Goal: Task Accomplishment & Management: Manage account settings

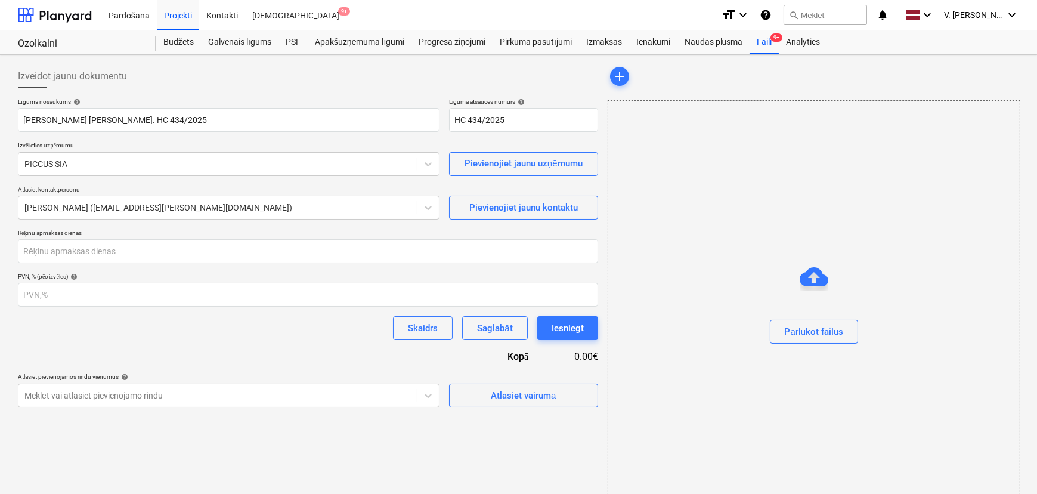
click at [145, 329] on div "Skaidrs Saglabāt Iesniegt" at bounding box center [308, 328] width 580 height 24
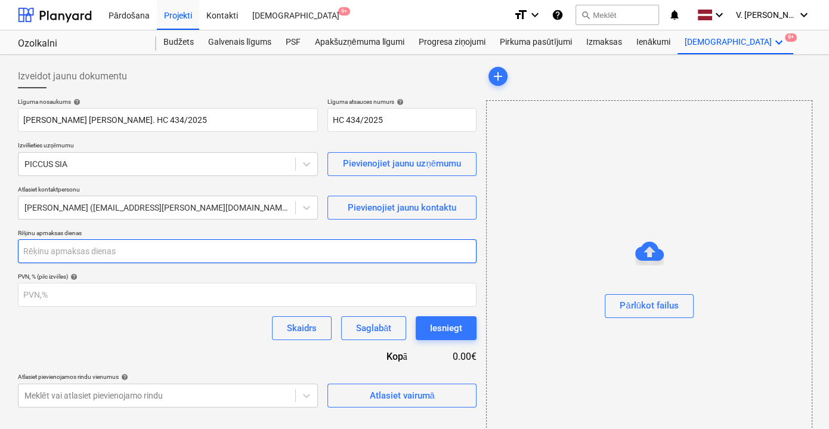
click at [112, 251] on input "number" at bounding box center [247, 251] width 459 height 24
type input "30"
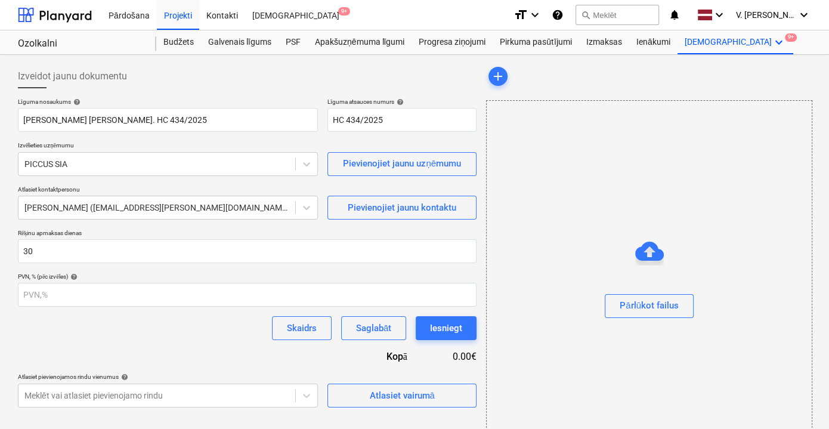
click at [143, 343] on div "Līguma nosaukums help [PERSON_NAME] [PERSON_NAME]. HC 434/2025 Līguma atsauces …" at bounding box center [247, 252] width 459 height 309
click at [202, 347] on div "Līguma nosaukums help [PERSON_NAME] [PERSON_NAME]. HC 434/2025 Līguma atsauces …" at bounding box center [247, 252] width 459 height 309
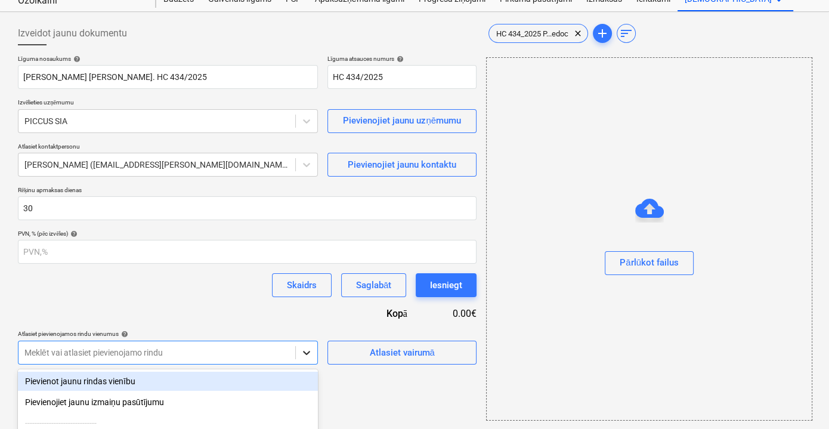
scroll to position [164, 0]
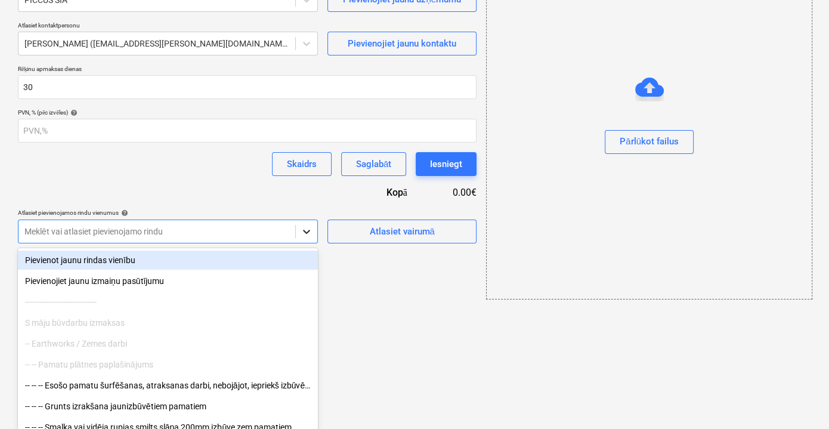
click at [306, 265] on body "Pārdošana Projekti Kontakti Iesūtne 9+ format_size keyboard_arrow_down help sea…" at bounding box center [414, 50] width 829 height 429
click at [219, 197] on div "Līguma nosaukums help [PERSON_NAME] [PERSON_NAME]. HC 434/2025 Līguma atsauces …" at bounding box center [247, 88] width 459 height 309
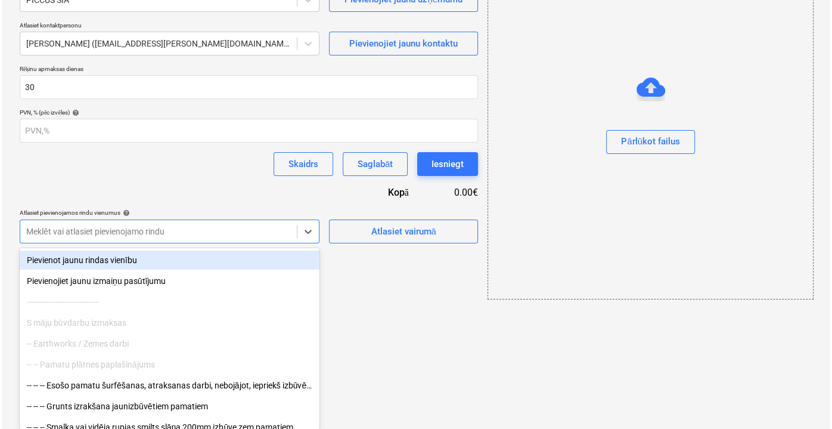
scroll to position [43, 0]
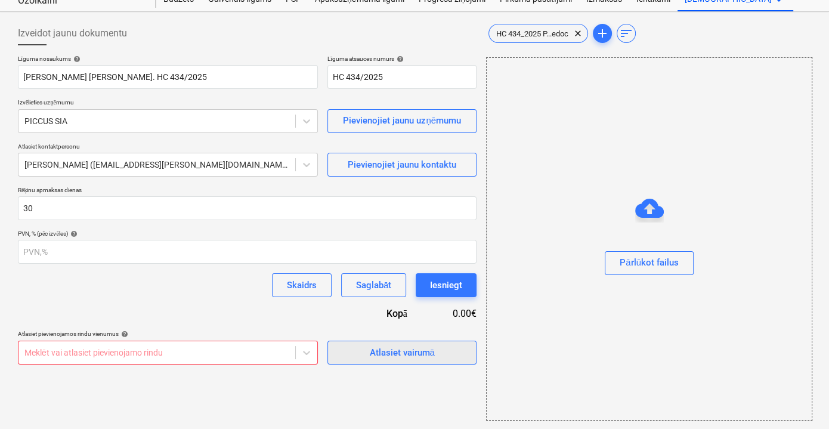
click at [438, 357] on span "Atlasiet vairumā" at bounding box center [401, 353] width 119 height 16
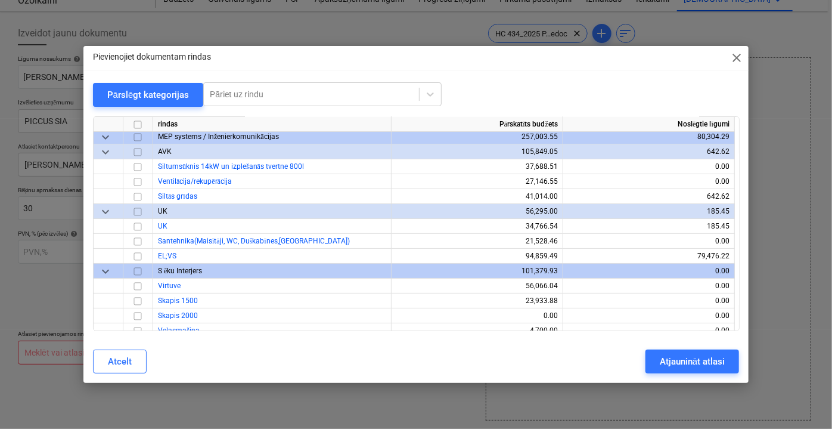
scroll to position [2385, 0]
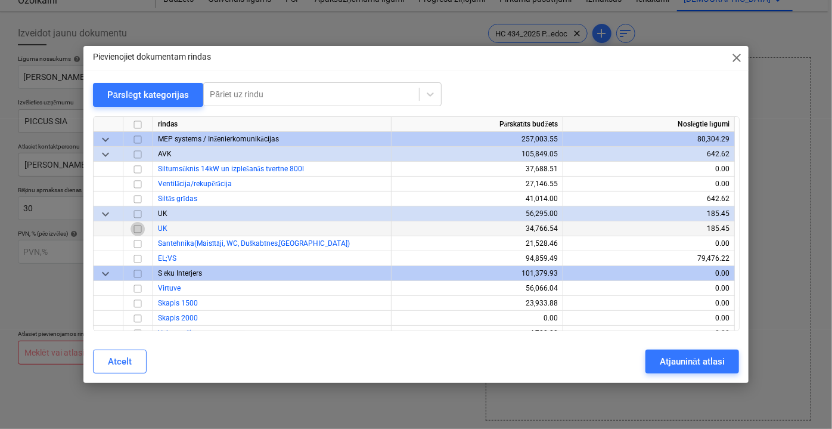
click at [138, 229] on input "checkbox" at bounding box center [138, 228] width 14 height 14
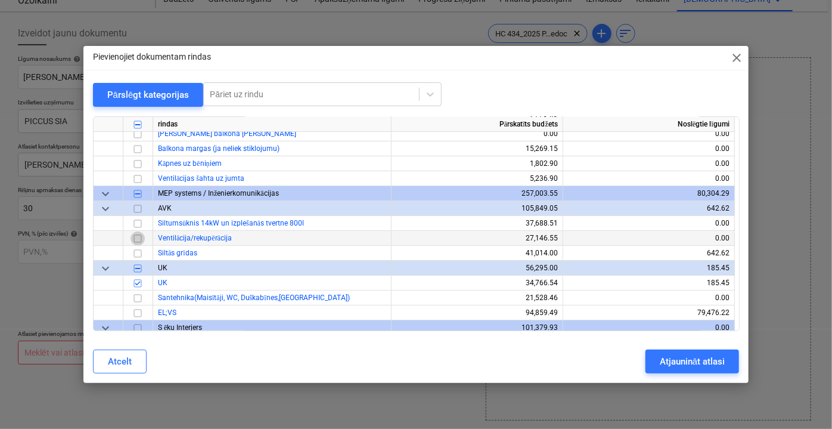
click at [138, 236] on input "checkbox" at bounding box center [138, 238] width 14 height 14
click at [139, 255] on input "checkbox" at bounding box center [138, 253] width 14 height 14
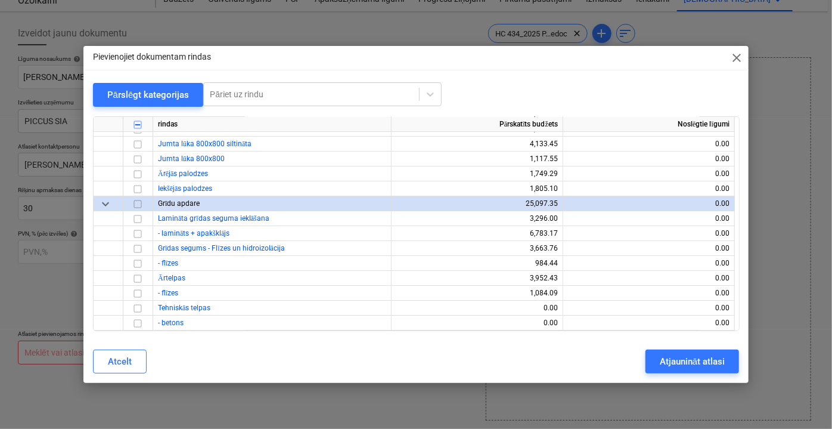
scroll to position [2005, 0]
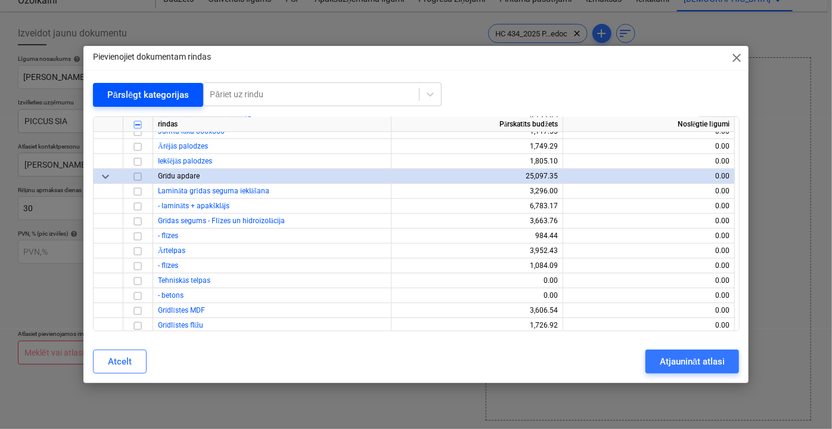
click at [178, 97] on div "Pārslēgt kategorijas" at bounding box center [148, 95] width 82 height 16
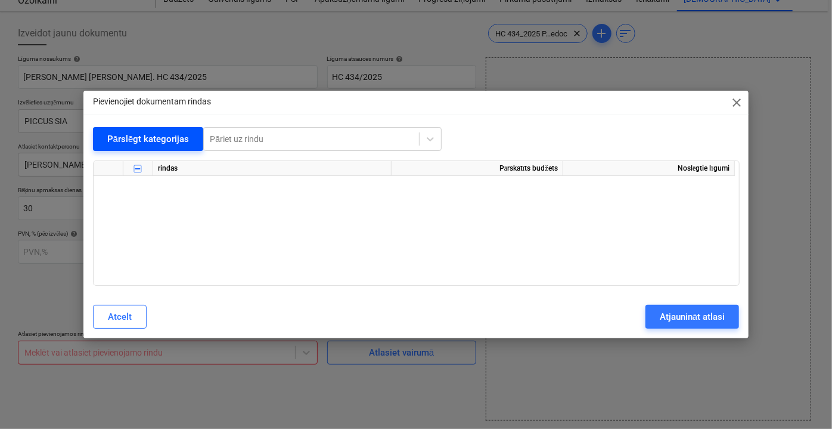
scroll to position [0, 0]
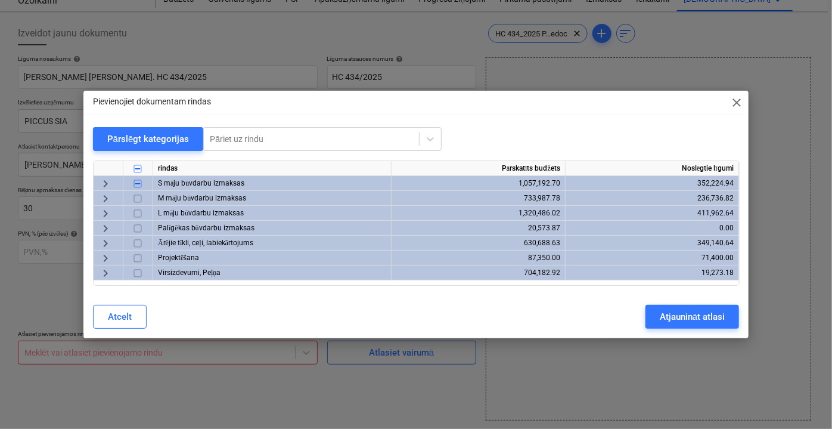
click at [105, 198] on span "keyboard_arrow_right" at bounding box center [105, 198] width 14 height 14
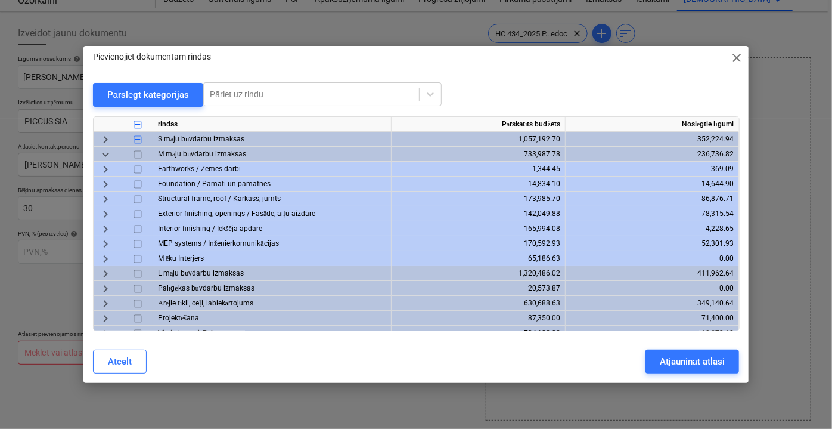
click at [109, 213] on span "keyboard_arrow_right" at bounding box center [105, 213] width 14 height 14
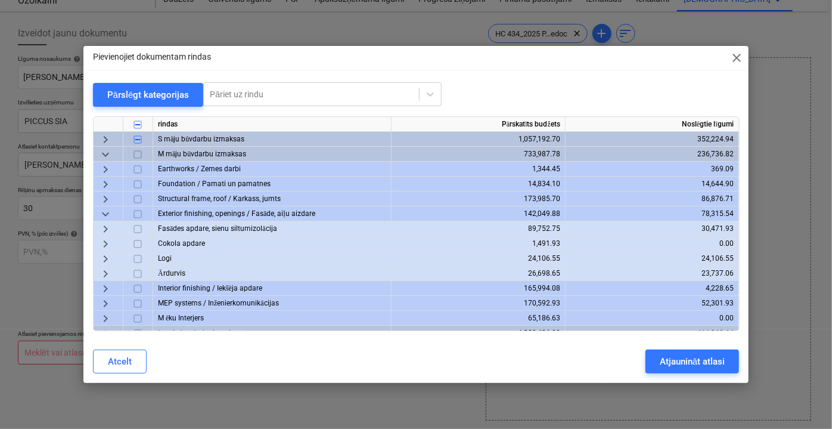
click at [109, 213] on span "keyboard_arrow_down" at bounding box center [105, 213] width 14 height 14
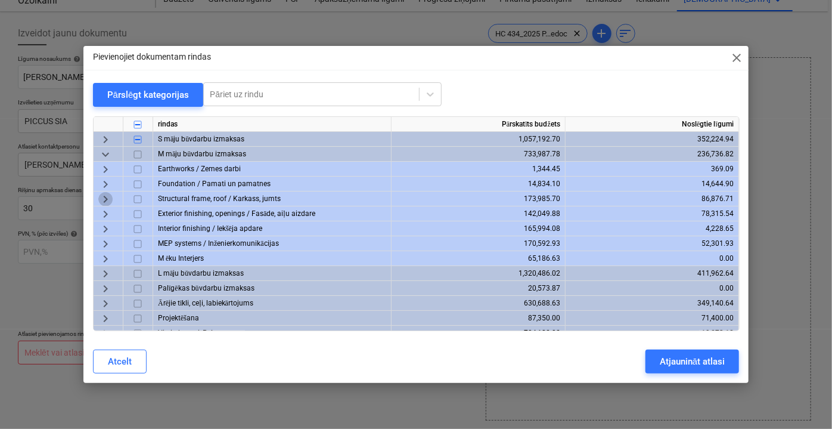
click at [106, 196] on span "keyboard_arrow_right" at bounding box center [105, 198] width 14 height 14
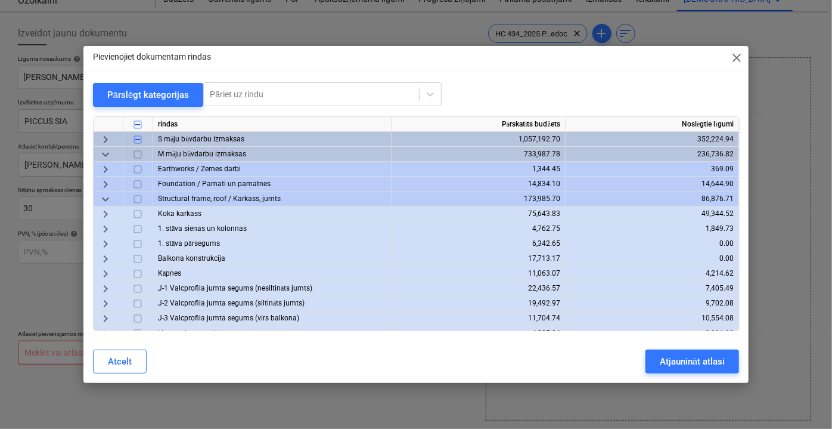
click at [105, 195] on span "keyboard_arrow_down" at bounding box center [105, 198] width 14 height 14
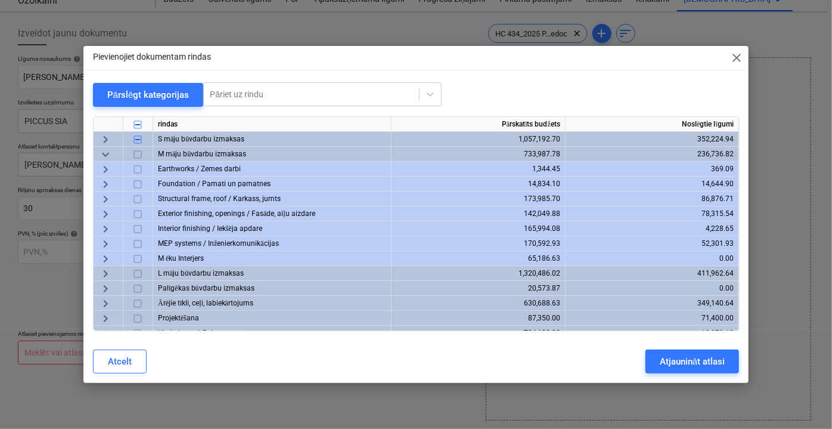
click at [109, 243] on span "keyboard_arrow_right" at bounding box center [105, 243] width 14 height 14
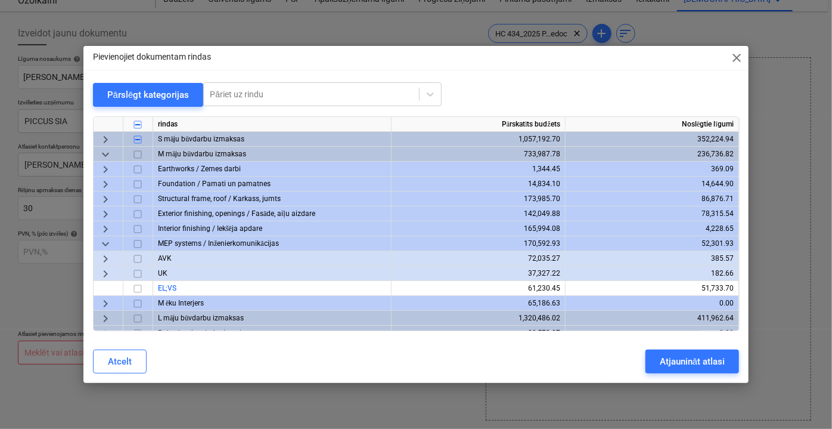
click at [110, 254] on span "keyboard_arrow_right" at bounding box center [105, 258] width 14 height 14
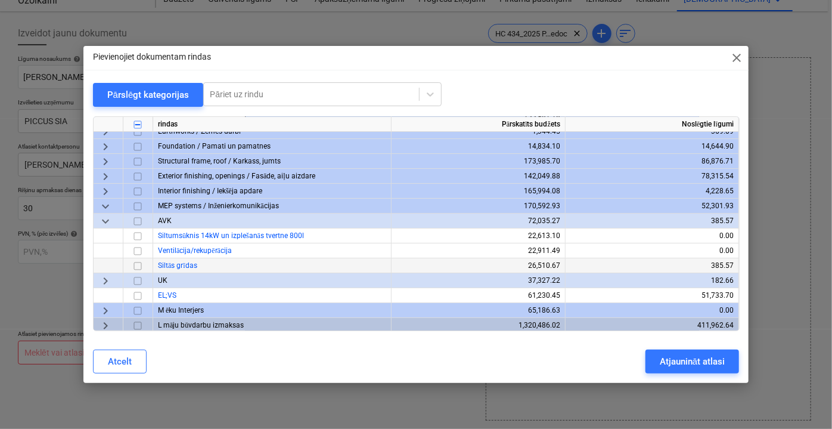
scroll to position [54, 0]
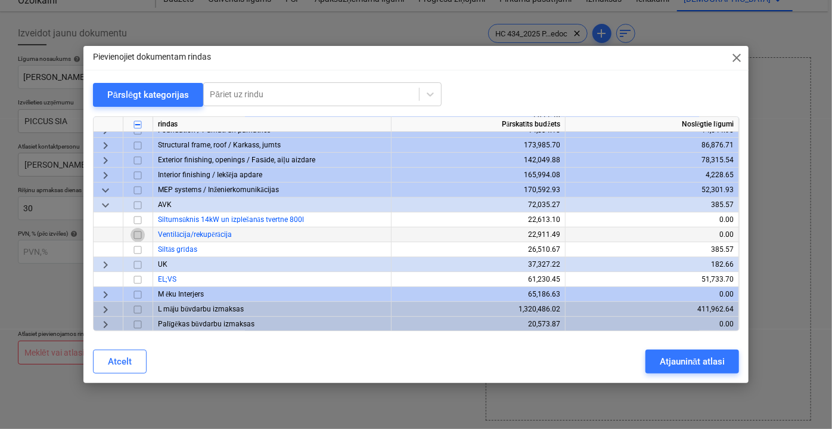
click at [141, 233] on input "checkbox" at bounding box center [138, 234] width 14 height 14
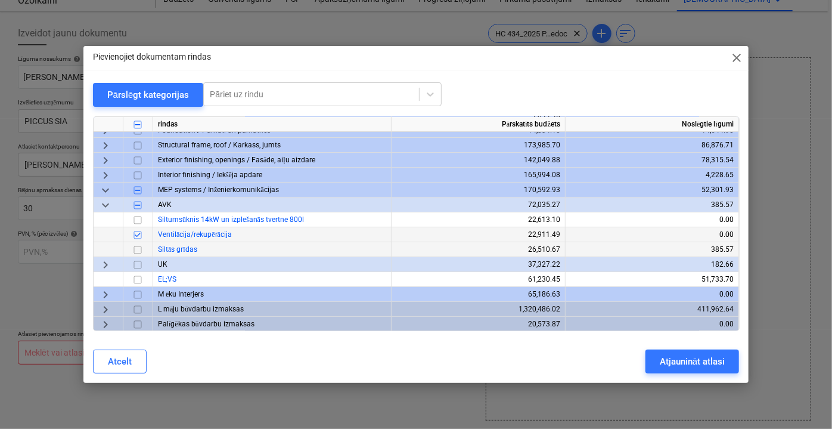
click at [140, 247] on input "checkbox" at bounding box center [138, 249] width 14 height 14
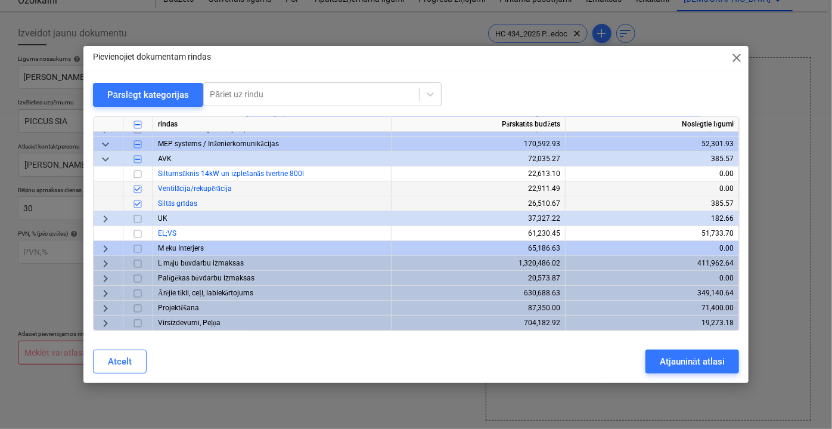
scroll to position [49, 0]
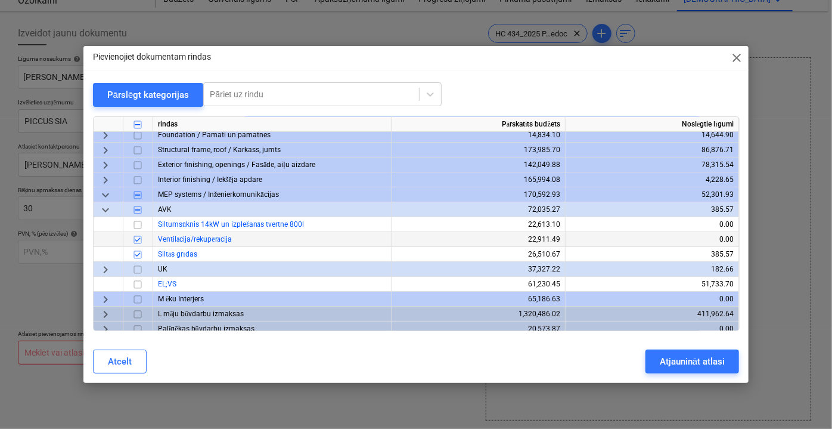
click at [100, 268] on span "keyboard_arrow_right" at bounding box center [105, 269] width 14 height 14
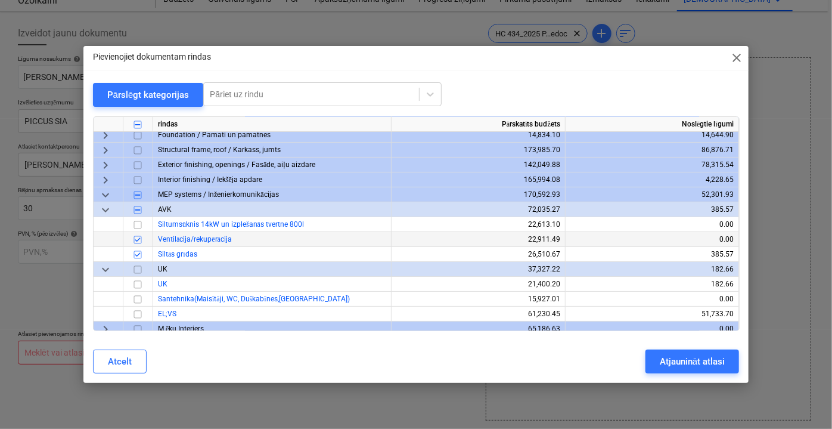
scroll to position [103, 0]
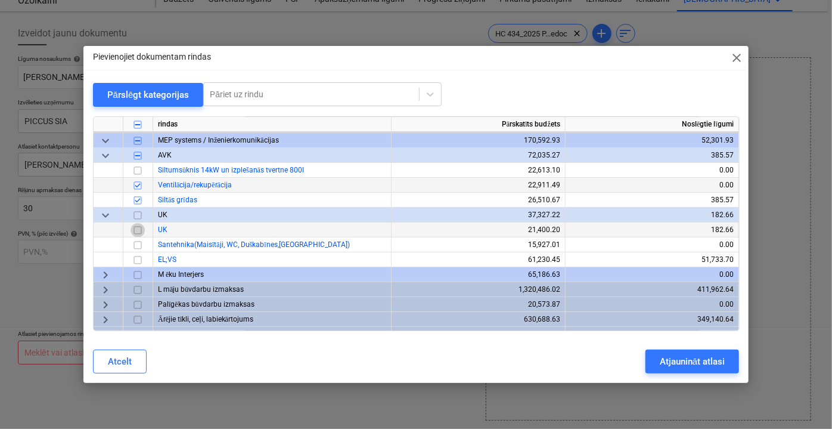
click at [141, 230] on input "checkbox" at bounding box center [138, 229] width 14 height 14
click at [121, 92] on div "Pārslēgt kategorijas" at bounding box center [148, 95] width 82 height 16
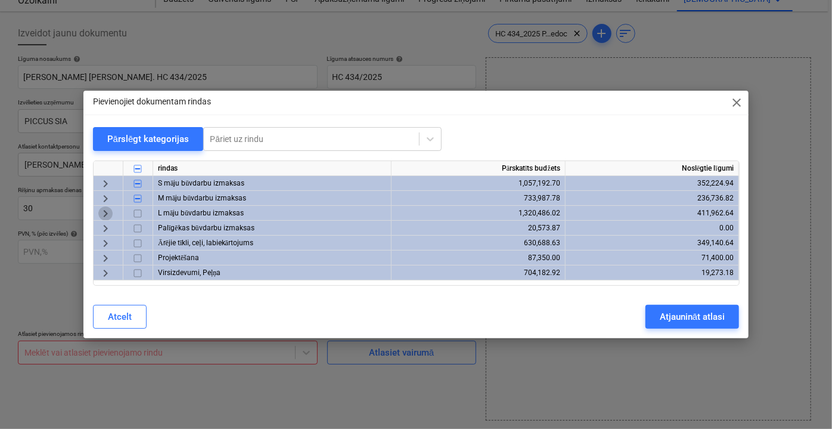
click at [101, 217] on span "keyboard_arrow_right" at bounding box center [105, 213] width 14 height 14
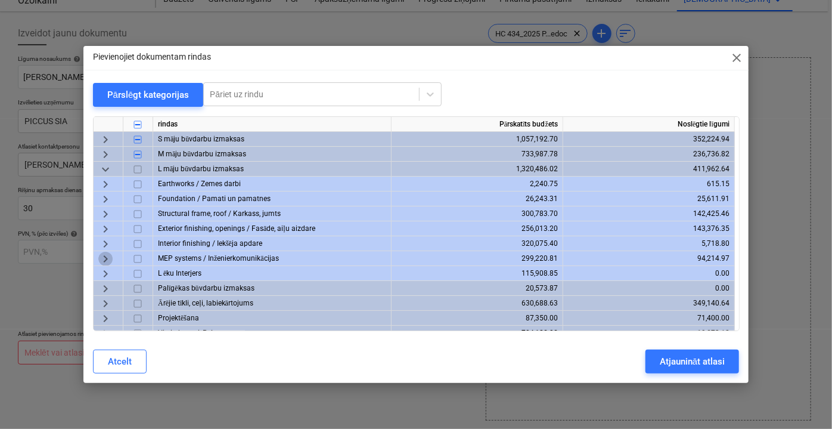
click at [107, 259] on span "keyboard_arrow_right" at bounding box center [105, 258] width 14 height 14
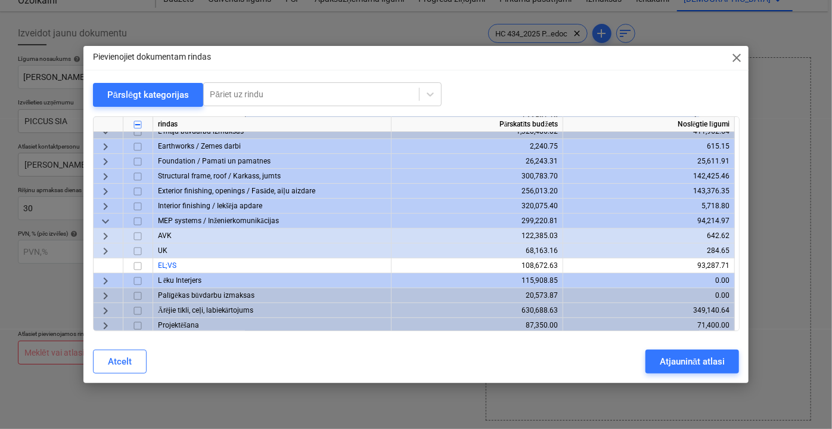
scroll to position [54, 0]
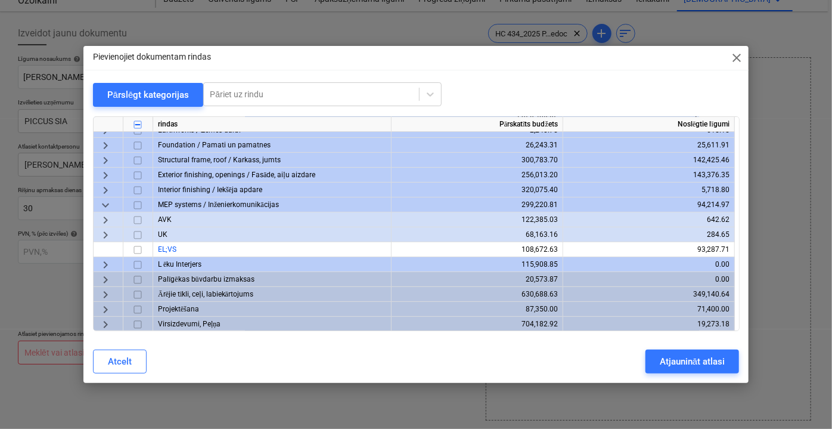
click at [102, 221] on span "keyboard_arrow_right" at bounding box center [105, 219] width 14 height 14
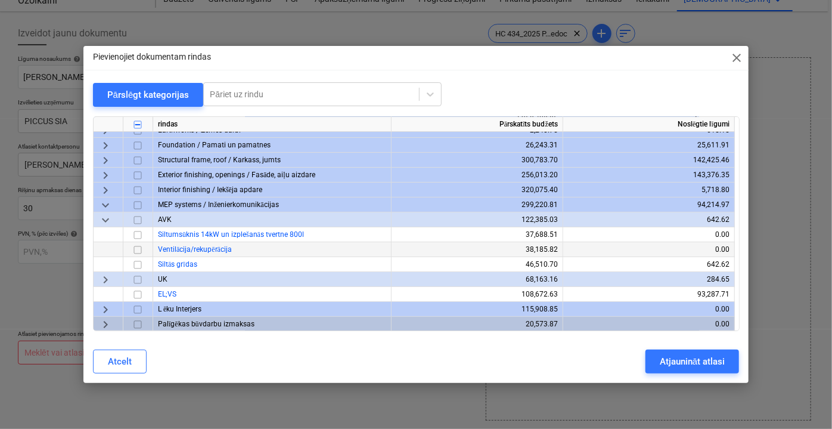
click at [140, 245] on input "checkbox" at bounding box center [138, 249] width 14 height 14
click at [140, 267] on input "checkbox" at bounding box center [138, 264] width 14 height 14
click at [106, 278] on span "keyboard_arrow_right" at bounding box center [105, 279] width 14 height 14
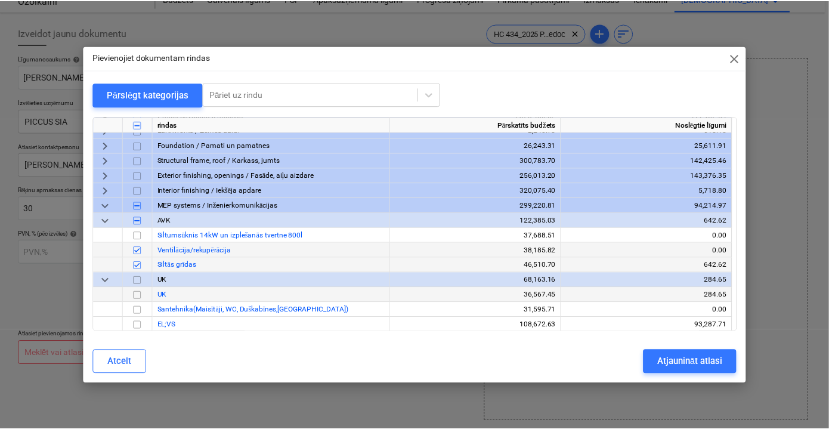
scroll to position [108, 0]
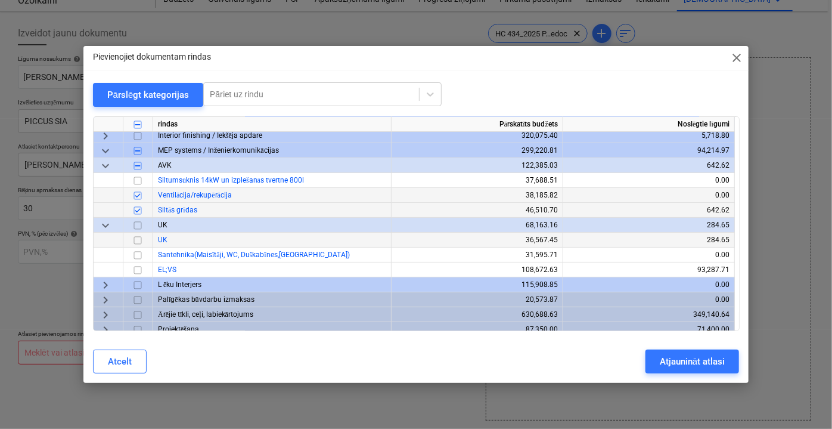
click at [138, 240] on input "checkbox" at bounding box center [138, 240] width 14 height 14
click at [701, 361] on div "Atjaunināt atlasi" at bounding box center [692, 362] width 65 height 16
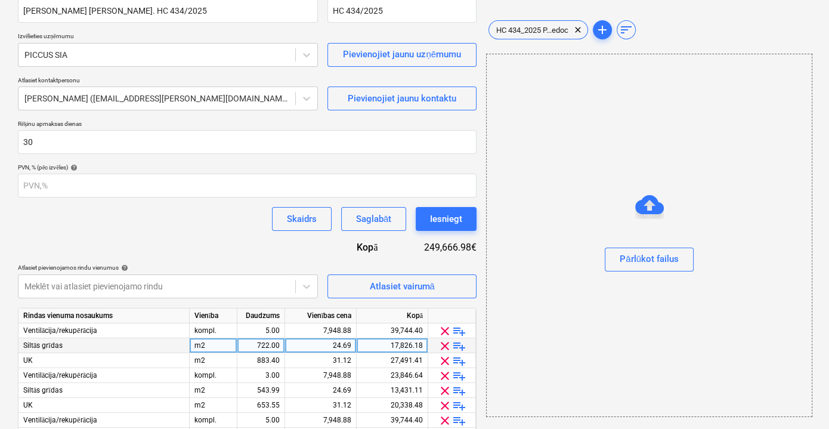
scroll to position [185, 0]
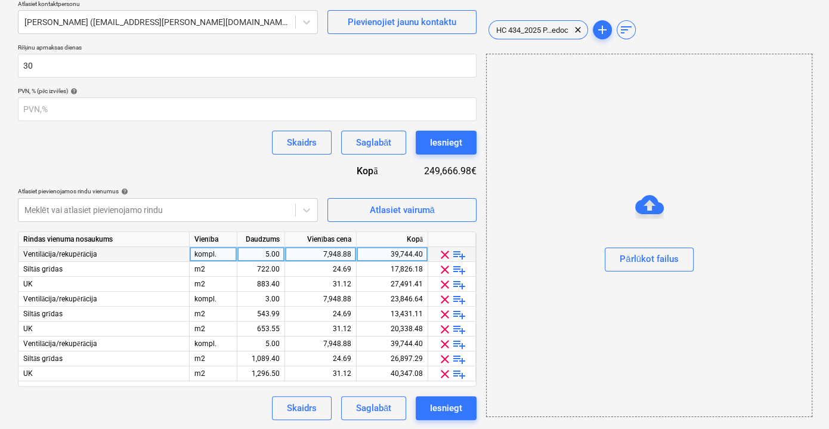
click at [210, 250] on div "kompl." at bounding box center [214, 254] width 48 height 15
type input "kompl"
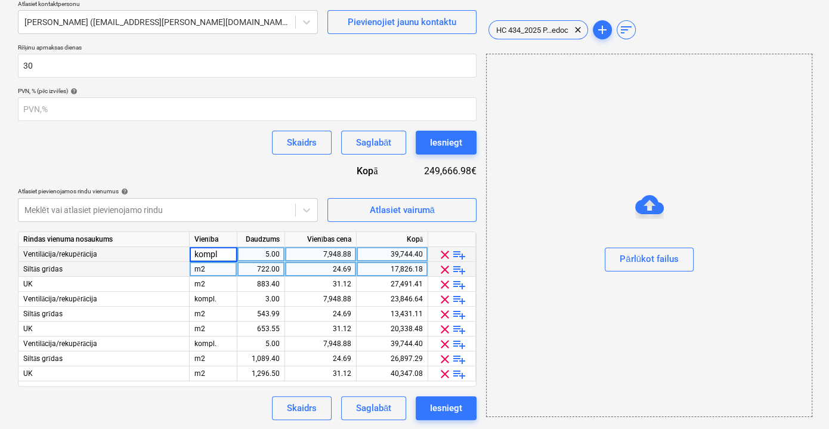
click at [203, 265] on div "m2" at bounding box center [214, 269] width 48 height 15
click at [208, 255] on div "kompl" at bounding box center [214, 254] width 48 height 15
click at [208, 255] on input "kompl" at bounding box center [213, 254] width 47 height 14
click at [213, 269] on div "m2" at bounding box center [214, 269] width 48 height 15
type input "kompl"
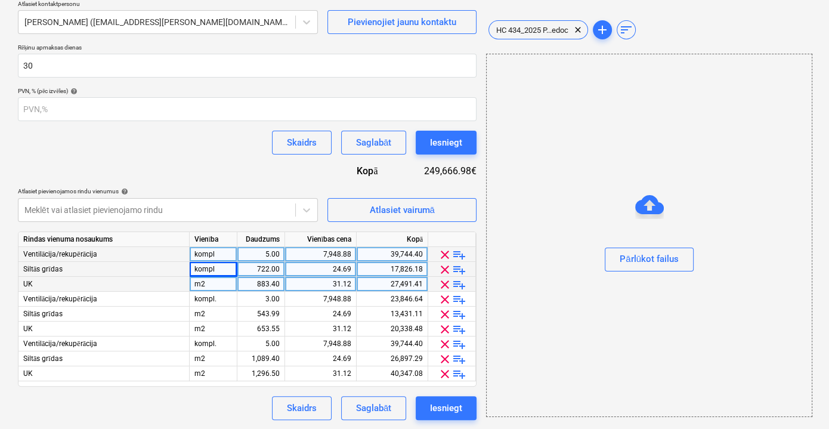
click at [209, 285] on div "m2" at bounding box center [214, 284] width 48 height 15
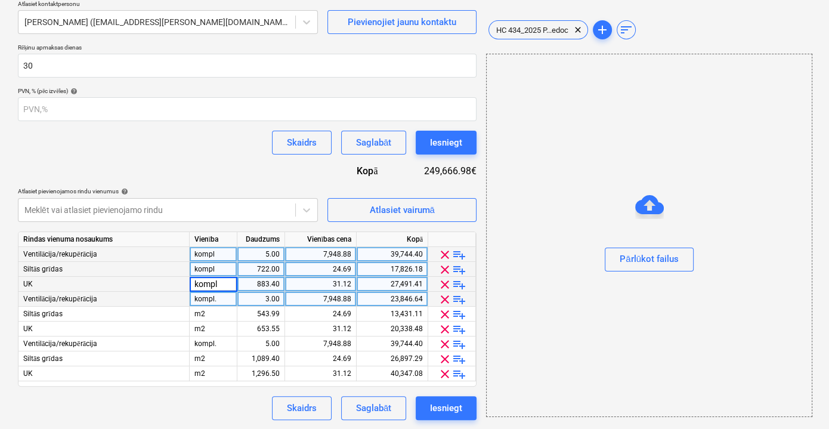
click at [208, 295] on div "kompl." at bounding box center [214, 299] width 48 height 15
type input "kompl"
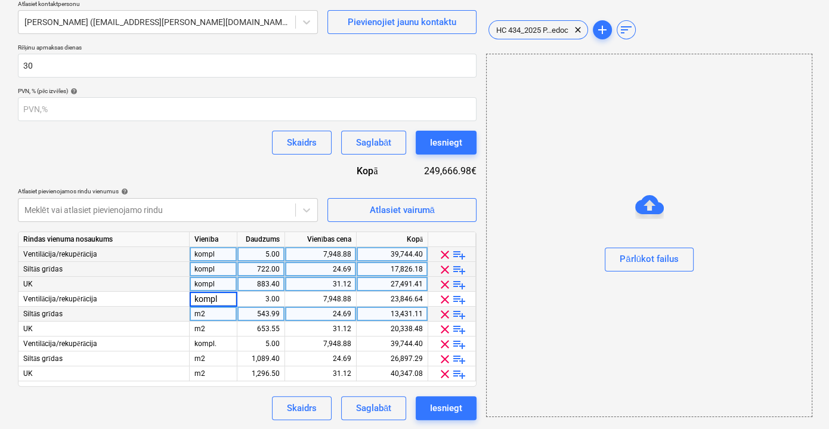
click at [207, 314] on div "m2" at bounding box center [214, 313] width 48 height 15
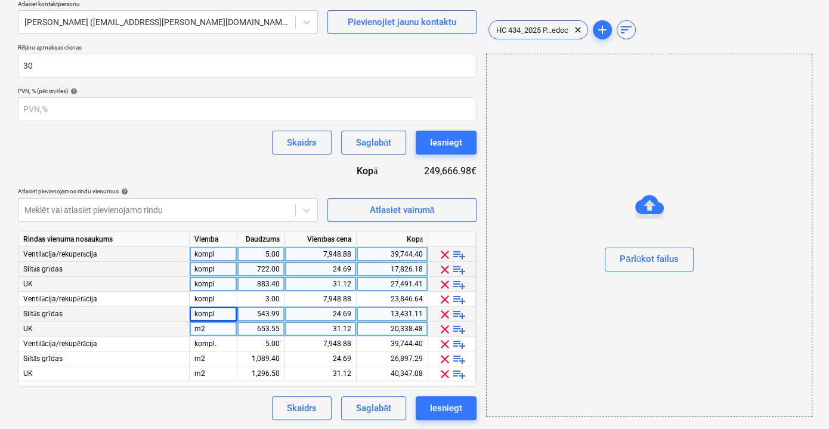
click at [208, 326] on div "m2" at bounding box center [214, 328] width 48 height 15
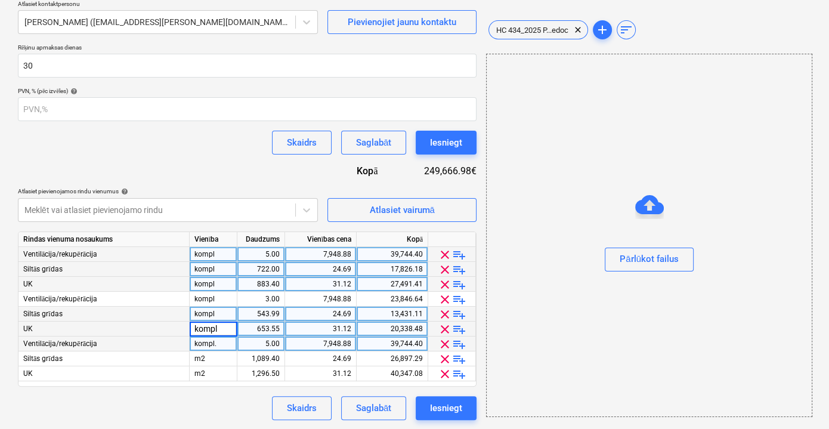
click at [210, 345] on div "kompl." at bounding box center [214, 343] width 48 height 15
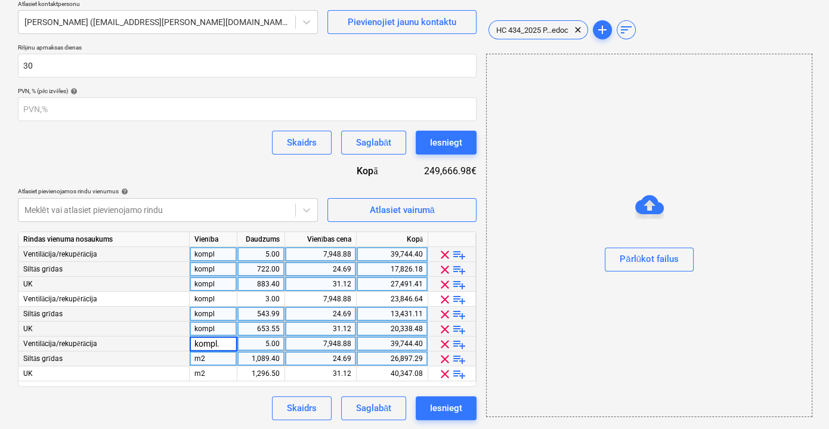
type input "kompl"
click at [211, 355] on div "m2" at bounding box center [214, 358] width 48 height 15
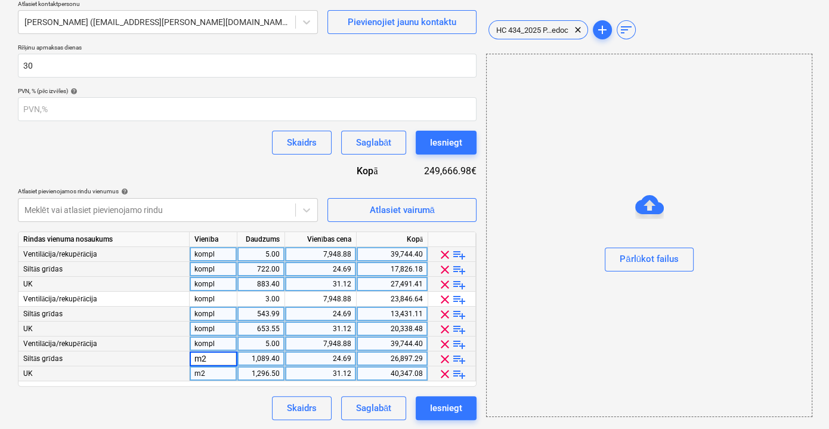
type input "kompl"
click at [211, 370] on div "m2" at bounding box center [214, 373] width 48 height 15
click at [206, 405] on div "Skaidrs Saglabāt Iesniegt" at bounding box center [247, 408] width 459 height 24
click at [277, 256] on div "5.00" at bounding box center [261, 254] width 38 height 15
type input "1"
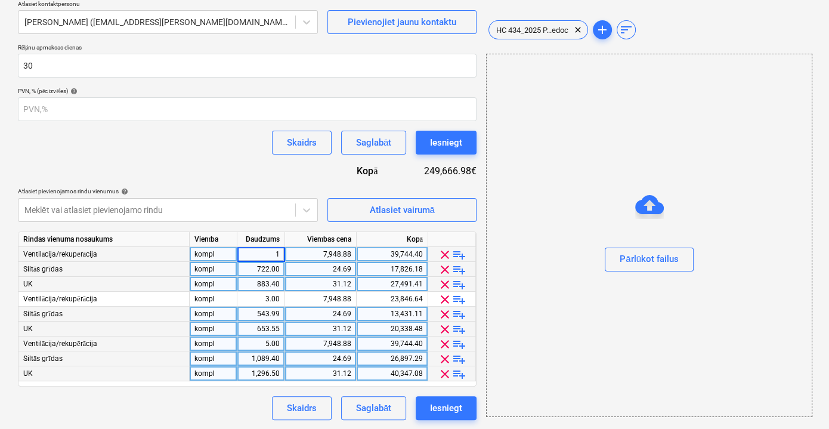
click at [265, 271] on div "722.00" at bounding box center [261, 269] width 38 height 15
type input "1"
click at [267, 286] on div "883.40" at bounding box center [261, 284] width 38 height 15
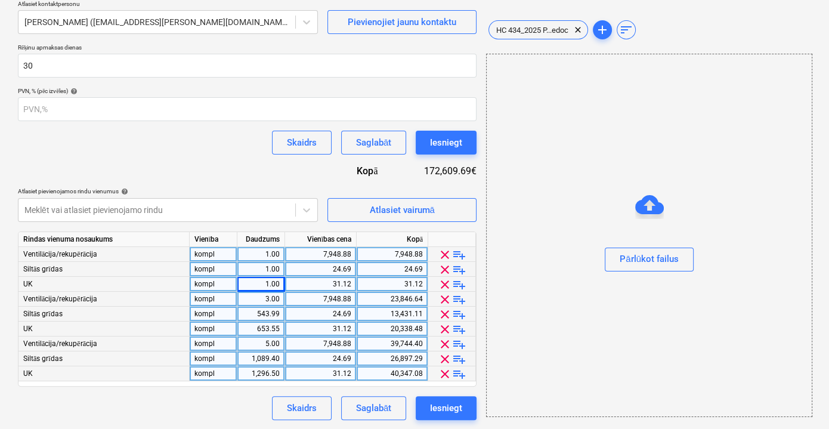
click at [268, 299] on div "3.00" at bounding box center [261, 299] width 38 height 15
click at [267, 312] on div "543.99" at bounding box center [261, 313] width 38 height 15
click at [268, 330] on div "653.55" at bounding box center [261, 328] width 38 height 15
click at [269, 343] on div "5.00" at bounding box center [261, 343] width 38 height 15
click at [269, 364] on div "1,089.40" at bounding box center [261, 358] width 38 height 15
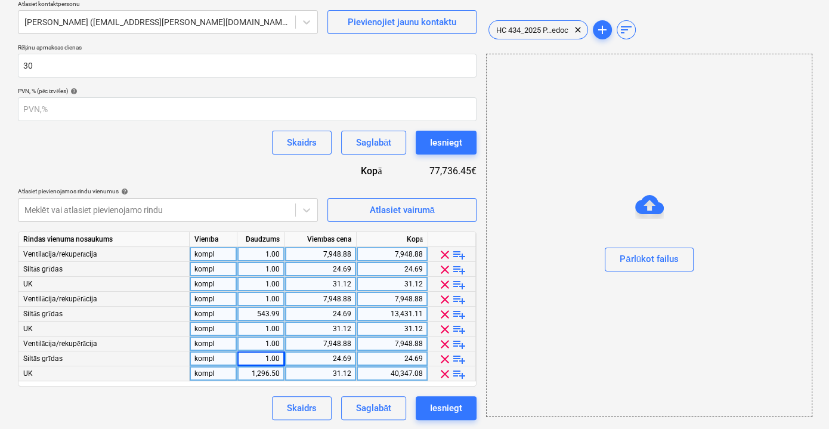
click at [270, 370] on div "1,296.50" at bounding box center [261, 373] width 38 height 15
click at [242, 398] on div "Skaidrs Saglabāt Iesniegt" at bounding box center [247, 408] width 459 height 24
click at [256, 305] on div "1.00" at bounding box center [261, 299] width 38 height 15
click at [260, 312] on div "543.99" at bounding box center [261, 313] width 38 height 15
type input "1"
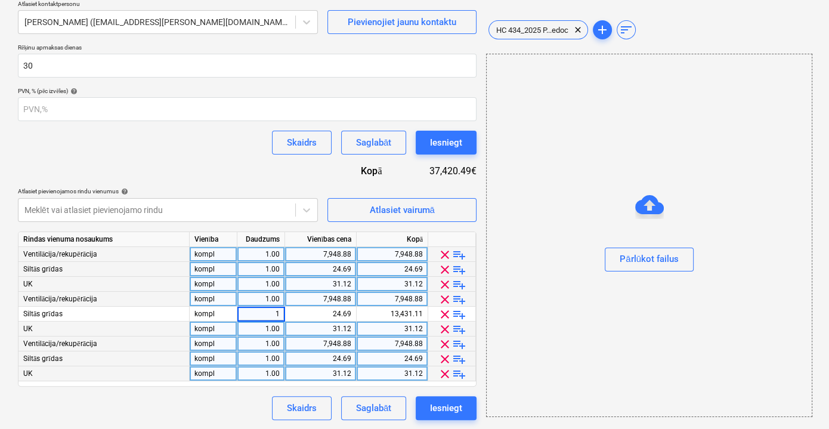
click at [265, 339] on div "1.00" at bounding box center [261, 343] width 38 height 15
click at [264, 256] on div "1.00" at bounding box center [261, 254] width 38 height 15
type input "4"
click at [265, 269] on div "1.00" at bounding box center [261, 269] width 38 height 15
type input "4"
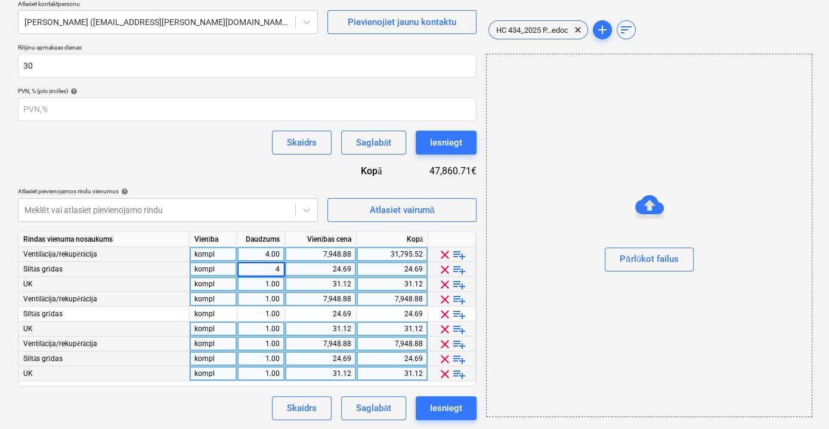
click at [275, 284] on div "1.00" at bounding box center [261, 284] width 38 height 15
click at [276, 302] on div "1.00" at bounding box center [261, 299] width 38 height 15
click at [235, 421] on div "Izveidot jaunu dokumentu Līguma nosaukums help [PERSON_NAME] [PERSON_NAME]. HC …" at bounding box center [247, 149] width 468 height 550
click at [340, 250] on div "7,948.88" at bounding box center [320, 254] width 61 height 15
type input "1606.94"
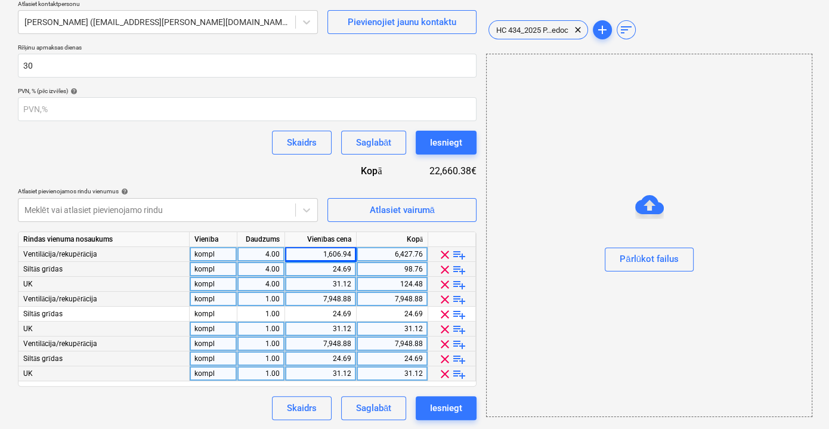
click at [310, 272] on div "24.69" at bounding box center [320, 269] width 61 height 15
type input "6848.68"
click at [315, 281] on div "31.12" at bounding box center [320, 284] width 61 height 15
type input "7607.72"
click at [332, 298] on div "7,948.88" at bounding box center [320, 299] width 61 height 15
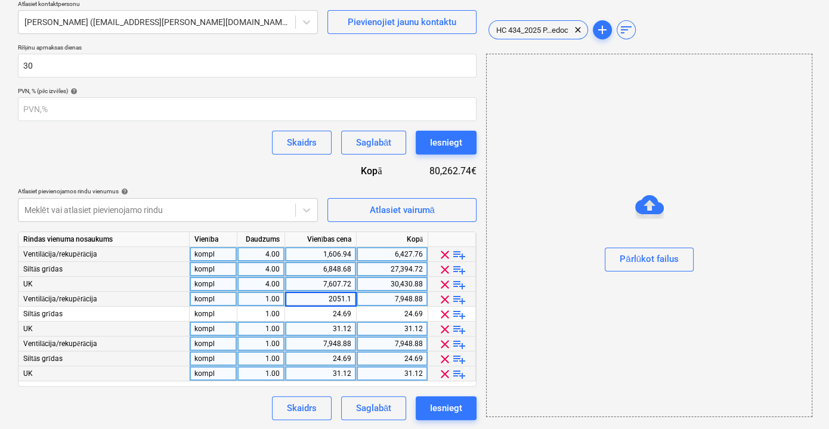
type input "2051.19"
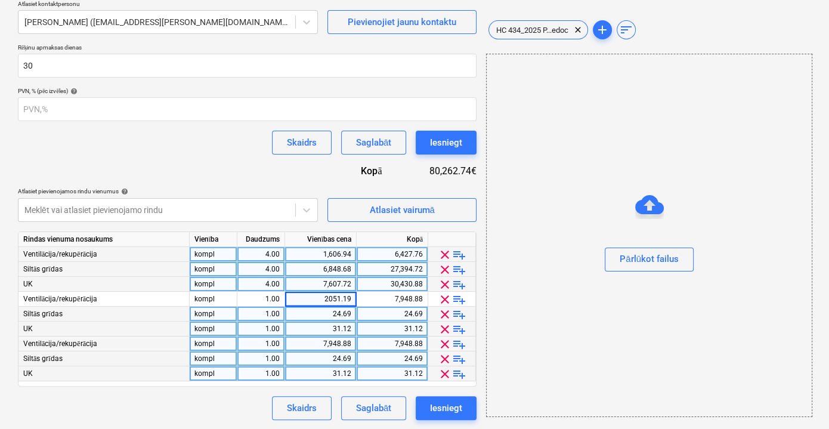
click at [331, 314] on div "24.69" at bounding box center [320, 313] width 61 height 15
type input "7319.10"
click at [333, 333] on div "31.12" at bounding box center [320, 328] width 61 height 15
type input "8007.78"
click at [336, 345] on div "7,948.88" at bounding box center [320, 343] width 61 height 15
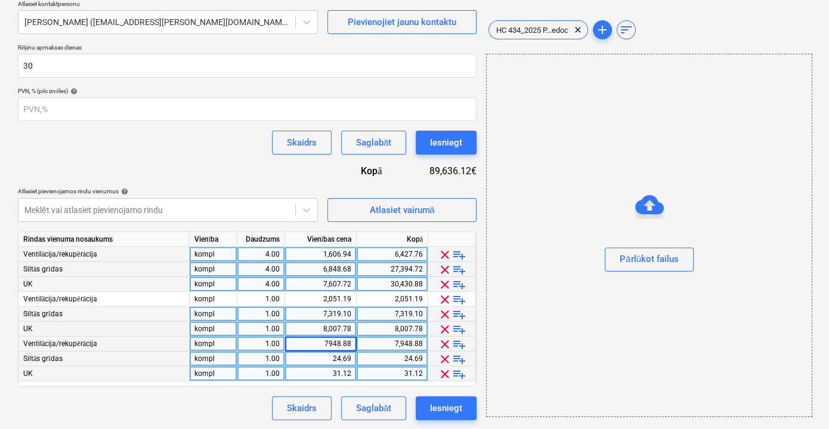
click at [340, 355] on div "24.69" at bounding box center [320, 358] width 61 height 15
type input "7584.80"
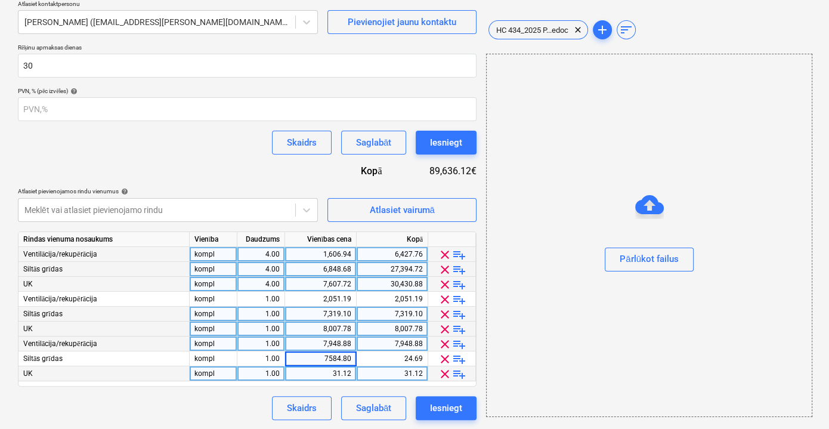
click at [339, 345] on div "7,948.88" at bounding box center [320, 343] width 61 height 15
type input "2051.19"
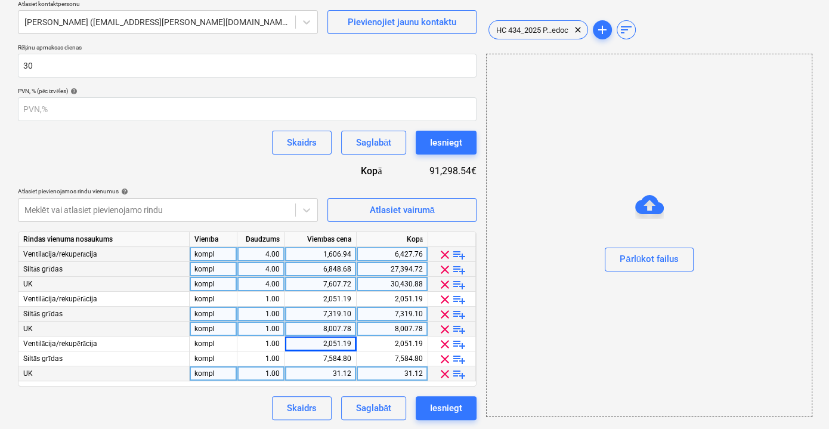
click at [336, 374] on div "31.12" at bounding box center [320, 373] width 61 height 15
type input "8407.83"
click at [218, 406] on div "Skaidrs Saglabāt Iesniegt" at bounding box center [247, 408] width 459 height 24
click at [265, 176] on div "Līguma nosaukums help [PERSON_NAME] [PERSON_NAME]. HC 434/2025 Līguma atsauces …" at bounding box center [247, 165] width 459 height 507
click at [380, 405] on div "Saglabāt" at bounding box center [373, 408] width 35 height 16
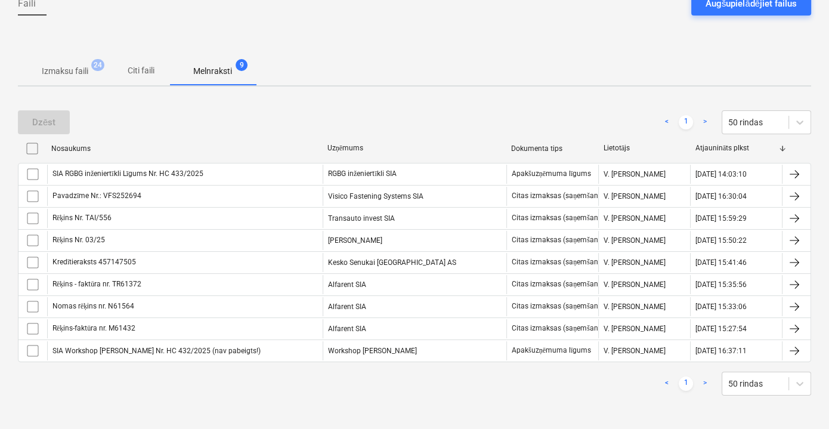
scroll to position [125, 0]
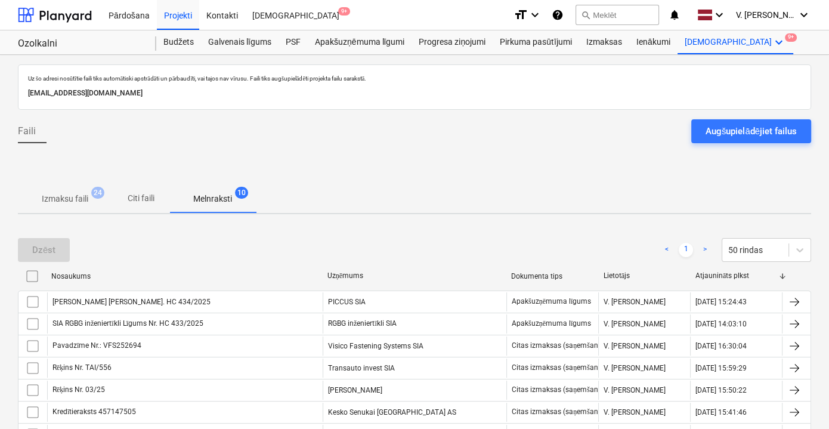
click at [399, 172] on div at bounding box center [414, 169] width 793 height 32
click at [359, 44] on div "Apakšuzņēmuma līgumi" at bounding box center [360, 42] width 104 height 24
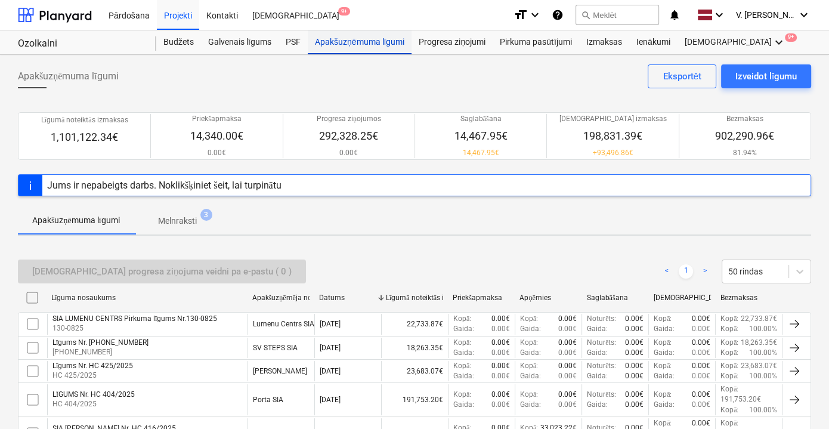
click at [369, 42] on div "Apakšuzņēmuma līgumi" at bounding box center [360, 42] width 104 height 24
click at [773, 78] on div "Izveidot līgumu" at bounding box center [765, 77] width 61 height 16
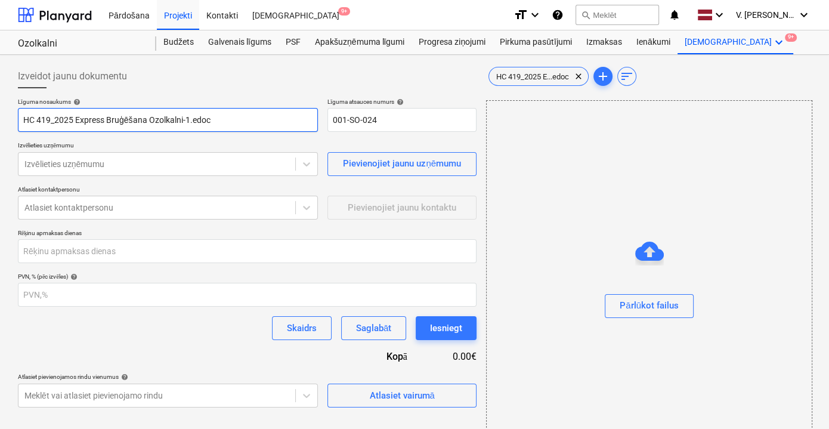
click at [104, 124] on input "HC 419_2025 Express Bruģēšana Ozolkalni-1.edoc" at bounding box center [168, 120] width 300 height 24
type input "E"
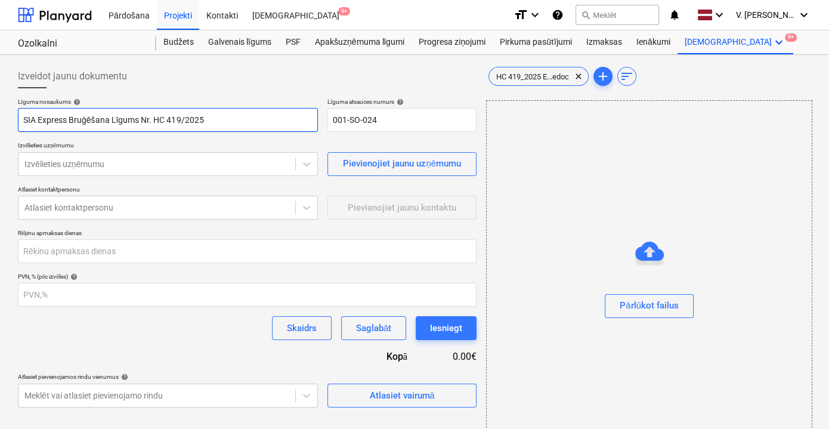
drag, startPoint x: 215, startPoint y: 119, endPoint x: 155, endPoint y: 116, distance: 60.3
click at [155, 116] on input "SIA Express Bruģēšana Līgums Nr. HC 419/2025" at bounding box center [168, 120] width 300 height 24
type input "SIA Express Bruģēšana Līgums Nr. HC 419/2025"
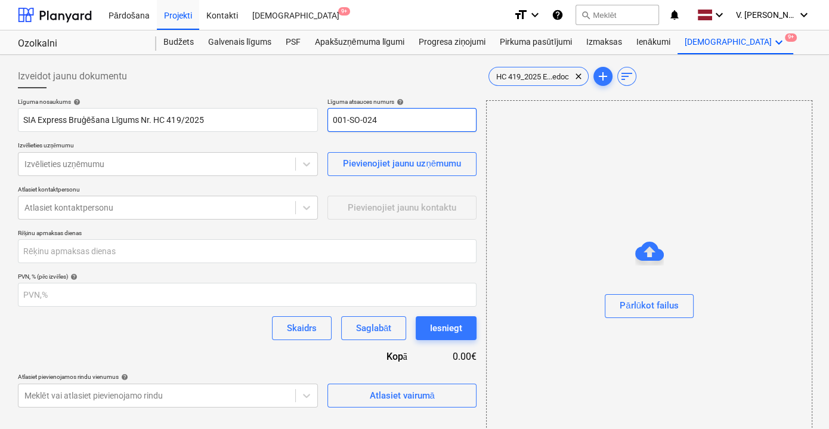
click at [351, 117] on input "001-SO-024" at bounding box center [401, 120] width 149 height 24
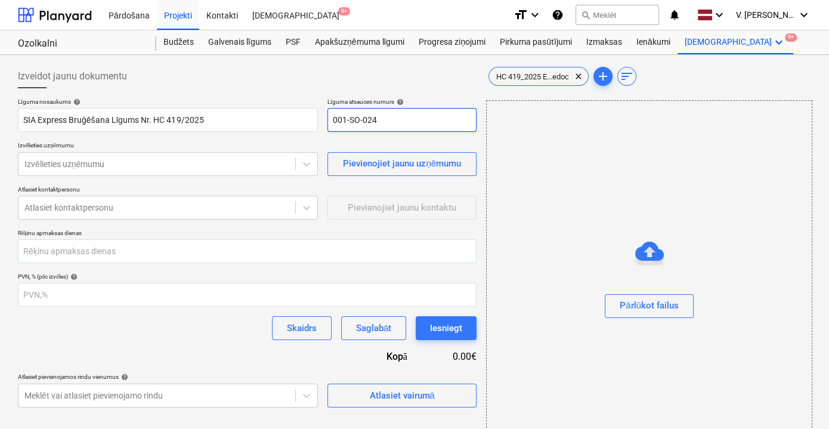
paste input "HC 419/2025"
type input "HC 419/2025"
click at [255, 140] on div "Līguma nosaukums help SIA Express Bruģēšana Līgums Nr. HC 419/2025 Līguma atsau…" at bounding box center [247, 252] width 459 height 309
click at [153, 164] on div at bounding box center [156, 164] width 265 height 12
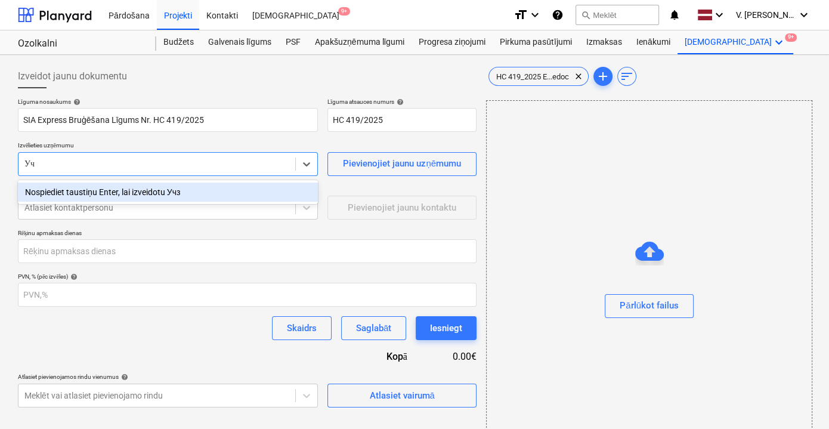
type input "У"
type input "Express Bruģēšana SIA"
click at [159, 190] on div "Nospiediet taustiņu Enter, lai izveidotu Express Bruģēšana SIA" at bounding box center [168, 191] width 300 height 19
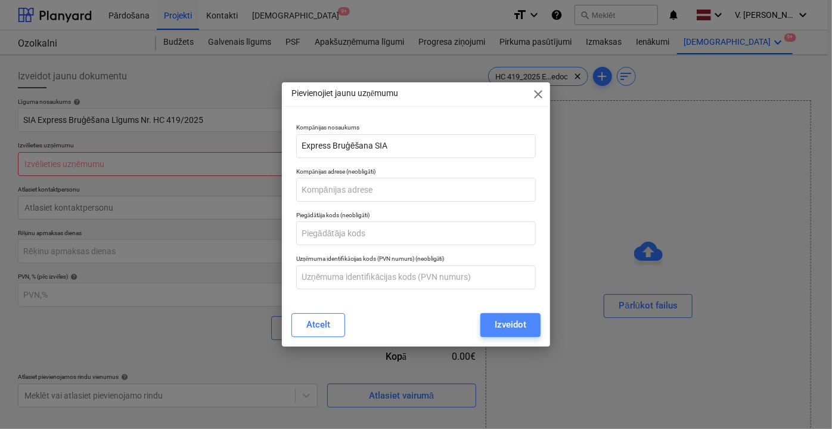
click at [526, 329] on div "Izveidot" at bounding box center [511, 325] width 32 height 16
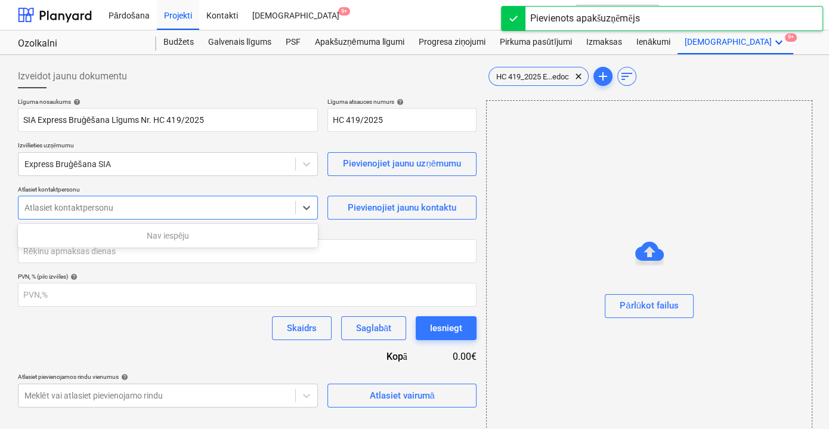
click at [205, 202] on div at bounding box center [156, 208] width 265 height 12
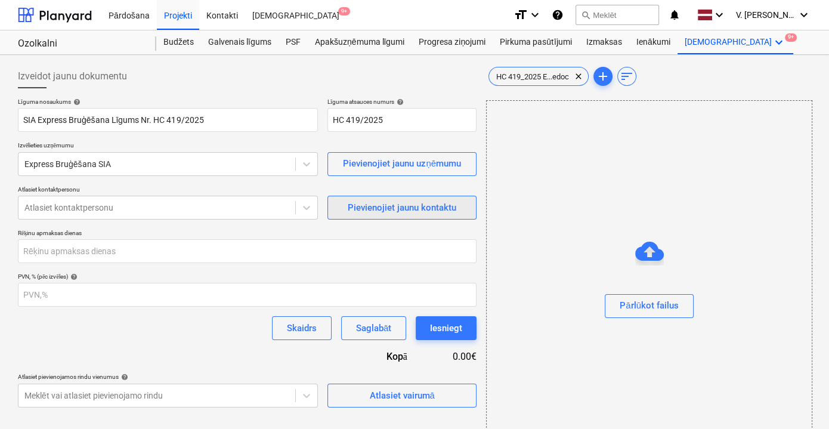
click at [352, 216] on button "Pievienojiet jaunu kontaktu" at bounding box center [401, 208] width 149 height 24
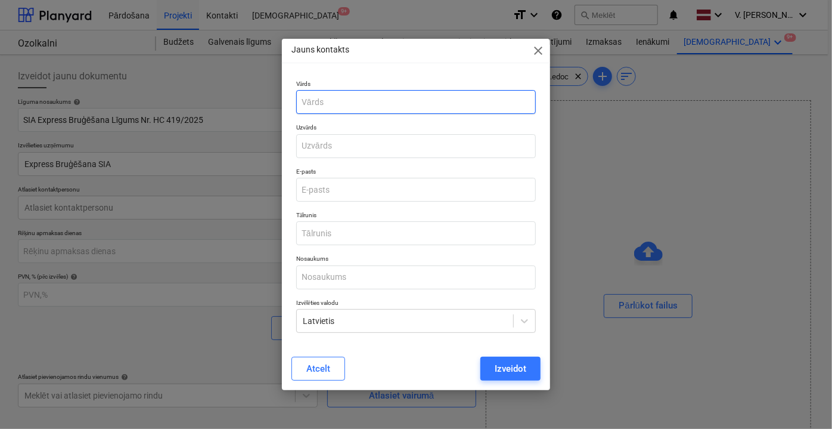
click at [376, 100] on input "text" at bounding box center [416, 102] width 240 height 24
type input "Vadims"
type input "Minčonoks"
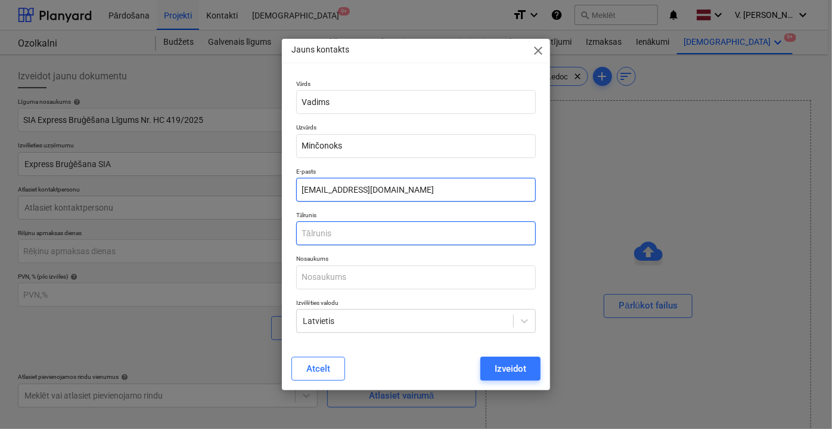
type input "[EMAIL_ADDRESS][DOMAIN_NAME]"
click at [368, 236] on input "text" at bounding box center [416, 233] width 240 height 24
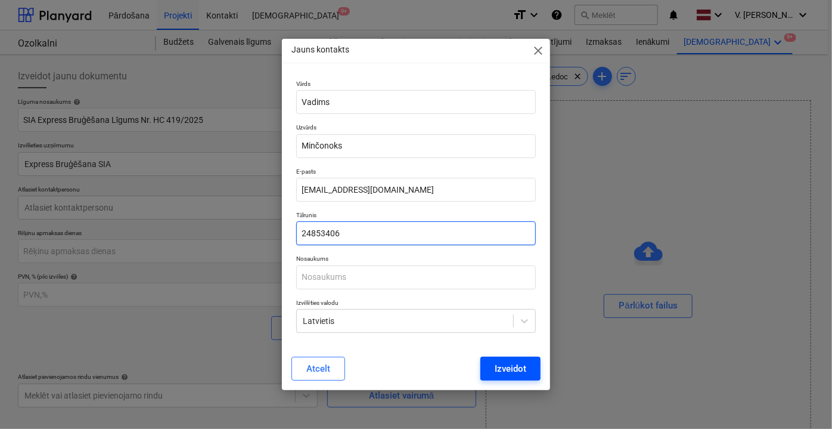
type input "24853406"
click at [511, 363] on div "Izveidot" at bounding box center [511, 369] width 32 height 16
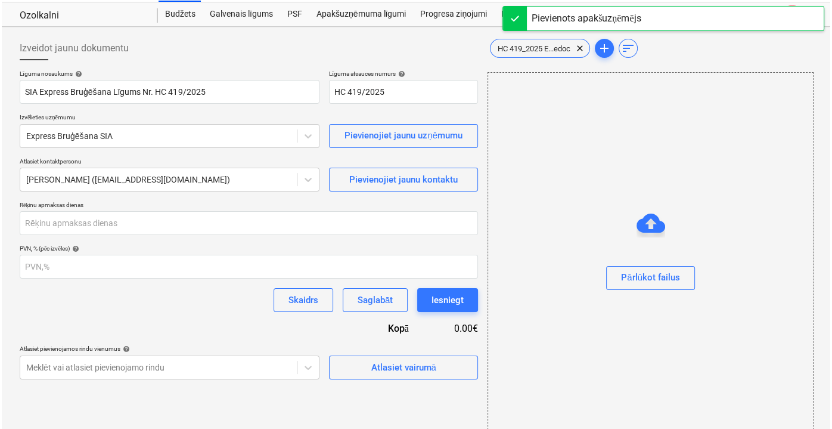
scroll to position [43, 0]
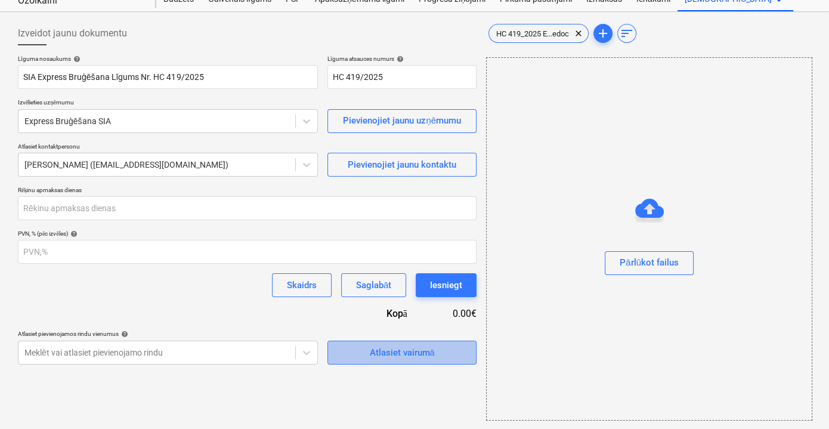
click at [402, 352] on div "Atlasiet vairumā" at bounding box center [401, 353] width 65 height 16
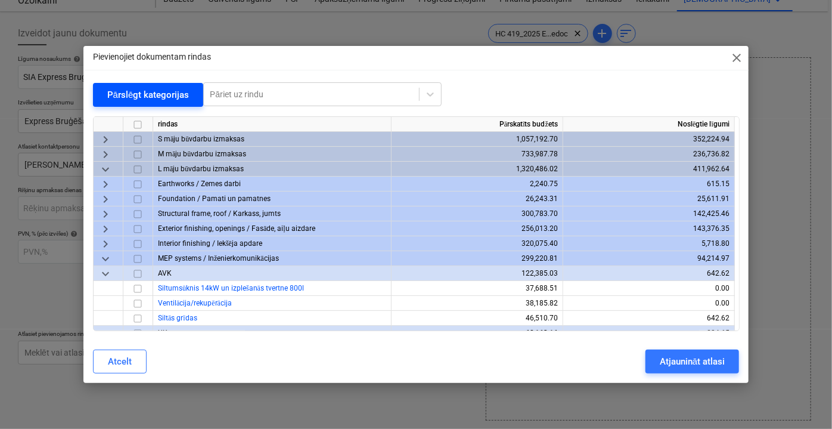
click at [125, 103] on button "Pārslēgt kategorijas" at bounding box center [148, 95] width 111 height 24
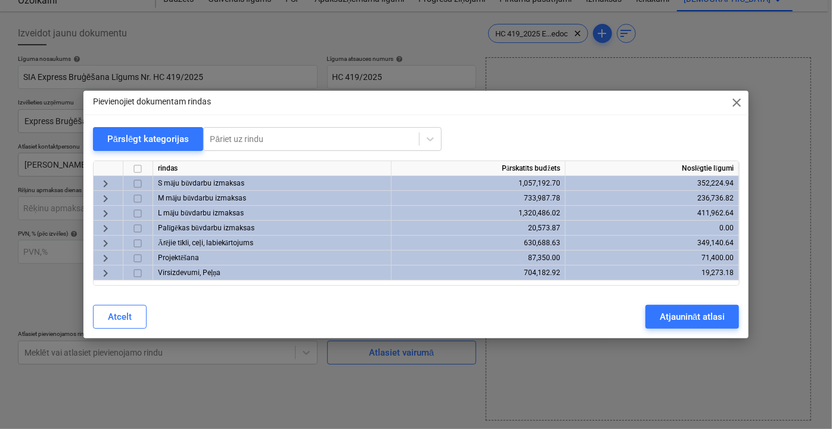
click at [105, 241] on span "keyboard_arrow_right" at bounding box center [105, 243] width 14 height 14
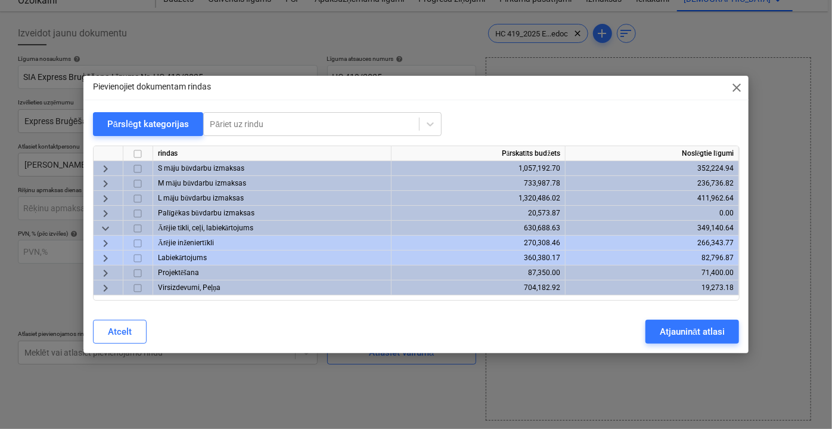
click at [107, 257] on span "keyboard_arrow_right" at bounding box center [105, 258] width 14 height 14
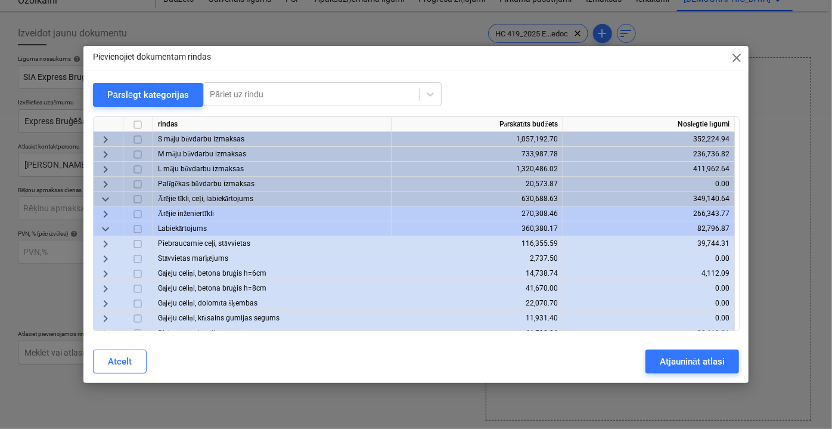
click at [108, 259] on span "keyboard_arrow_right" at bounding box center [105, 258] width 14 height 14
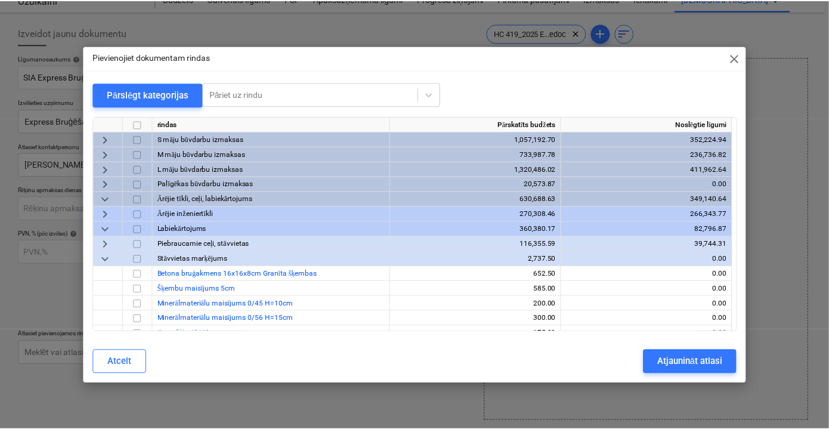
scroll to position [54, 0]
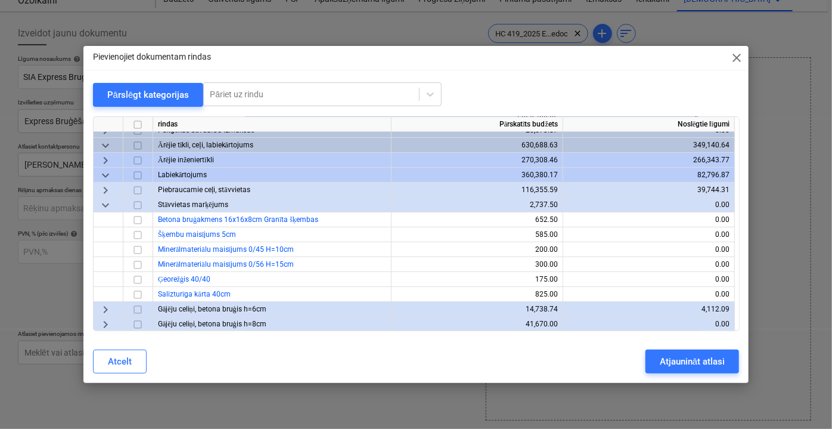
click at [103, 188] on span "keyboard_arrow_right" at bounding box center [105, 189] width 14 height 14
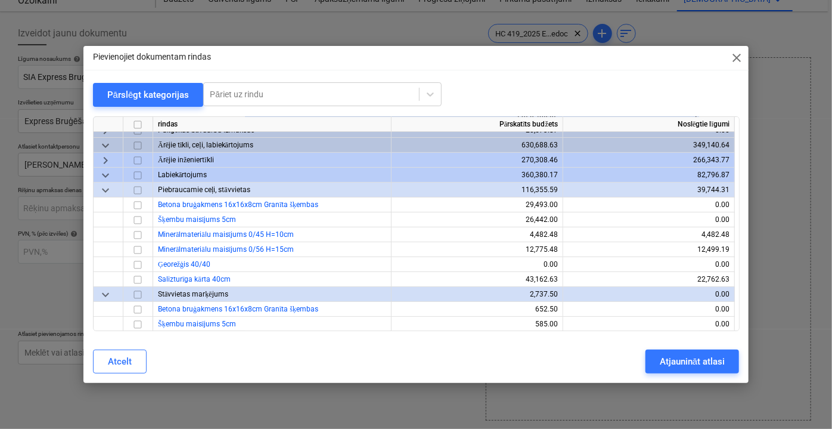
click at [723, 56] on div "Pievienojiet dokumentam rindas close" at bounding box center [416, 58] width 666 height 24
click at [739, 62] on span "close" at bounding box center [737, 58] width 14 height 14
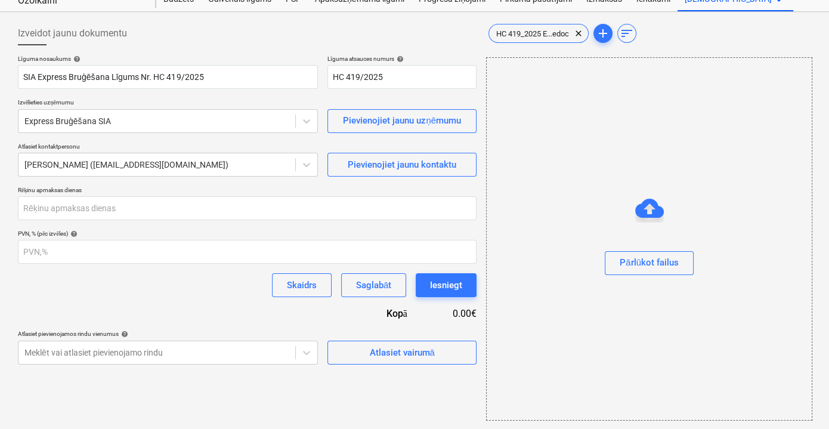
scroll to position [0, 0]
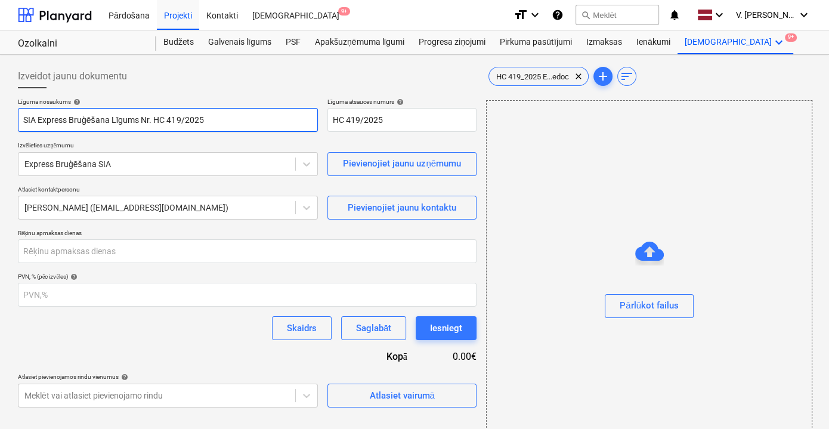
click at [239, 119] on input "SIA Express Bruģēšana Līgums Nr. HC 419/2025" at bounding box center [168, 120] width 300 height 24
type input "SIA Express Bruģēšana Līgums Nr. HC 419/2025 (nav pabeigts)"
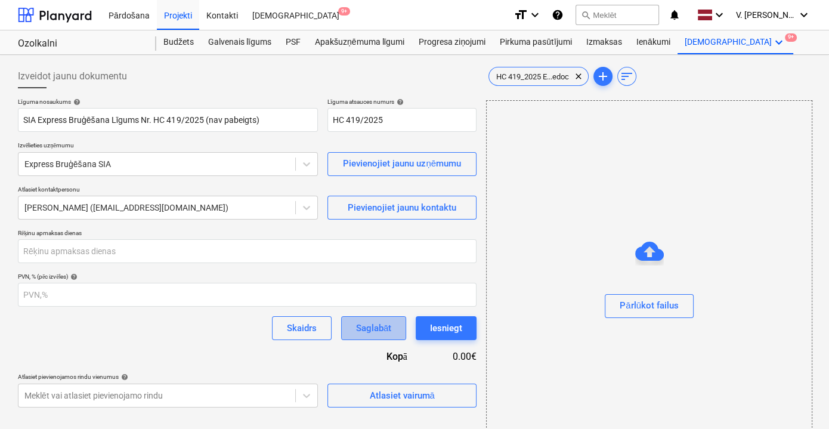
click at [382, 328] on div "Saglabāt" at bounding box center [373, 328] width 35 height 16
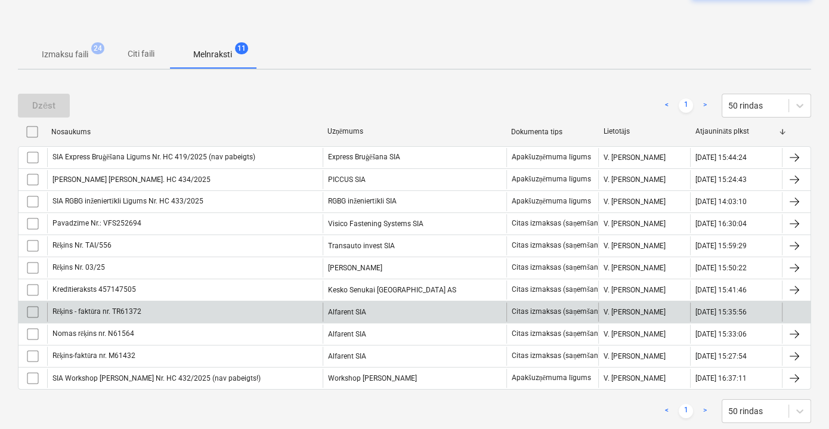
scroll to position [168, 0]
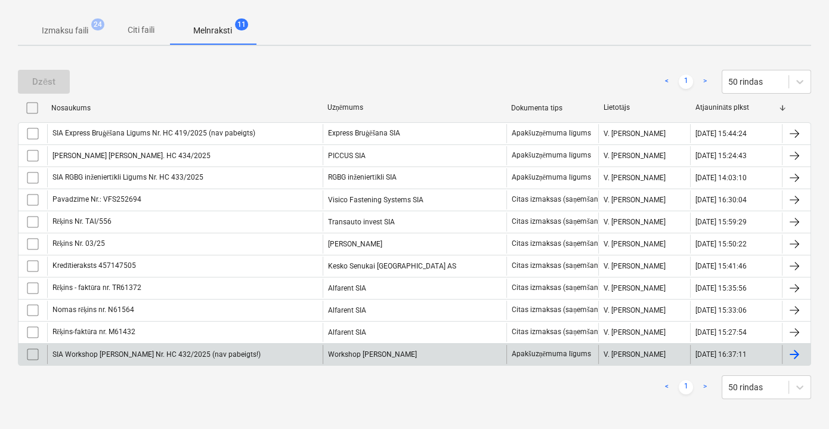
click at [306, 349] on div "SIA Workshop [PERSON_NAME] Nr. HC 432/2025 (nav pabeigts!)" at bounding box center [184, 354] width 275 height 19
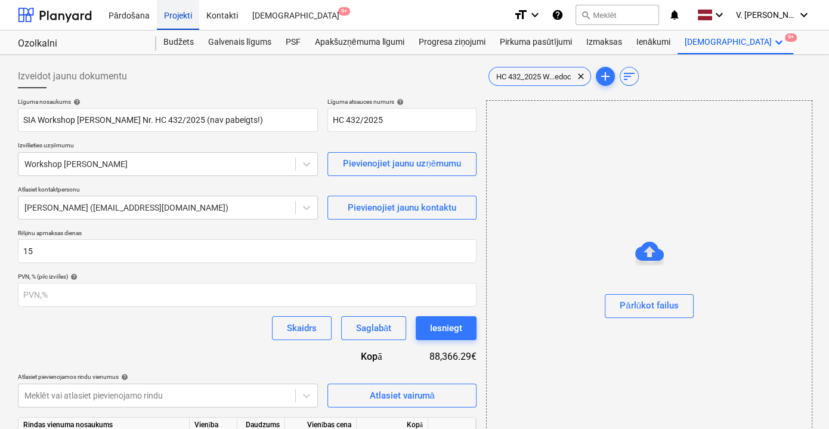
click at [186, 17] on div "Projekti" at bounding box center [178, 14] width 42 height 30
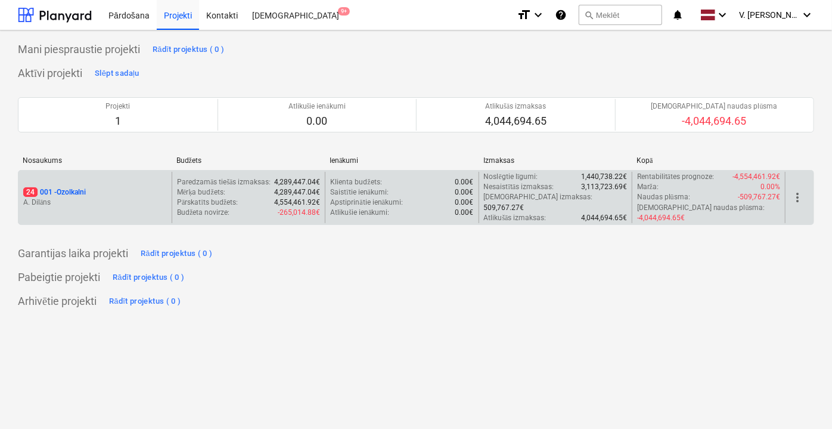
click at [308, 197] on p "4,554,461.92€" at bounding box center [297, 202] width 46 height 10
click at [113, 190] on div "24 001 - Ozolkalni" at bounding box center [95, 192] width 144 height 10
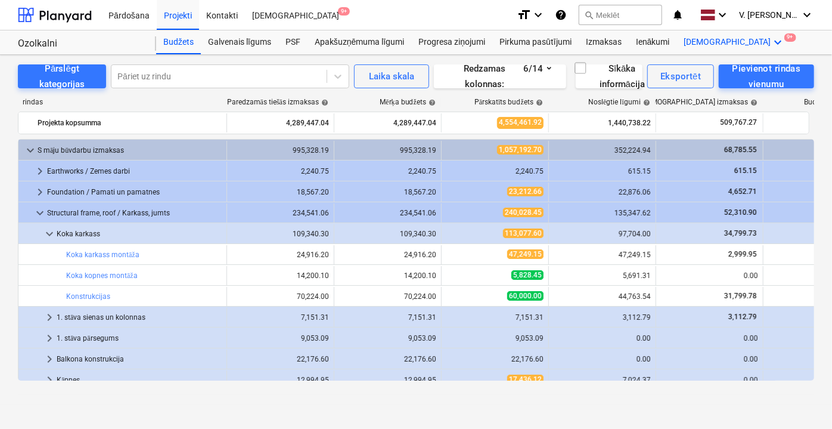
click at [772, 42] on icon "keyboard_arrow_down" at bounding box center [779, 42] width 14 height 14
click at [702, 44] on div at bounding box center [416, 214] width 832 height 429
click at [701, 44] on div "Vairāk keyboard_arrow_down 9+" at bounding box center [735, 42] width 116 height 24
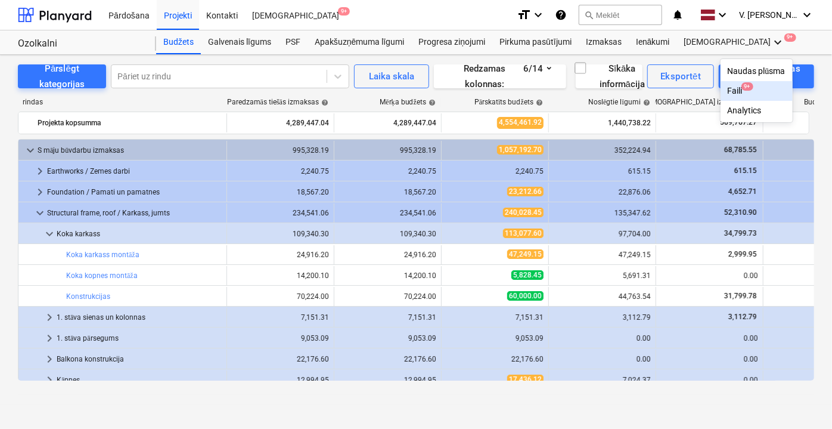
click at [728, 92] on div "Faili 9+" at bounding box center [757, 91] width 58 height 10
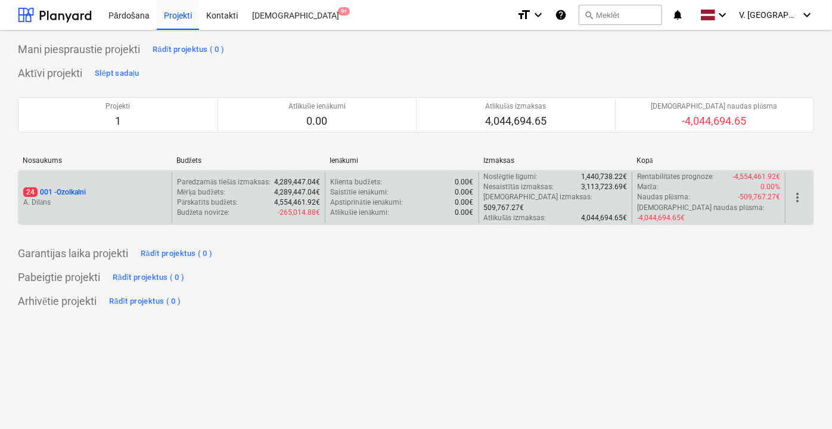
click at [108, 197] on p "A. Dilāns" at bounding box center [95, 202] width 144 height 10
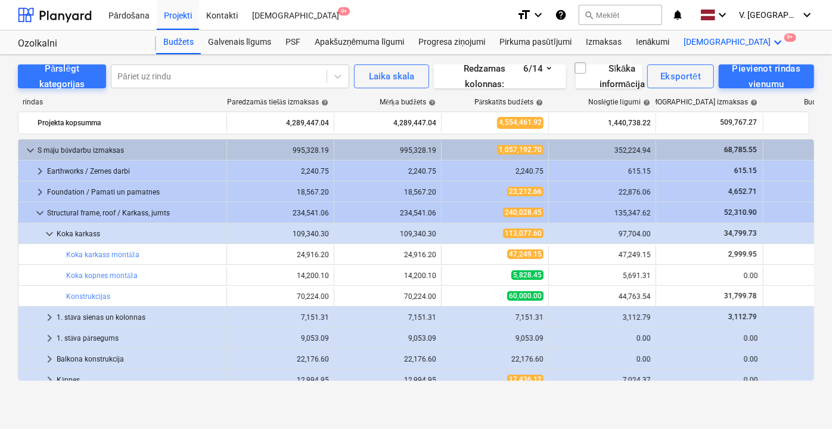
click at [701, 42] on div "Vairāk keyboard_arrow_down 9+" at bounding box center [735, 42] width 116 height 24
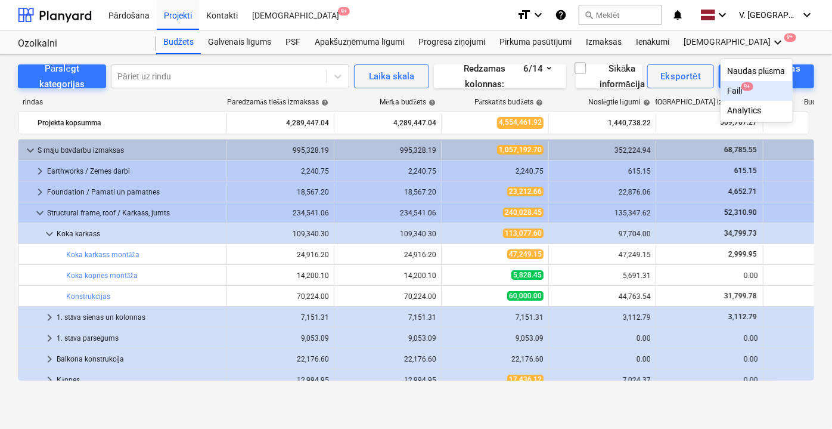
click at [728, 91] on div "Faili 9+" at bounding box center [757, 91] width 58 height 10
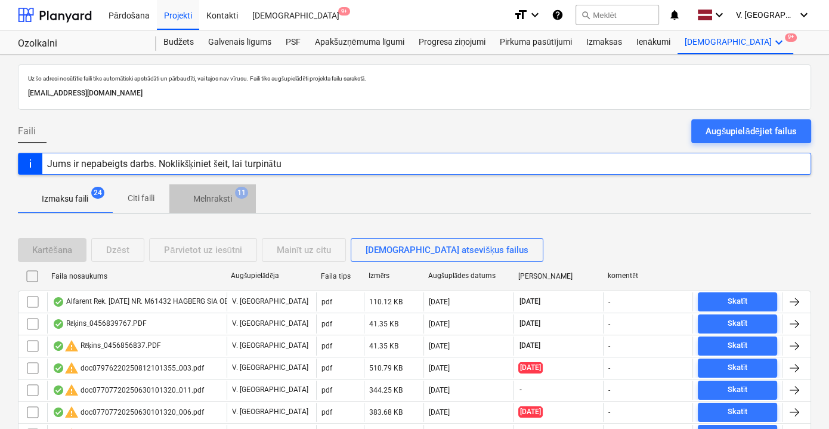
click at [215, 198] on p "Melnraksti" at bounding box center [212, 199] width 39 height 13
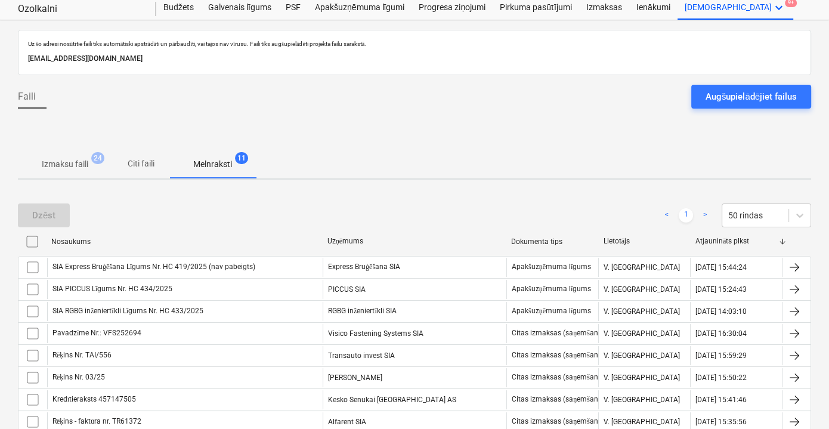
scroll to position [54, 0]
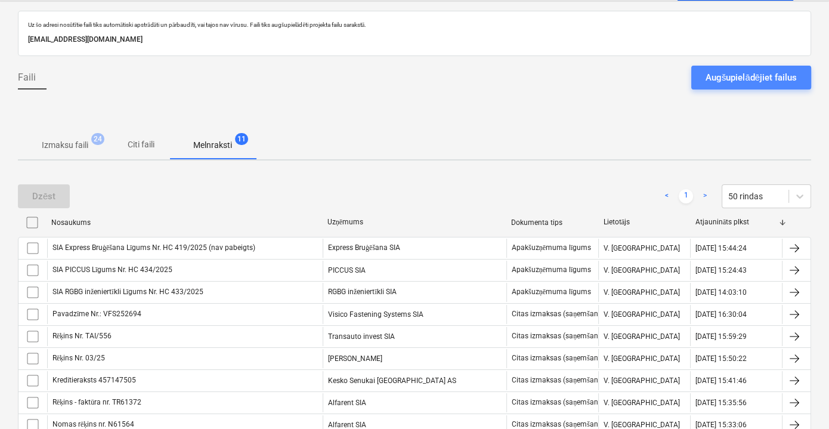
click at [776, 82] on div "Augšupielādējiet failus" at bounding box center [750, 78] width 91 height 16
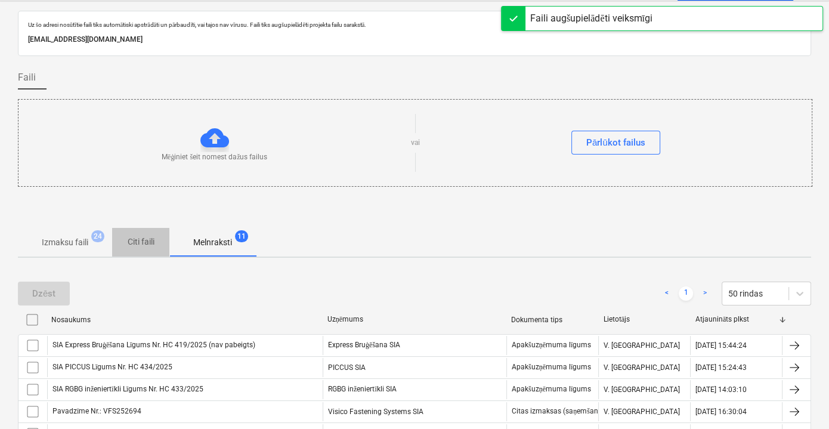
click at [136, 240] on p "Citi faili" at bounding box center [140, 242] width 29 height 13
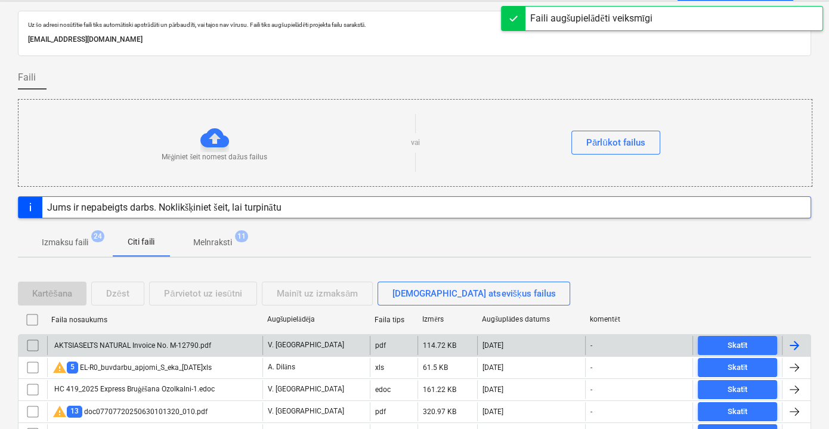
click at [219, 340] on div "AKTSIASELTS NATURAL Invoice No. M-12790.pdf" at bounding box center [154, 345] width 215 height 19
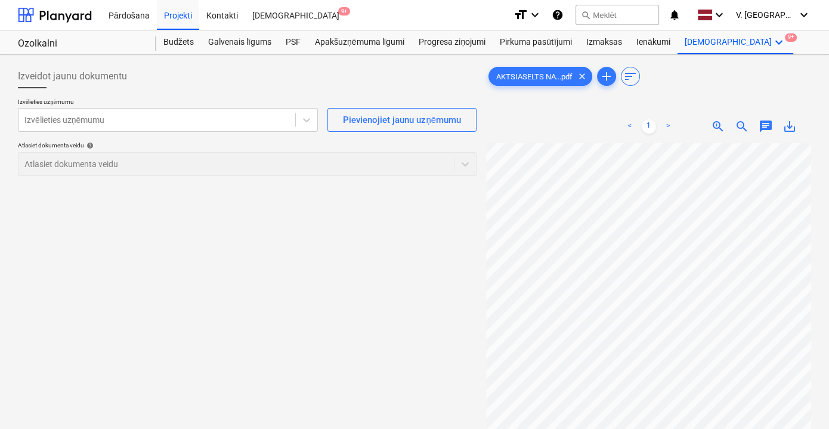
scroll to position [116, 0]
click at [162, 118] on div at bounding box center [156, 120] width 265 height 12
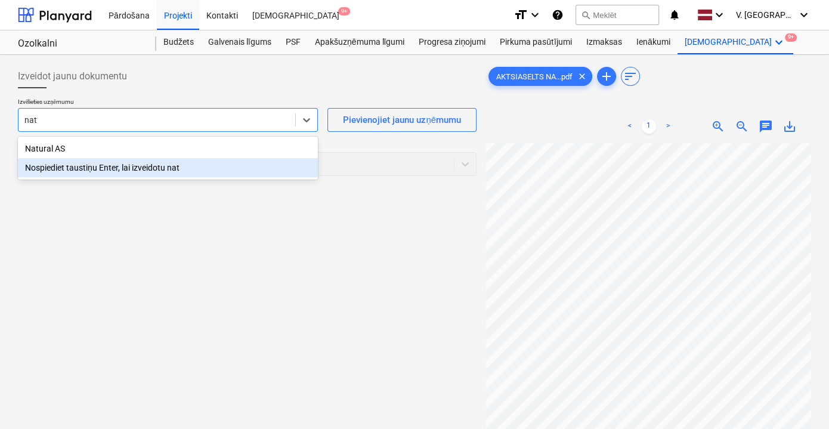
type input "nat"
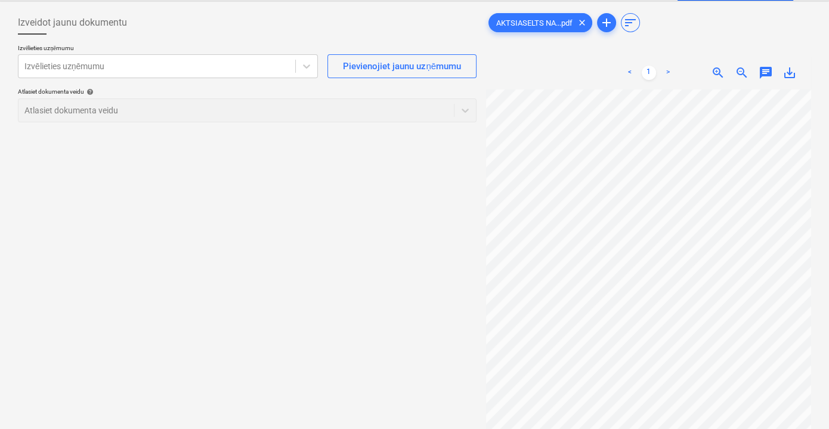
scroll to position [0, 36]
click at [168, 64] on div at bounding box center [156, 66] width 265 height 12
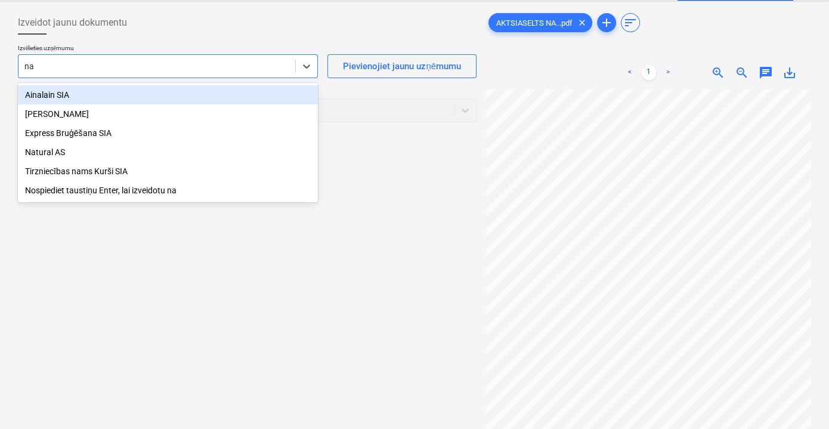
type input "nat"
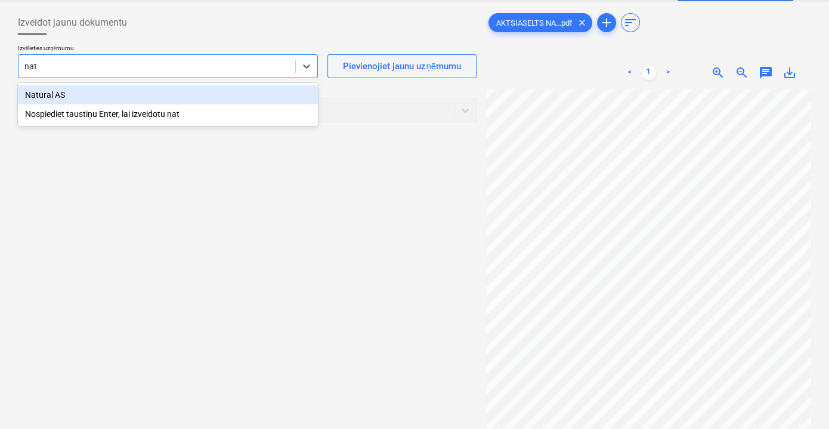
click at [134, 93] on div "Natural AS" at bounding box center [168, 94] width 300 height 19
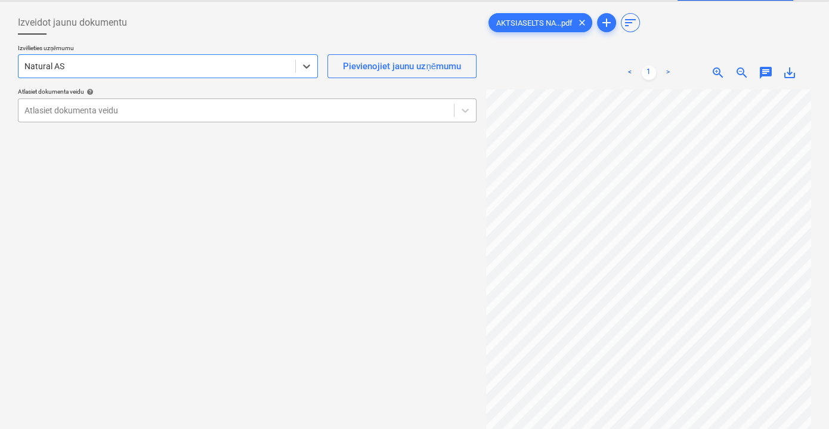
click at [262, 113] on div at bounding box center [235, 110] width 423 height 12
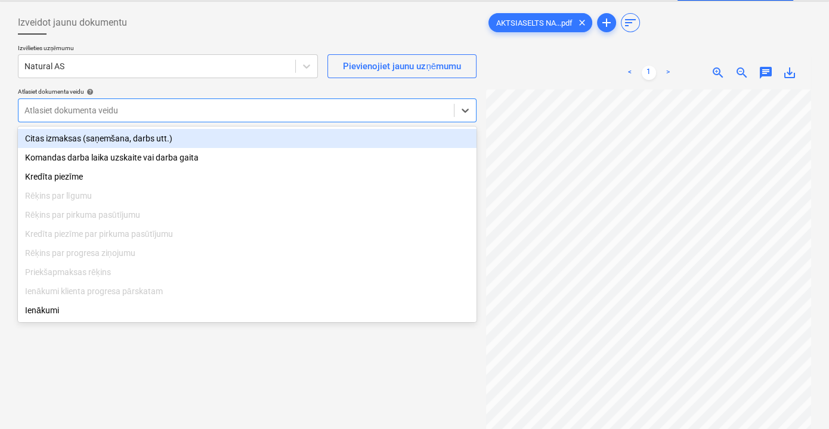
click at [243, 135] on div "Citas izmaksas (saņemšana, darbs utt.)" at bounding box center [247, 138] width 459 height 19
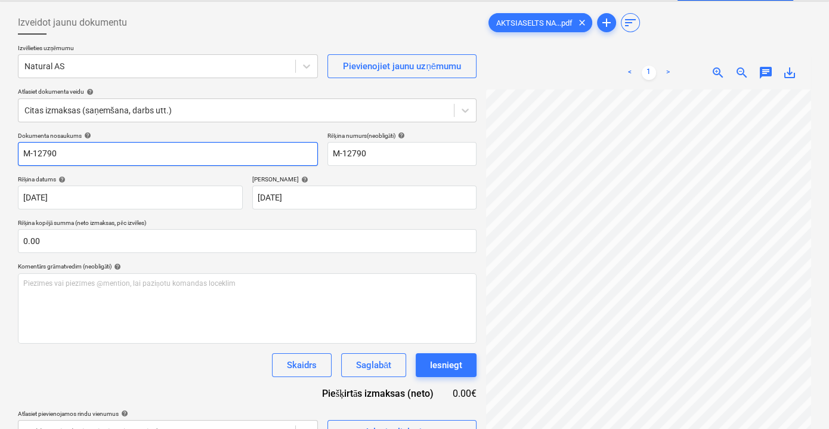
click at [151, 144] on input "M-12790" at bounding box center [168, 154] width 300 height 24
type input "i"
type input "Invoice No. M-12790"
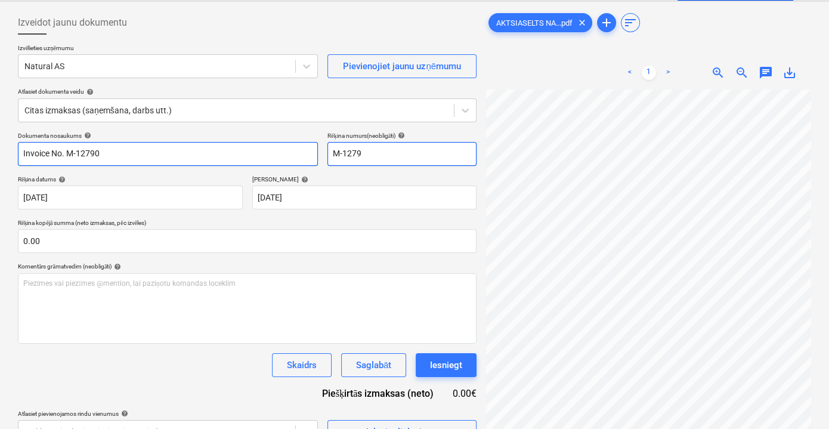
type input "M-12790"
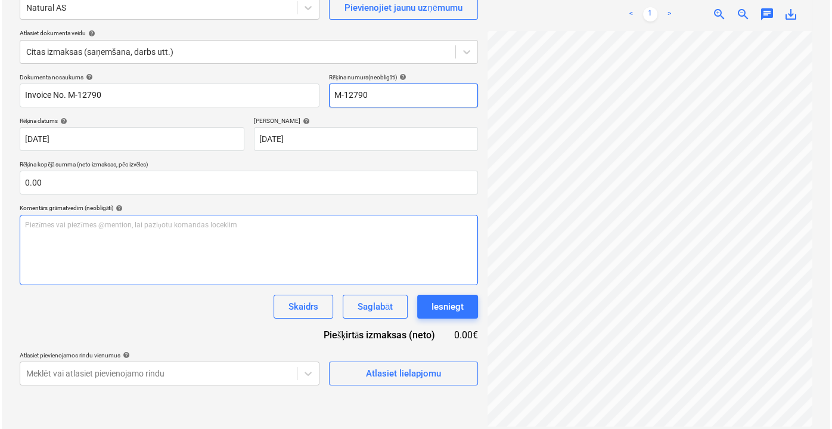
scroll to position [119, 0]
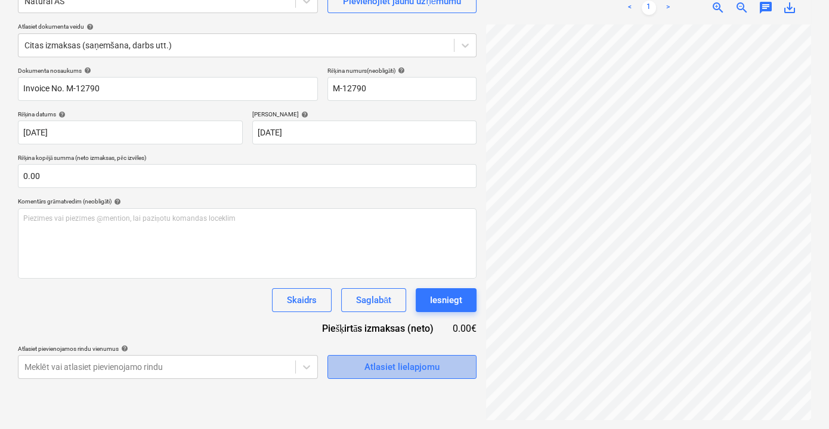
click at [407, 364] on div "Atlasiet lielapjomu" at bounding box center [401, 367] width 75 height 16
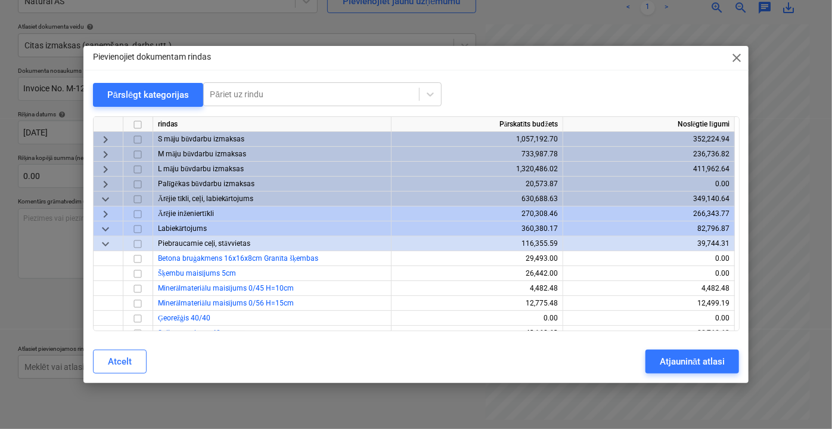
click at [108, 247] on span "keyboard_arrow_down" at bounding box center [105, 243] width 14 height 14
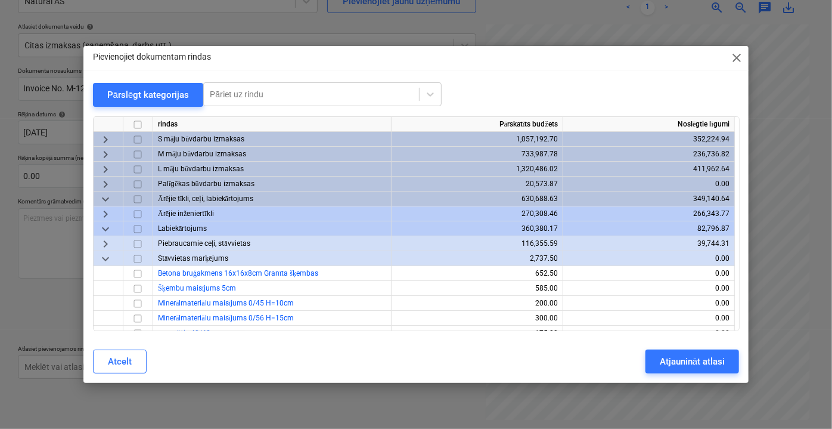
click at [106, 259] on span "keyboard_arrow_down" at bounding box center [105, 258] width 14 height 14
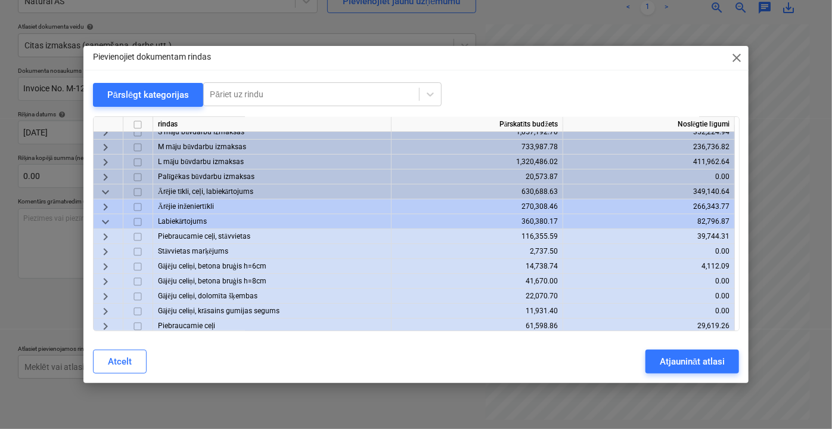
scroll to position [0, 0]
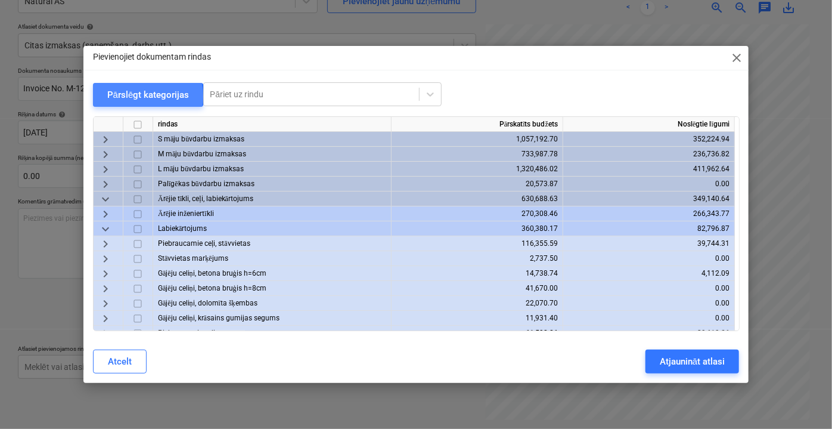
click at [129, 97] on div "Pārslēgt kategorijas" at bounding box center [148, 95] width 82 height 16
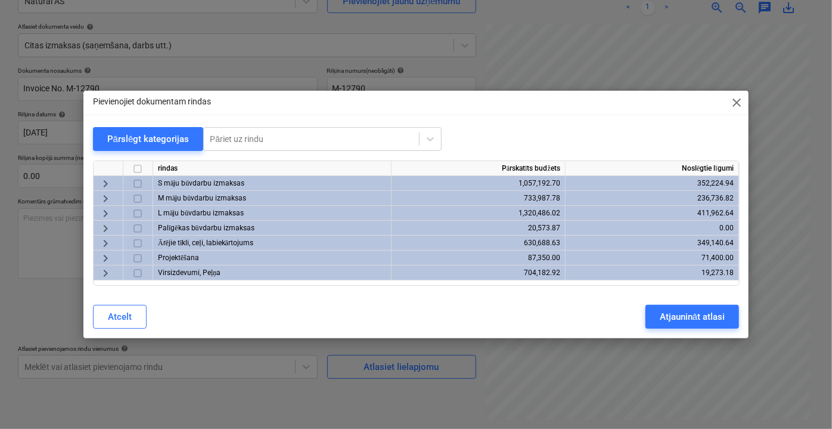
click at [108, 197] on span "keyboard_arrow_right" at bounding box center [105, 198] width 14 height 14
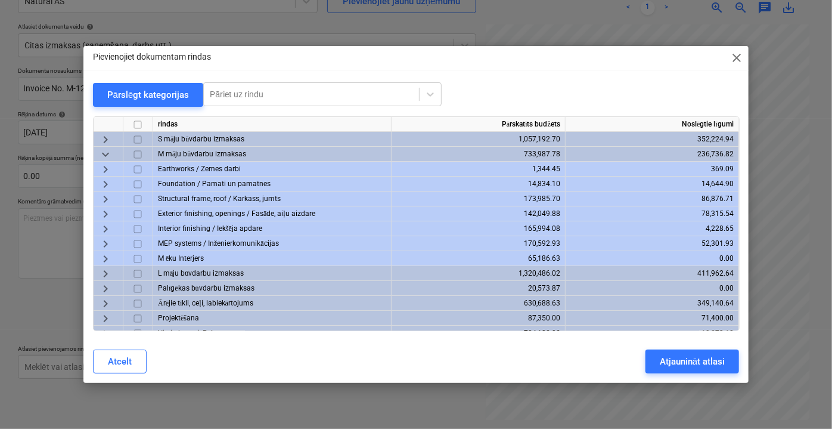
click at [99, 215] on span "keyboard_arrow_right" at bounding box center [105, 213] width 14 height 14
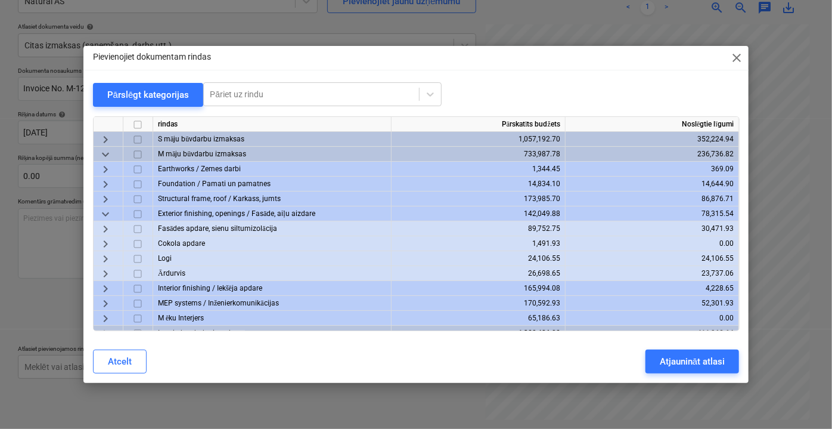
click at [109, 231] on span "keyboard_arrow_right" at bounding box center [105, 228] width 14 height 14
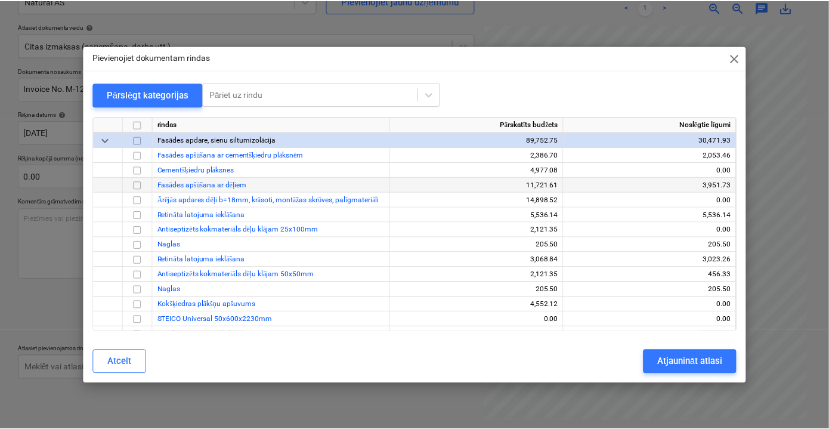
scroll to position [108, 0]
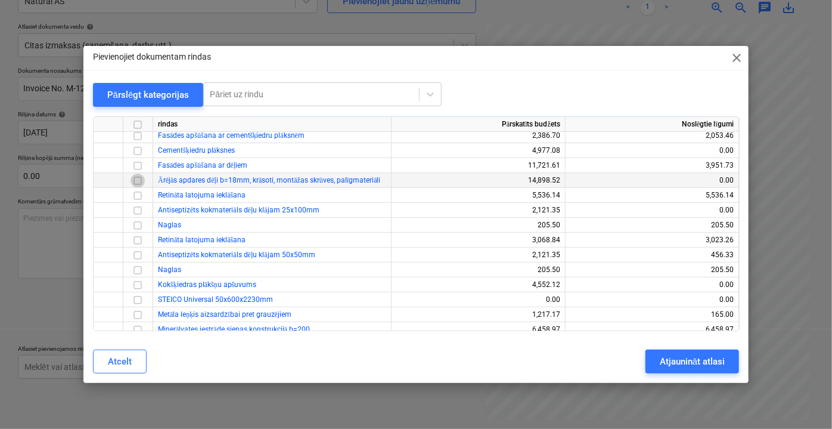
click at [137, 180] on input "checkbox" at bounding box center [138, 180] width 14 height 14
click at [677, 364] on div "Atjaunināt atlasi" at bounding box center [692, 362] width 65 height 16
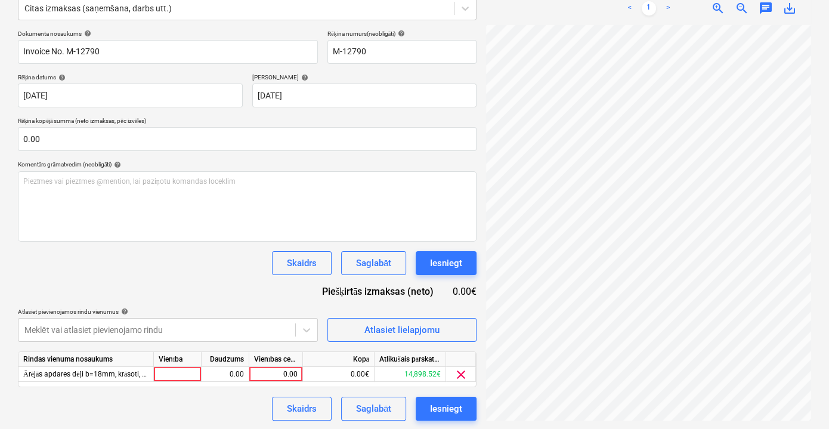
scroll to position [156, 0]
click at [286, 369] on div "0.00" at bounding box center [276, 373] width 44 height 15
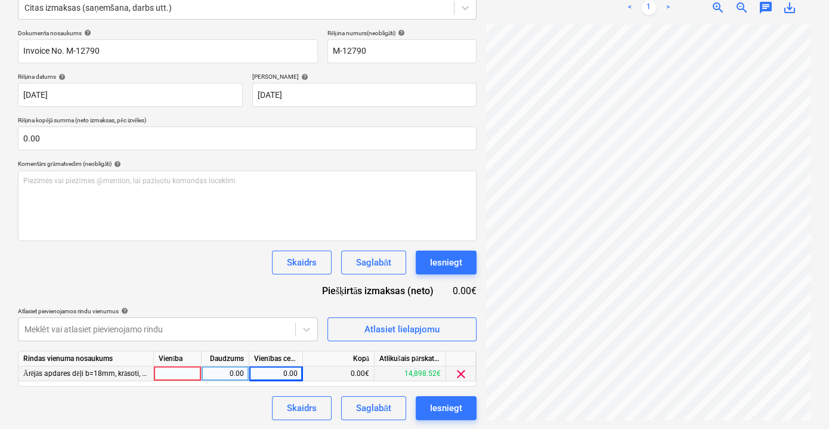
drag, startPoint x: 602, startPoint y: 419, endPoint x: 628, endPoint y: 419, distance: 26.2
click at [628, 419] on div "AKTSIASELTS NA...pdf clear add sort < 1 > zoom_in zoom_out chat 0 save_alt" at bounding box center [648, 163] width 335 height 521
click at [287, 371] on div "0.00" at bounding box center [276, 373] width 44 height 15
type input "6422.64"
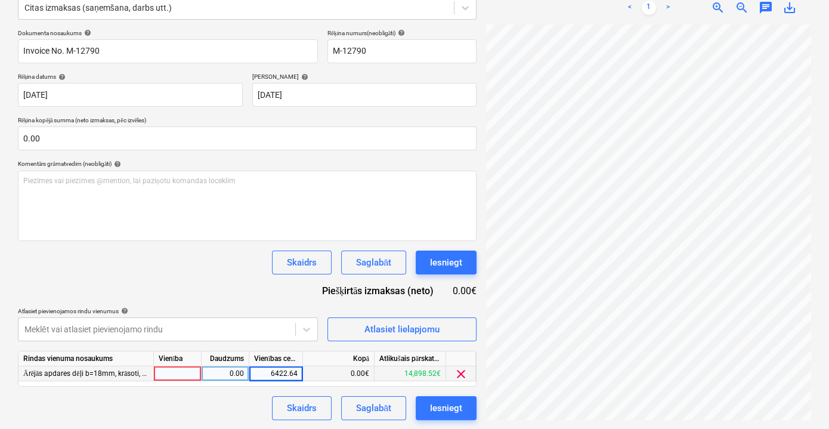
click at [207, 404] on div "Skaidrs Saglabāt Iesniegt" at bounding box center [247, 408] width 459 height 24
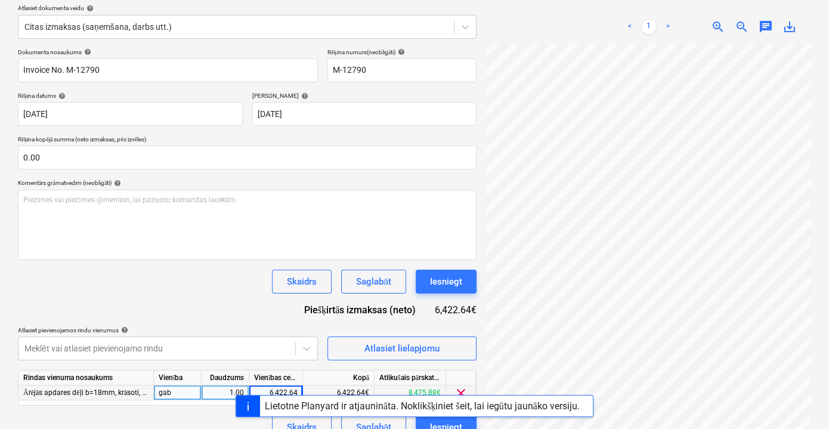
scroll to position [156, 0]
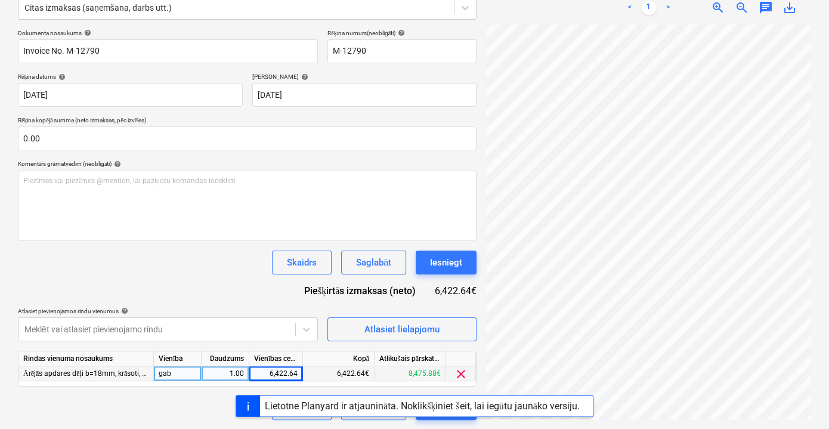
click at [375, 416] on div "Lietotne Planyard ir atjaunināta. Noklikšķiniet šeit, lai iegūtu jaunāko versij…" at bounding box center [422, 405] width 324 height 21
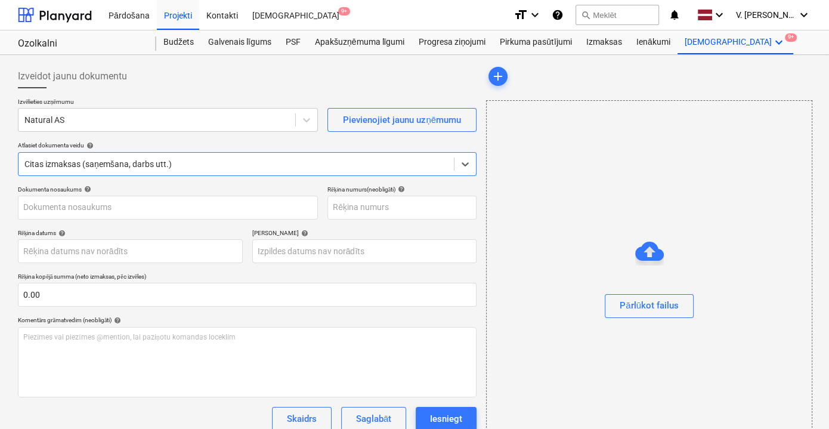
type input "M-12790"
type input "[DATE]"
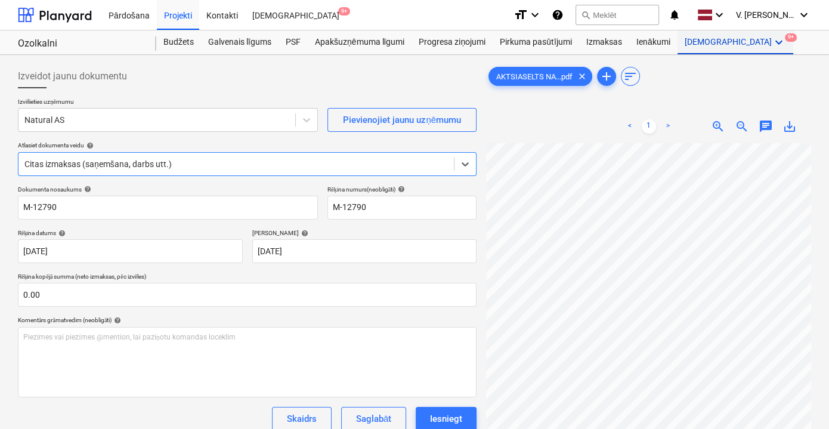
click at [704, 44] on div "Vairāk keyboard_arrow_down 9+" at bounding box center [735, 42] width 116 height 24
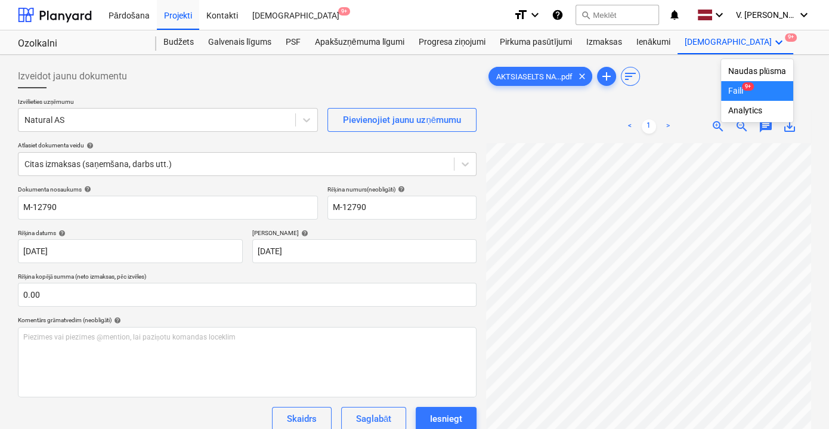
click at [728, 89] on div "Faili 9+" at bounding box center [757, 91] width 58 height 10
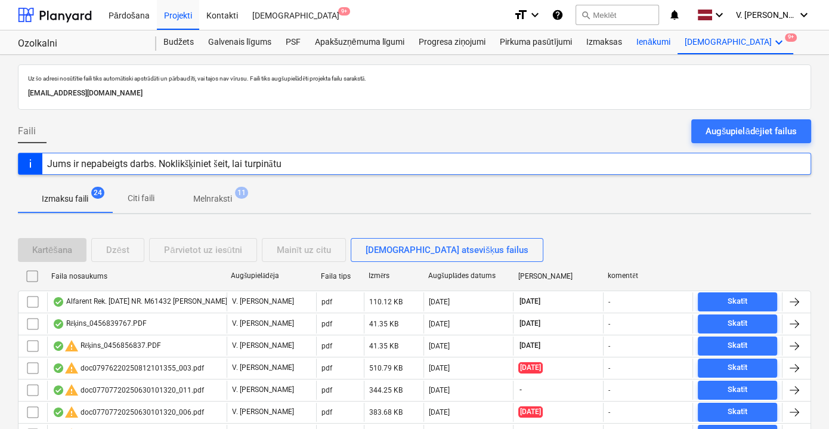
click at [647, 45] on div "Ienākumi" at bounding box center [653, 42] width 48 height 24
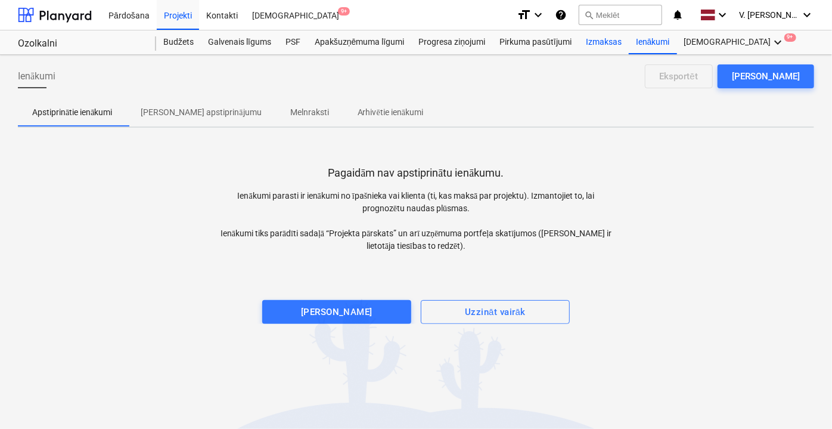
click at [605, 41] on div "Izmaksas" at bounding box center [604, 42] width 50 height 24
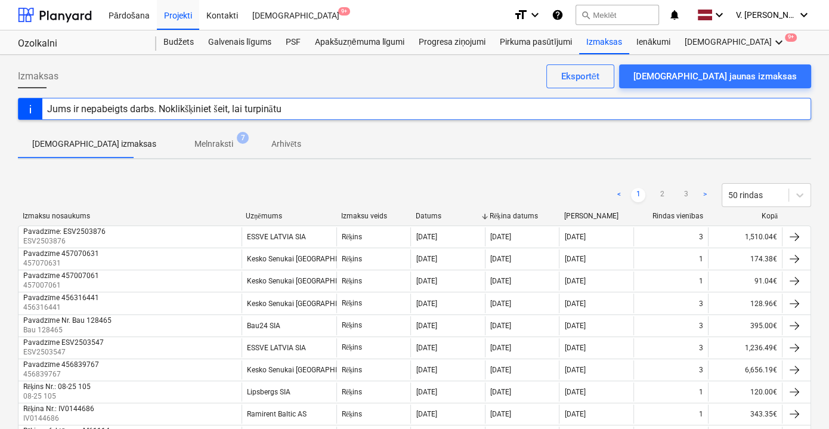
click at [194, 142] on p "Melnraksti" at bounding box center [213, 144] width 39 height 13
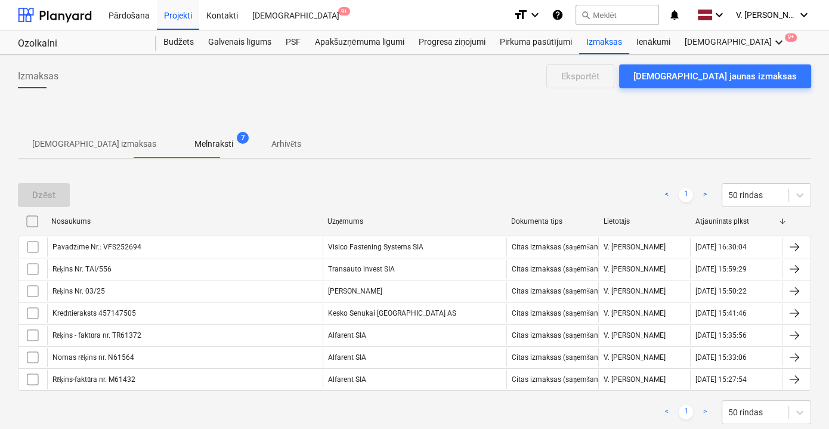
scroll to position [26, 0]
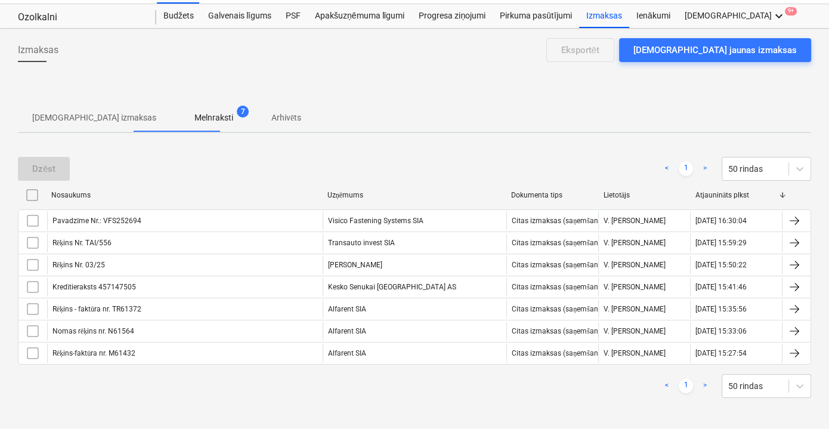
click at [705, 166] on link ">" at bounding box center [705, 169] width 14 height 14
click at [106, 115] on p "[DEMOGRAPHIC_DATA] izmaksas" at bounding box center [94, 118] width 124 height 13
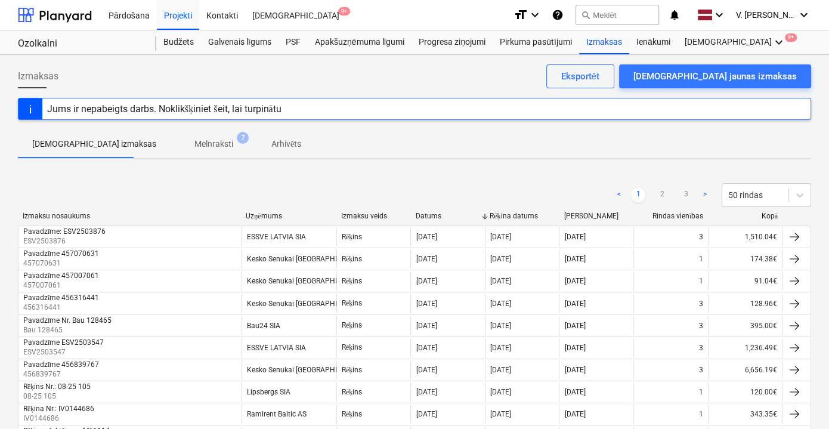
click at [188, 153] on span "Melnraksti 7" at bounding box center [214, 143] width 86 height 21
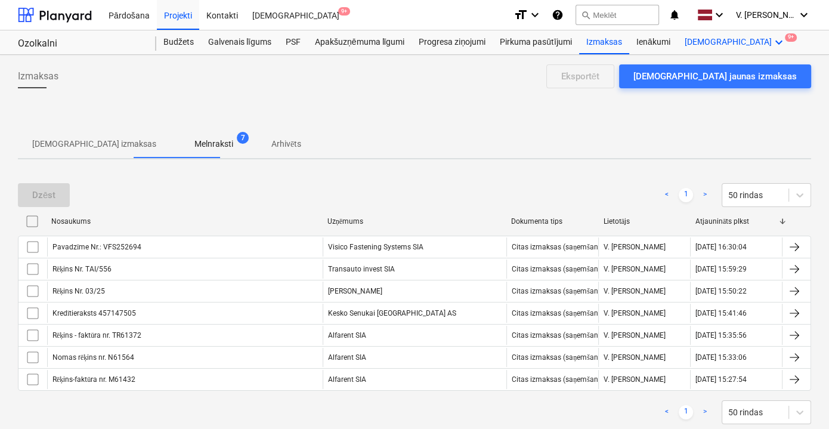
click at [685, 45] on div "Vairāk keyboard_arrow_down 9+" at bounding box center [735, 42] width 116 height 24
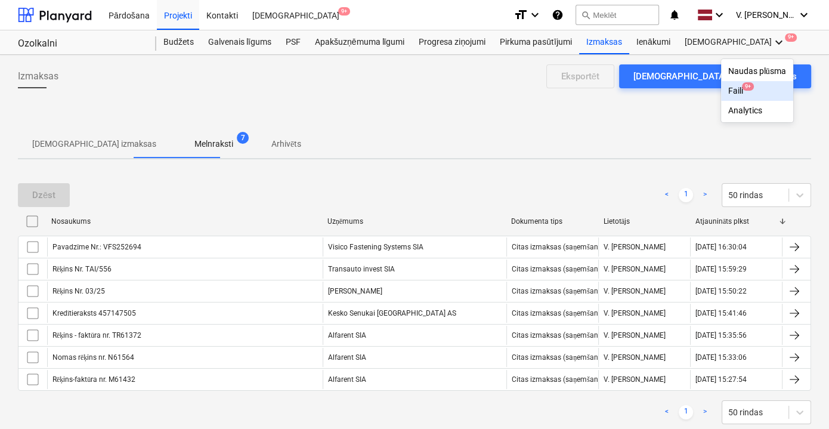
click at [728, 86] on div "Faili 9+" at bounding box center [757, 91] width 58 height 10
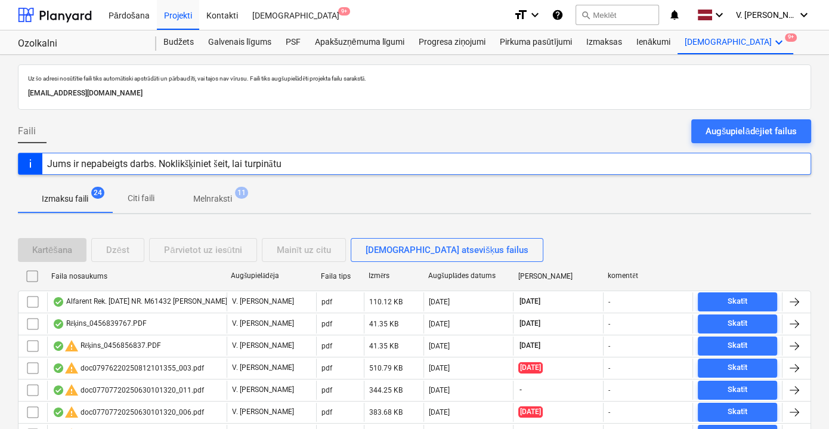
click at [133, 198] on p "Citi faili" at bounding box center [140, 198] width 29 height 13
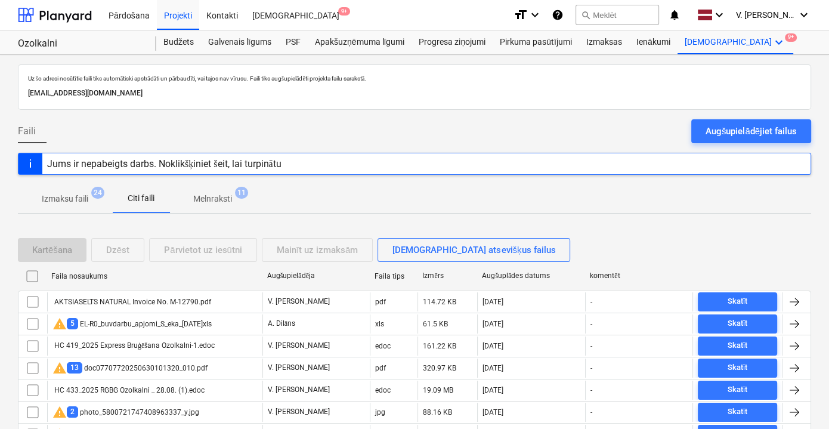
click at [212, 204] on p "Melnraksti" at bounding box center [212, 199] width 39 height 13
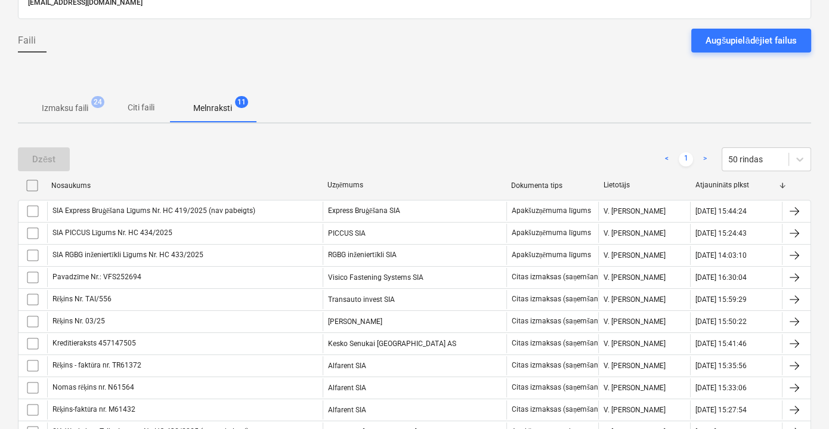
scroll to position [6, 0]
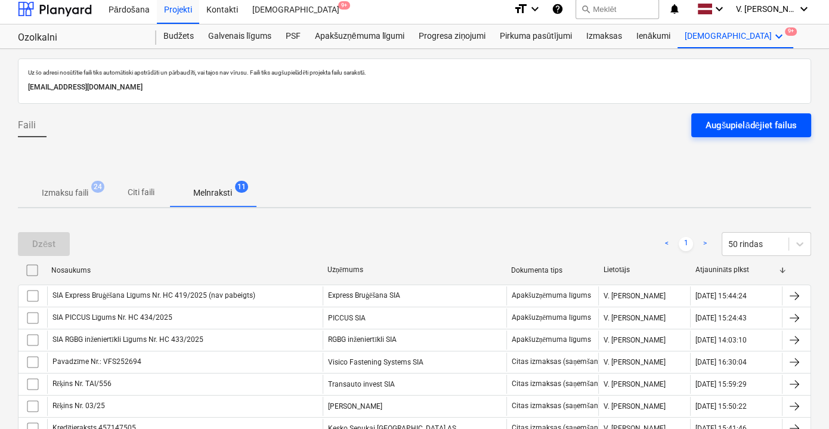
click at [718, 129] on div "Augšupielādējiet failus" at bounding box center [750, 125] width 91 height 16
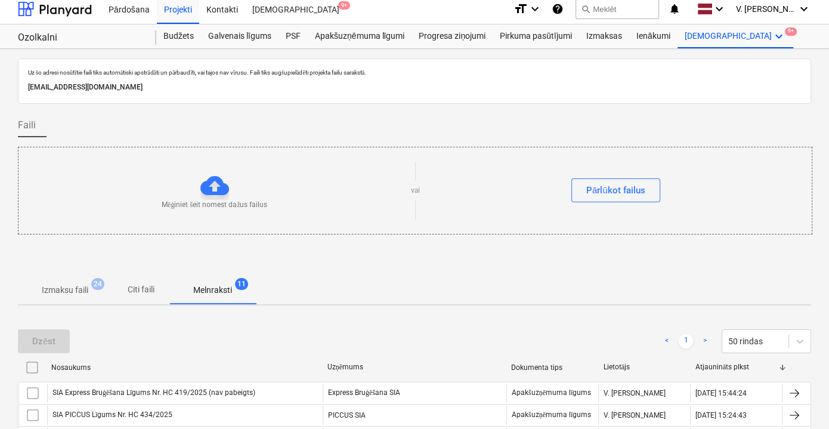
click at [587, 177] on div "Mēģiniet šeit nomest dažus failus vai Pārlūkot failus" at bounding box center [414, 190] width 793 height 67
click at [596, 185] on div "Pārlūkot failus" at bounding box center [615, 190] width 59 height 16
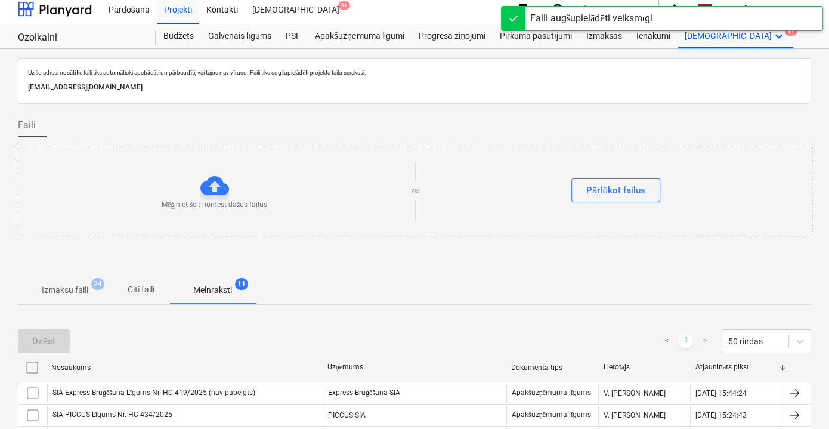
click at [151, 284] on p "Citi faili" at bounding box center [140, 289] width 29 height 13
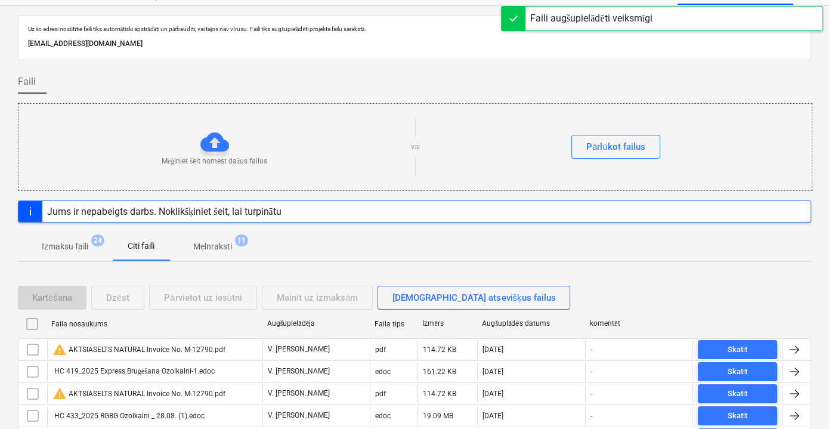
scroll to position [114, 0]
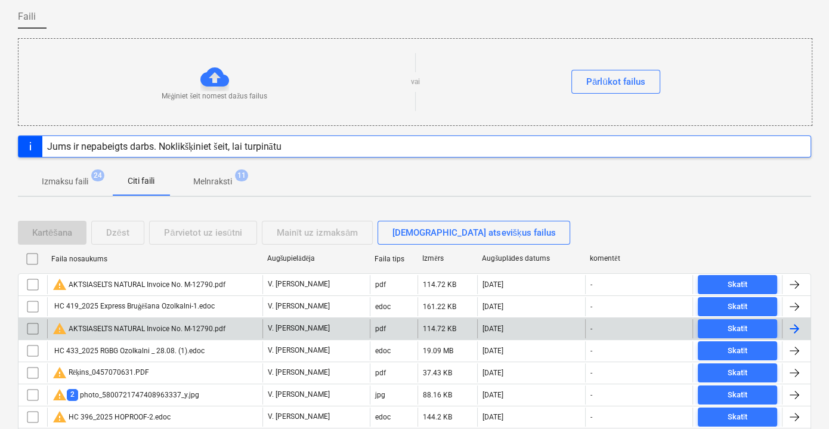
click at [213, 325] on div "warning AKTSIASELTS NATURAL Invoice No. M-12790.pdf" at bounding box center [138, 328] width 173 height 14
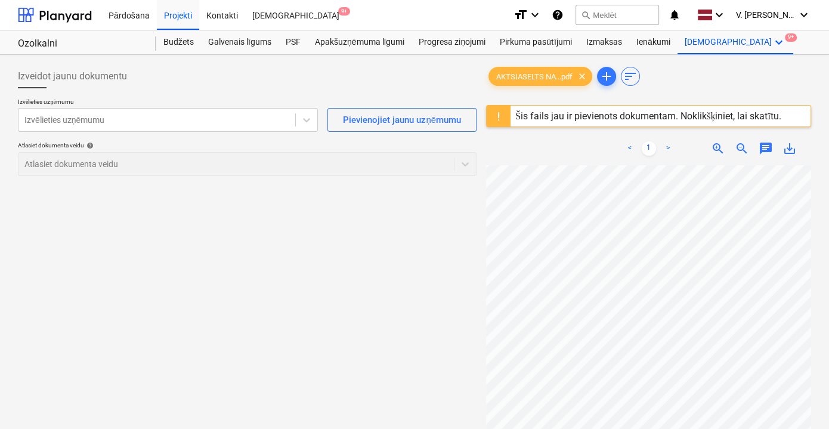
scroll to position [108, 0]
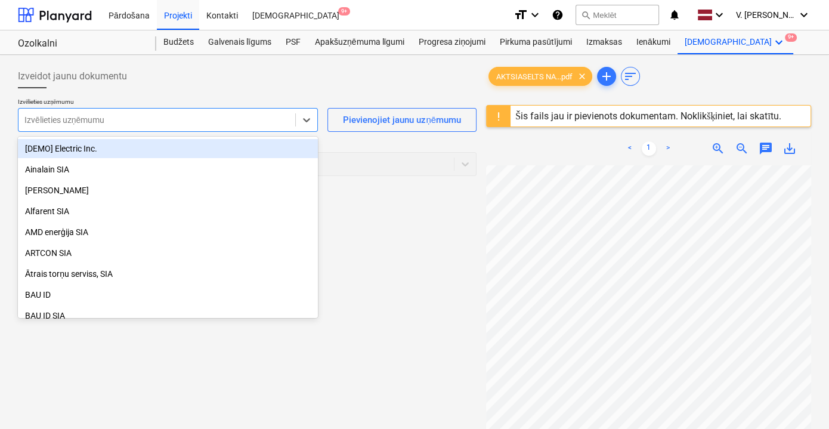
click at [203, 116] on div at bounding box center [156, 120] width 265 height 12
type input "s"
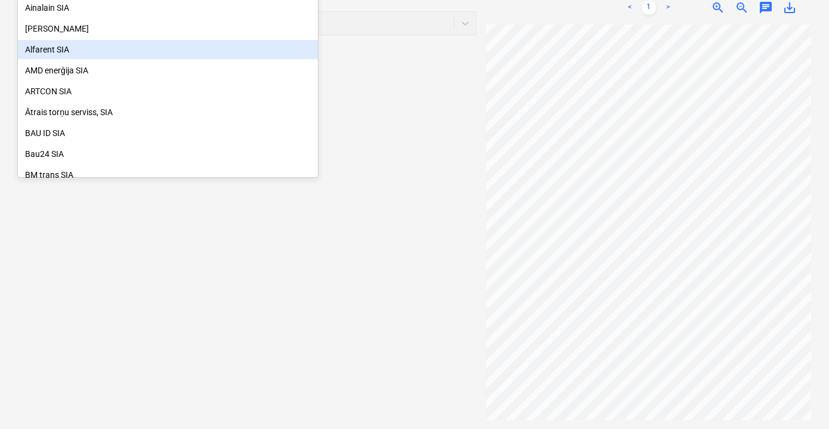
scroll to position [0, 0]
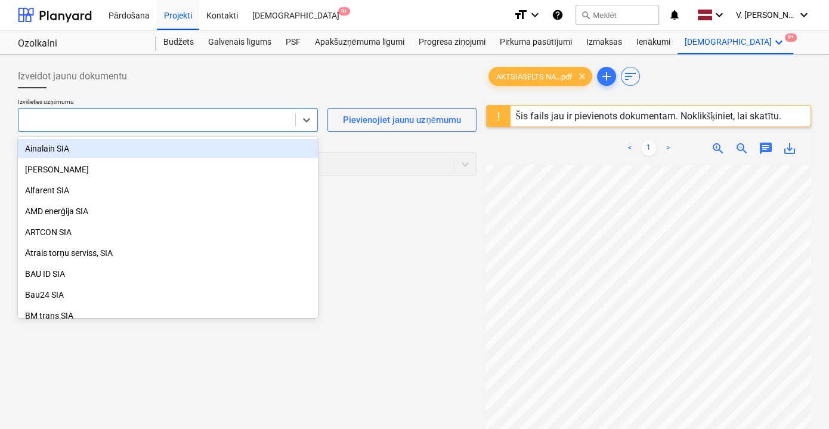
click at [129, 117] on div at bounding box center [156, 120] width 265 height 12
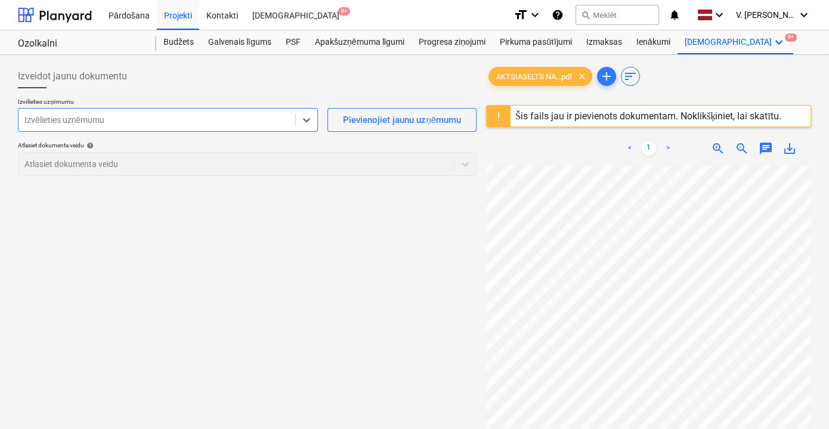
click at [129, 117] on div at bounding box center [156, 120] width 265 height 12
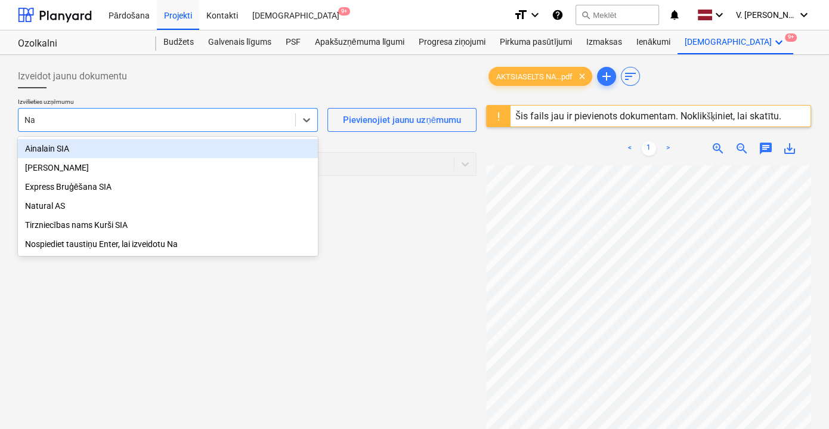
type input "Nat"
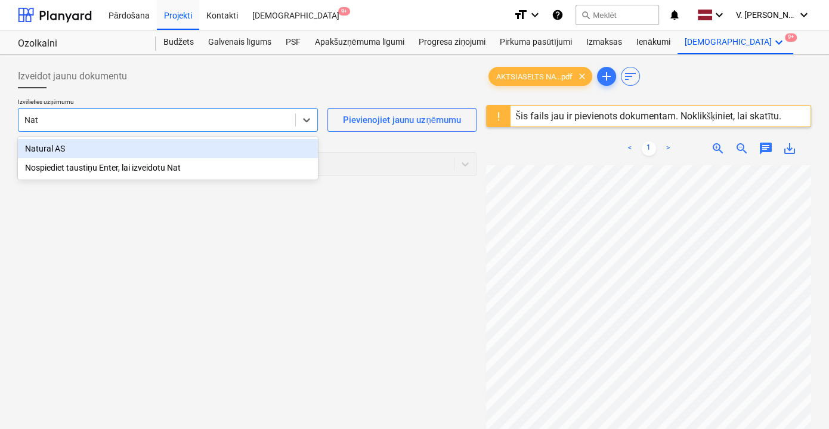
click at [216, 150] on div "Natural AS" at bounding box center [168, 148] width 300 height 19
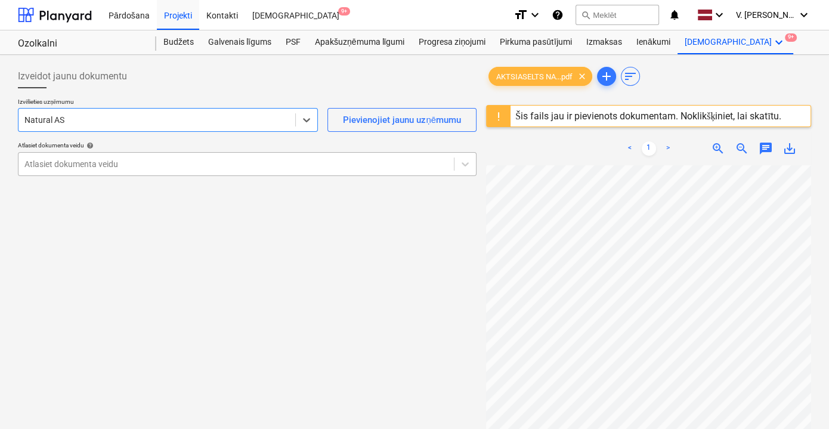
click at [202, 158] on div at bounding box center [235, 164] width 423 height 12
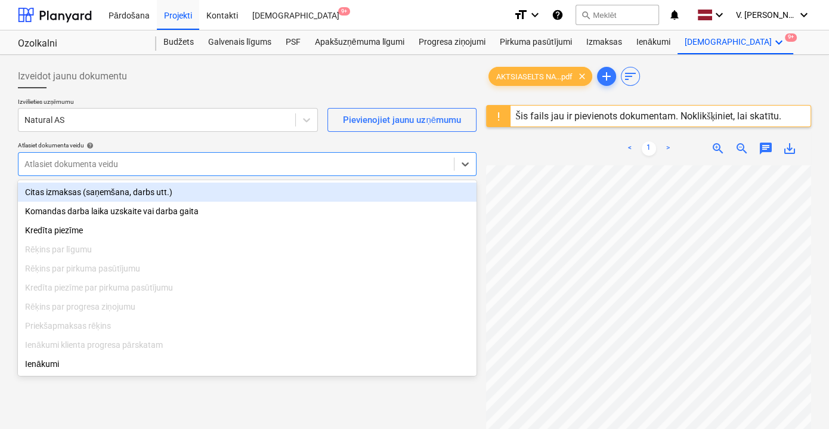
click at [196, 193] on div "Citas izmaksas (saņemšana, darbs utt.)" at bounding box center [247, 191] width 459 height 19
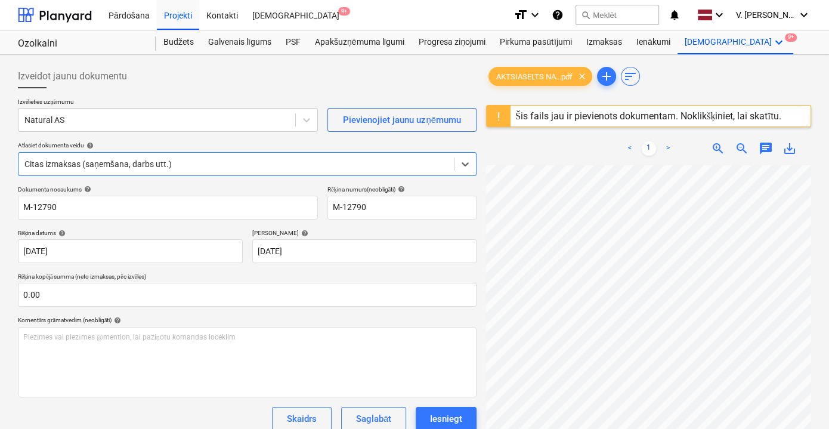
click at [147, 190] on div "Dokumenta nosaukums help" at bounding box center [168, 189] width 300 height 8
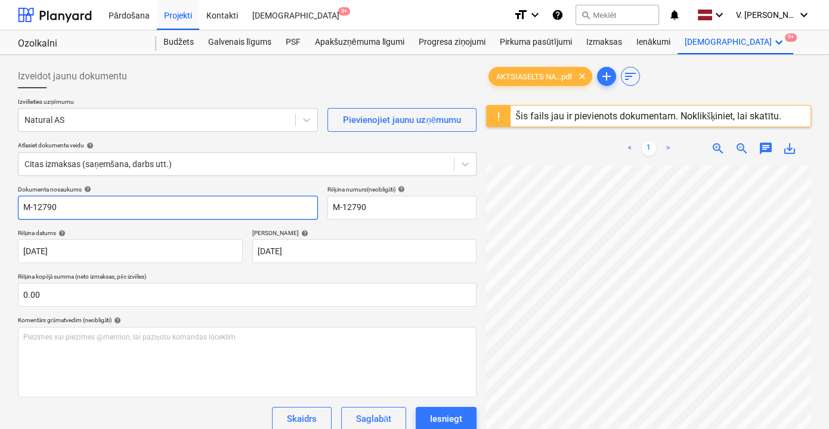
click at [144, 203] on input "M-12790" at bounding box center [168, 208] width 300 height 24
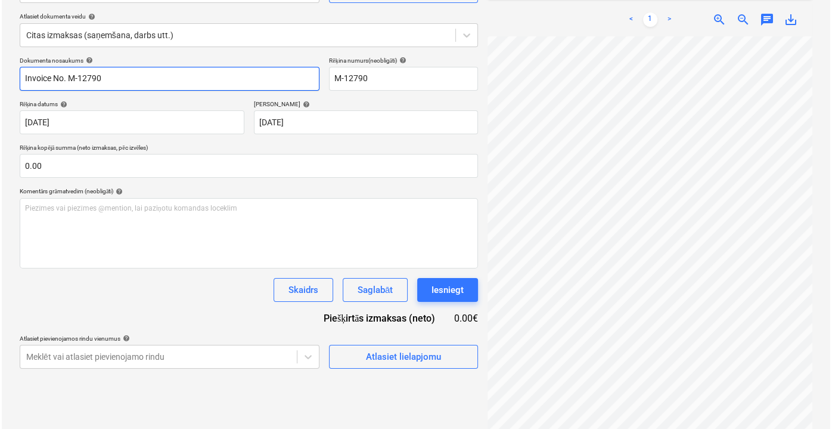
scroll to position [141, 0]
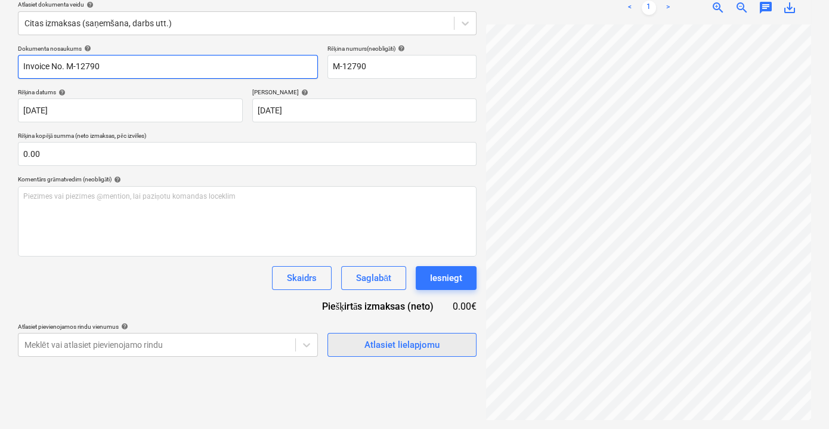
type input "Invoice No. M-12790"
click at [402, 337] on div "Atlasiet lielapjomu" at bounding box center [401, 345] width 75 height 16
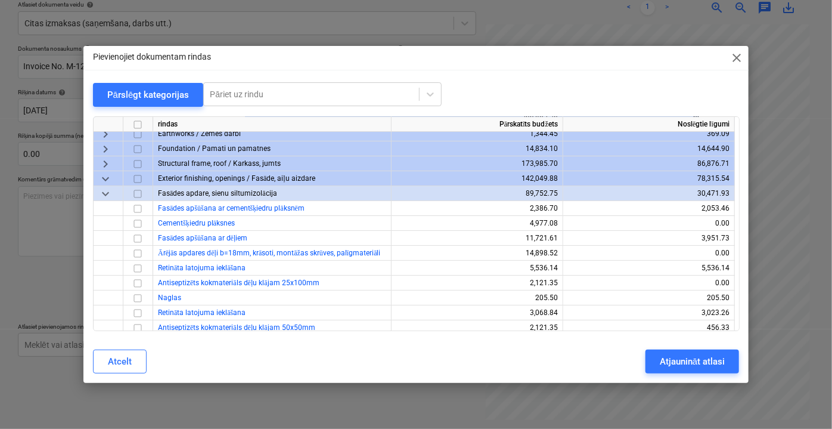
scroll to position [54, 0]
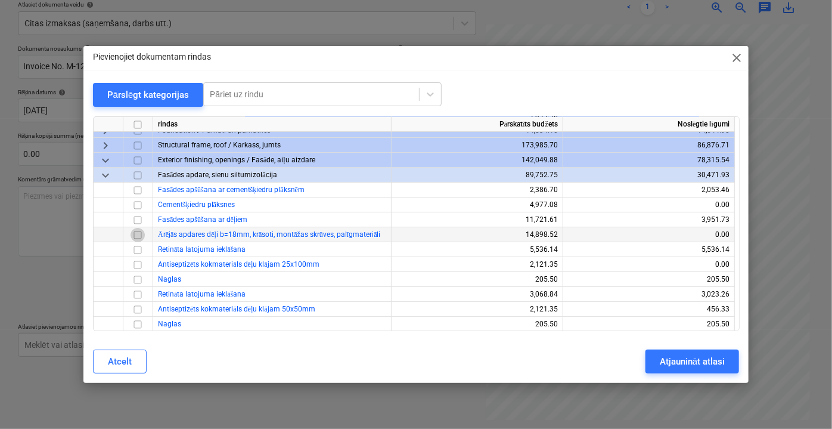
click at [135, 233] on input "checkbox" at bounding box center [138, 234] width 14 height 14
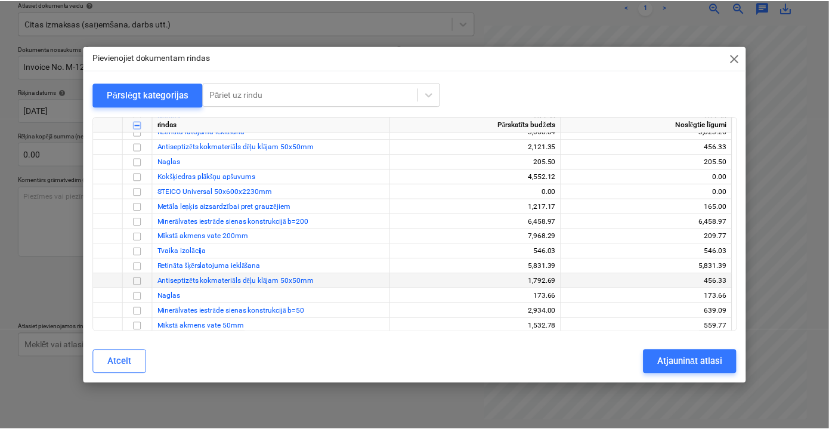
scroll to position [271, 0]
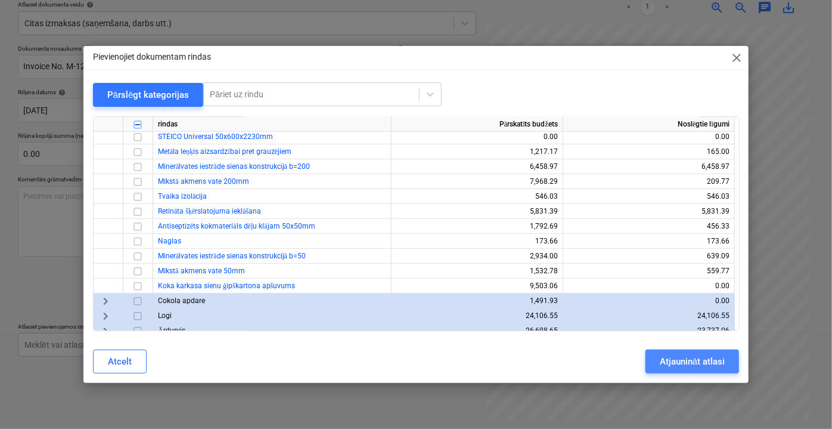
click at [729, 361] on button "Atjaunināt atlasi" at bounding box center [693, 361] width 94 height 24
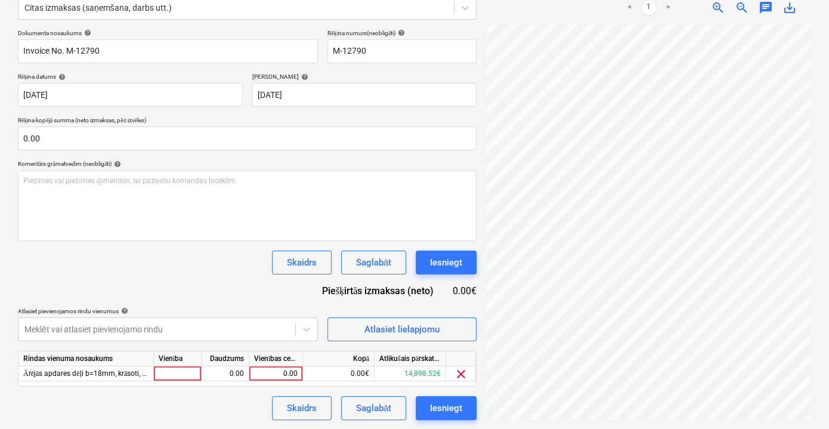
scroll to position [108, 36]
click at [287, 371] on div "0.00" at bounding box center [276, 373] width 44 height 15
type input "6422.64"
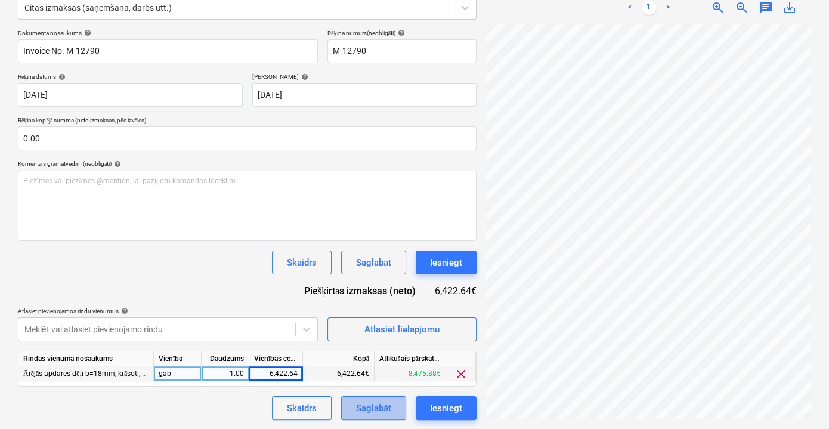
click at [361, 407] on div "Saglabāt" at bounding box center [373, 408] width 35 height 16
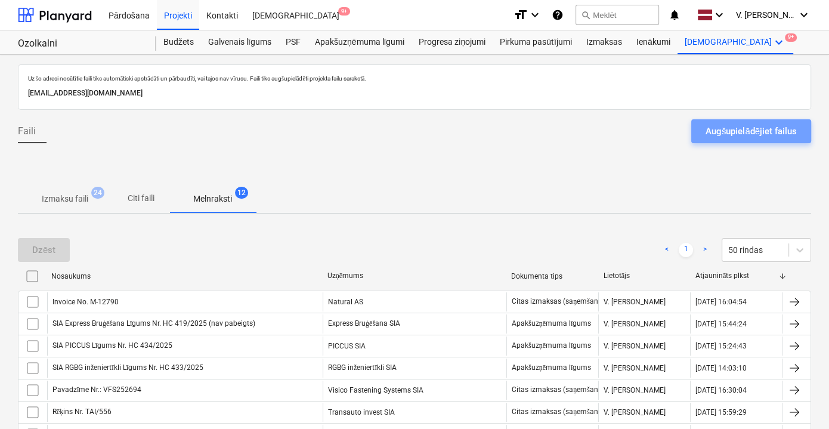
click at [742, 135] on div "Augšupielādējiet failus" at bounding box center [750, 131] width 91 height 16
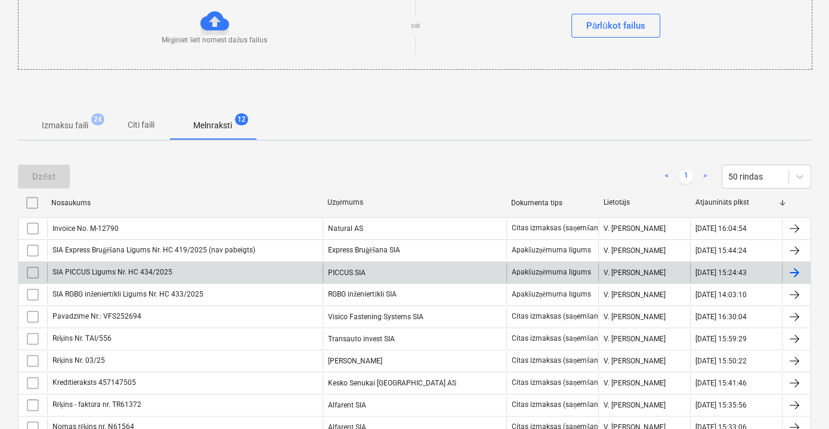
scroll to position [108, 0]
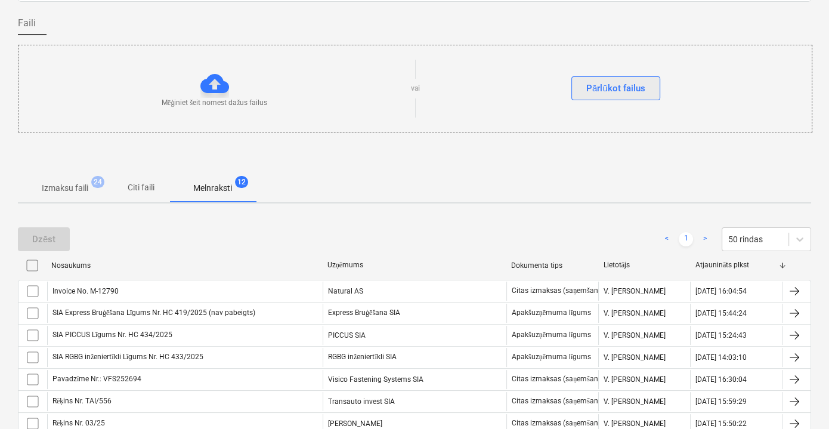
click at [617, 90] on div "Pārlūkot failus" at bounding box center [615, 88] width 59 height 16
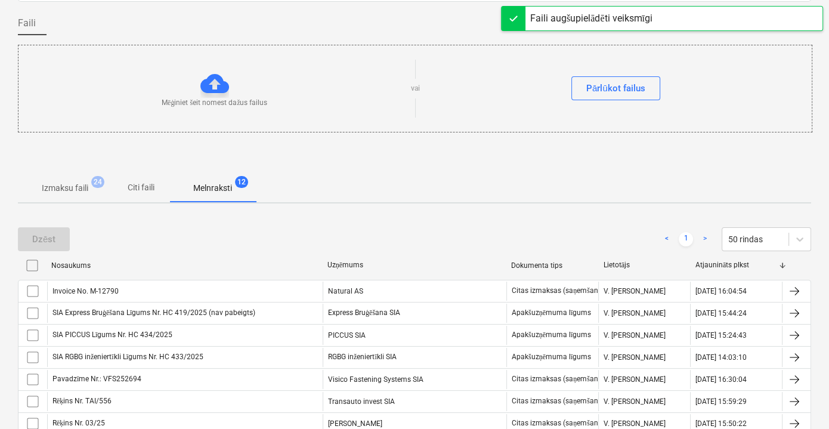
click at [146, 192] on p "Citi faili" at bounding box center [140, 187] width 29 height 13
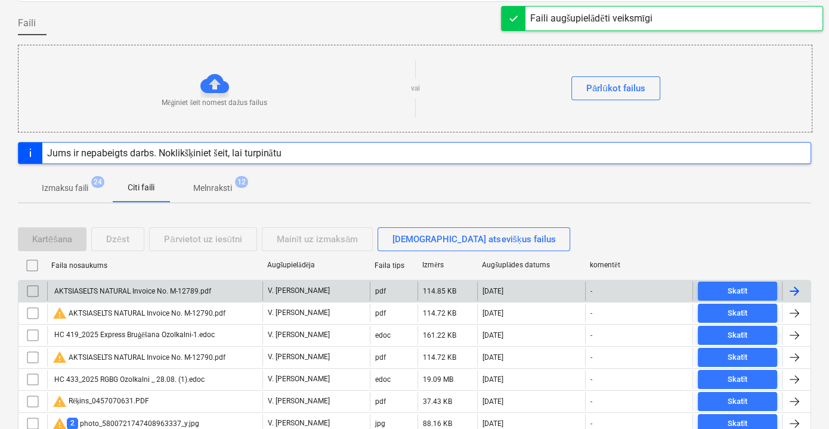
click at [202, 289] on div "AKTSIASELTS NATURAL Invoice No. M-12789.pdf" at bounding box center [131, 291] width 159 height 8
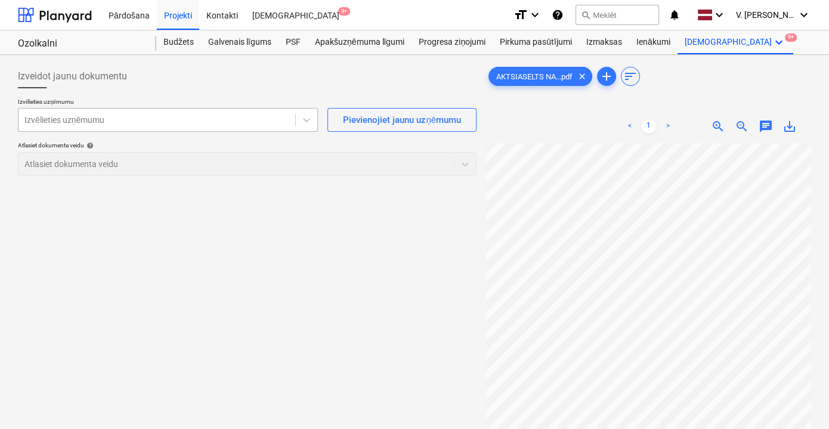
click at [203, 125] on div at bounding box center [156, 120] width 265 height 12
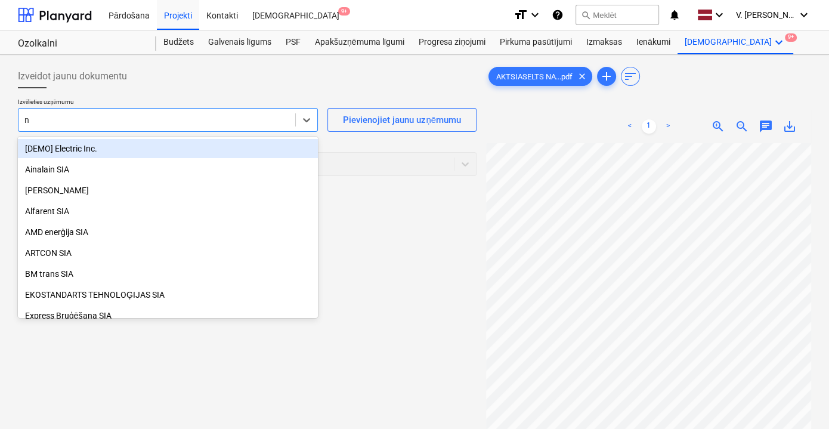
type input "na"
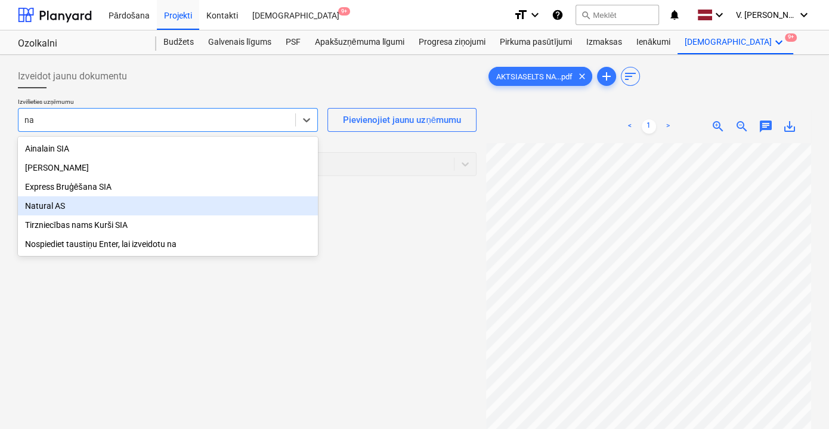
click at [141, 209] on div "Natural AS" at bounding box center [168, 205] width 300 height 19
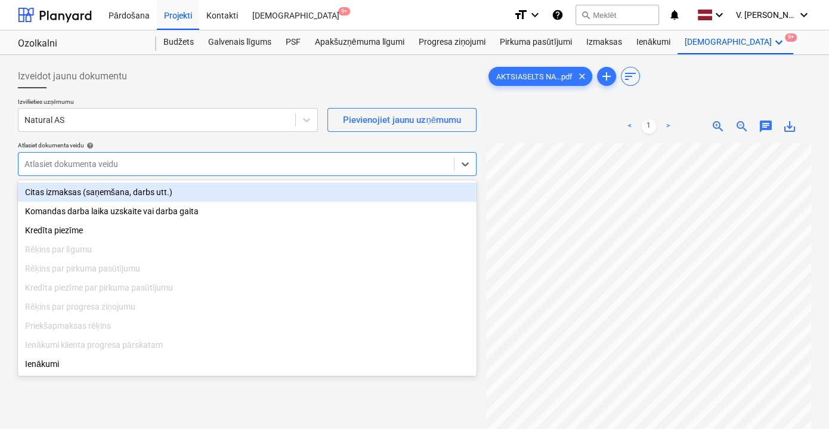
click at [227, 164] on div at bounding box center [235, 164] width 423 height 12
click at [222, 193] on div "Citas izmaksas (saņemšana, darbs utt.)" at bounding box center [247, 191] width 459 height 19
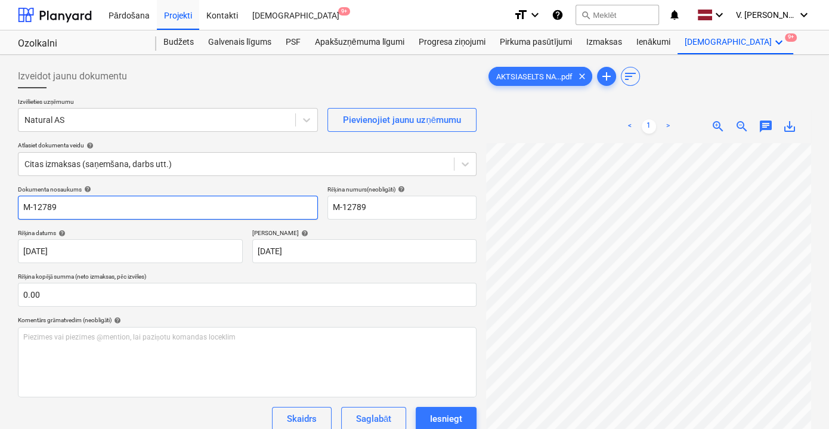
click at [141, 203] on input "M-12789" at bounding box center [168, 208] width 300 height 24
click at [141, 205] on input "M-12789" at bounding box center [168, 208] width 300 height 24
drag, startPoint x: 131, startPoint y: 209, endPoint x: 68, endPoint y: 206, distance: 62.7
click at [68, 206] on input "Invoice No. M-12789" at bounding box center [168, 208] width 300 height 24
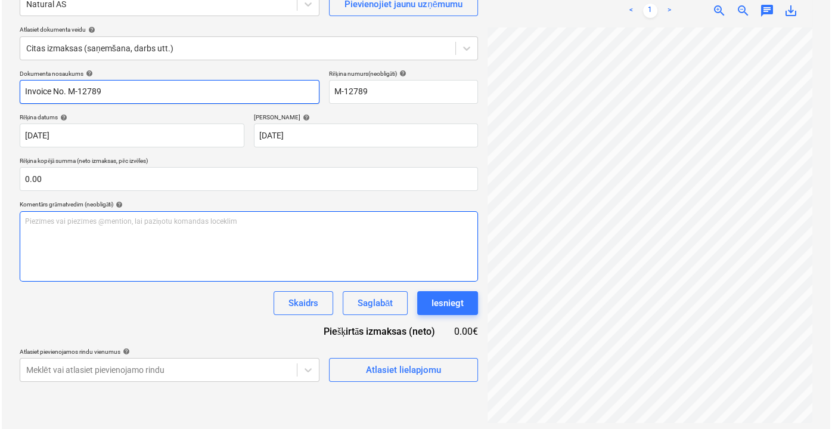
scroll to position [119, 0]
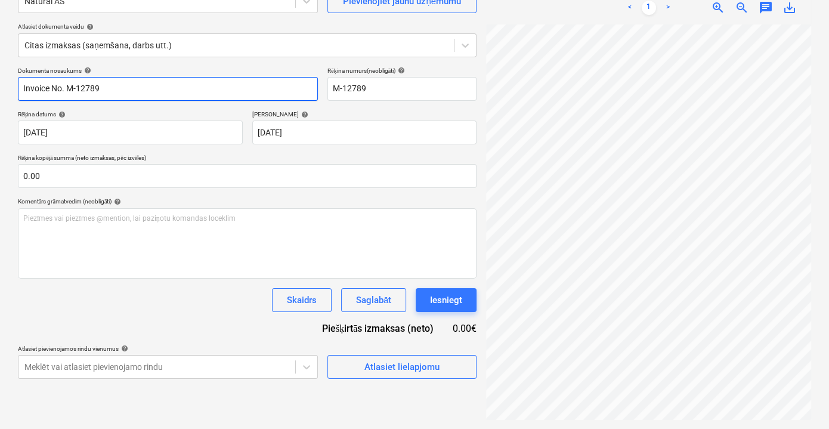
type input "Invoice No. M-12789"
click at [385, 365] on div "Atlasiet lielapjomu" at bounding box center [401, 367] width 75 height 16
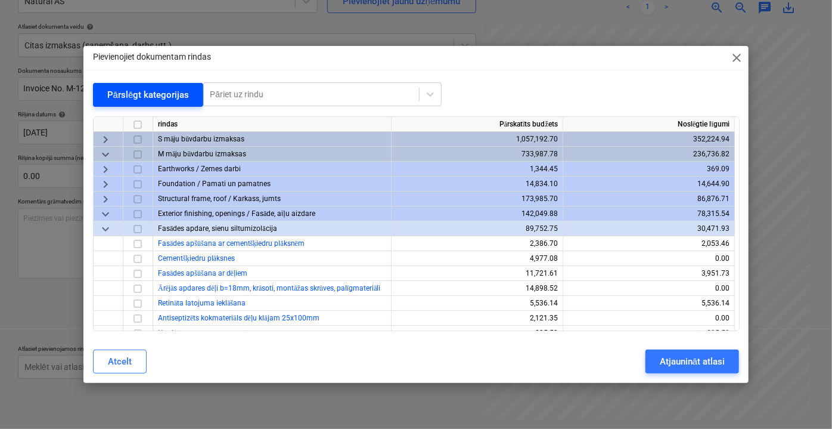
click at [120, 94] on div "Pārslēgt kategorijas" at bounding box center [148, 95] width 82 height 16
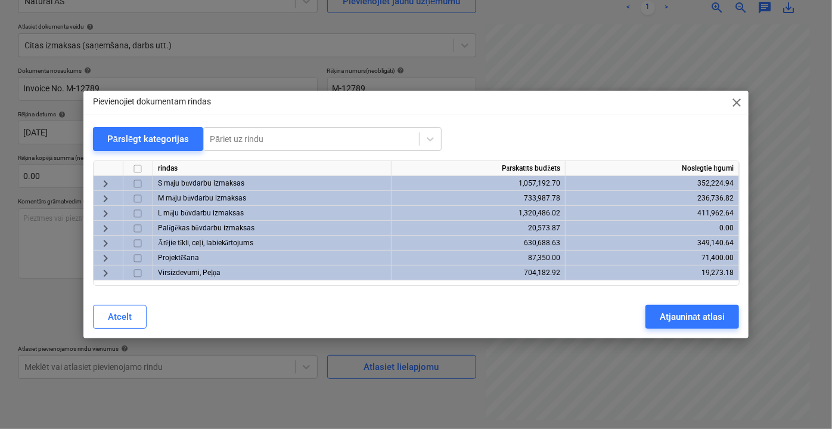
click at [108, 211] on span "keyboard_arrow_right" at bounding box center [105, 213] width 14 height 14
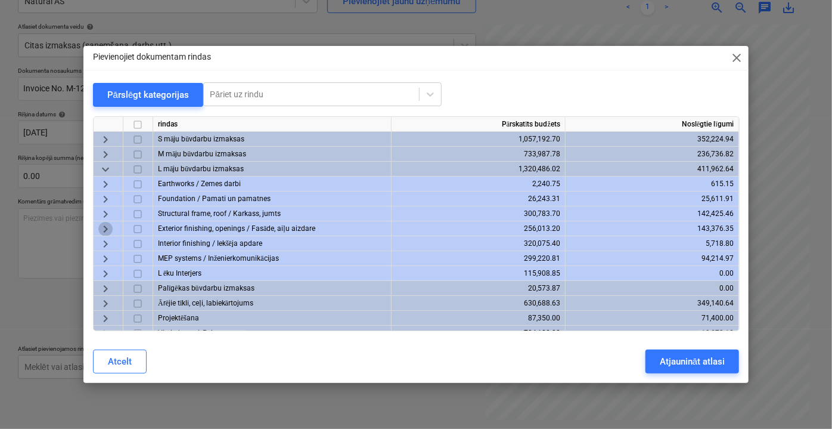
click at [102, 228] on span "keyboard_arrow_right" at bounding box center [105, 228] width 14 height 14
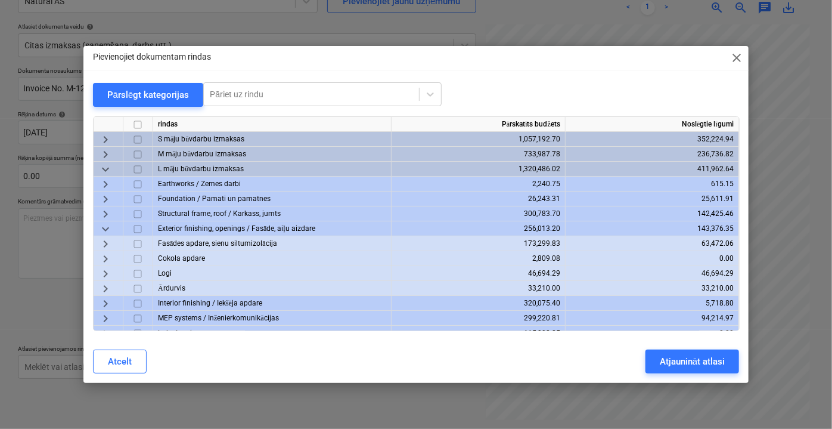
click at [108, 246] on span "keyboard_arrow_right" at bounding box center [105, 243] width 14 height 14
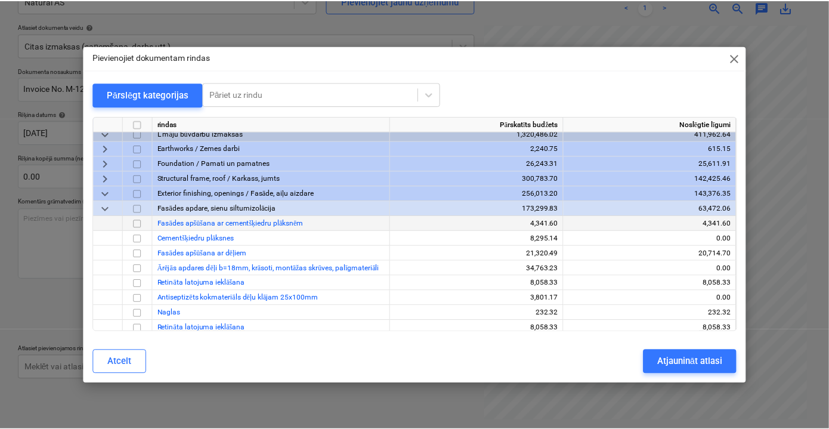
scroll to position [54, 0]
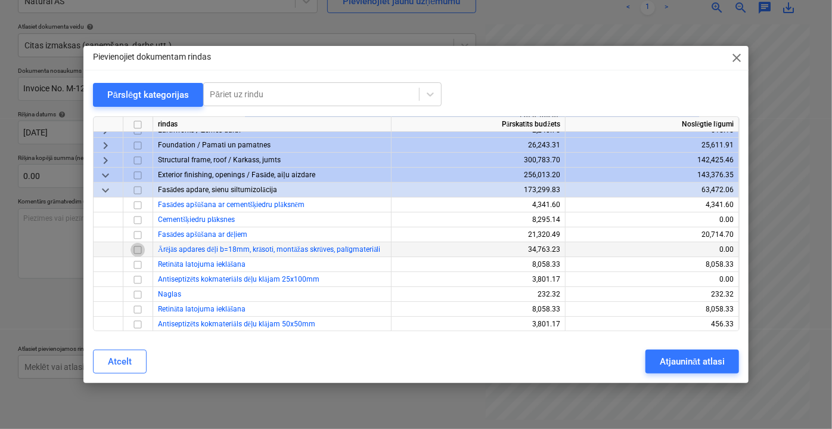
click at [132, 244] on input "checkbox" at bounding box center [138, 249] width 14 height 14
click at [677, 366] on div "Atjaunināt atlasi" at bounding box center [692, 362] width 65 height 16
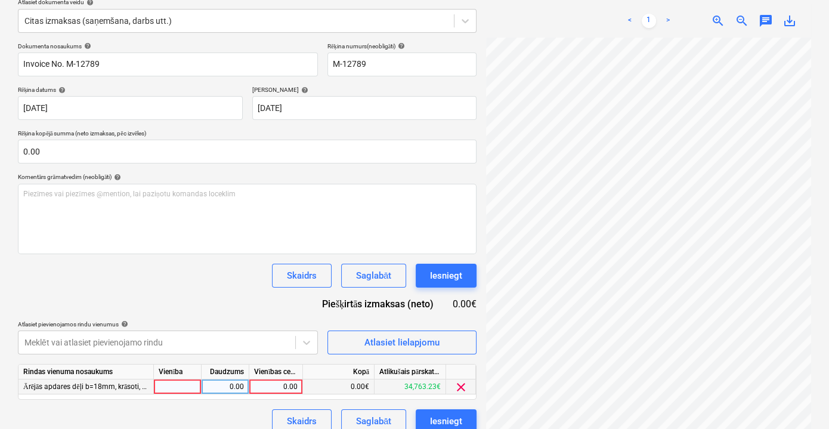
scroll to position [156, 0]
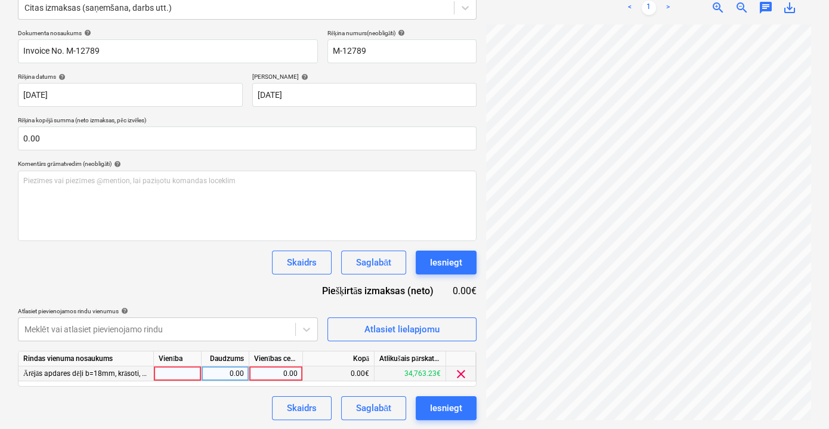
click at [277, 370] on div "0.00" at bounding box center [276, 373] width 44 height 15
drag, startPoint x: 655, startPoint y: 419, endPoint x: 666, endPoint y: 417, distance: 11.6
click at [666, 417] on div "AKTSIASELTS NA...pdf clear add sort < 1 > zoom_in zoom_out chat 0 save_alt" at bounding box center [648, 163] width 335 height 521
click at [285, 368] on div "0.00" at bounding box center [276, 373] width 44 height 15
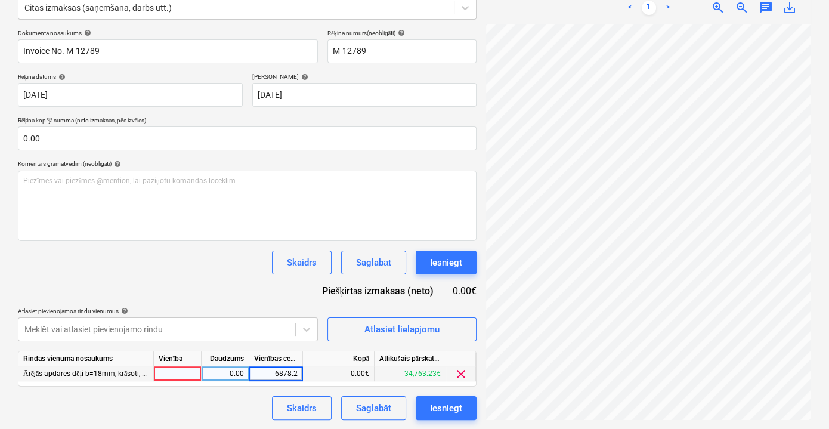
type input "6878.20"
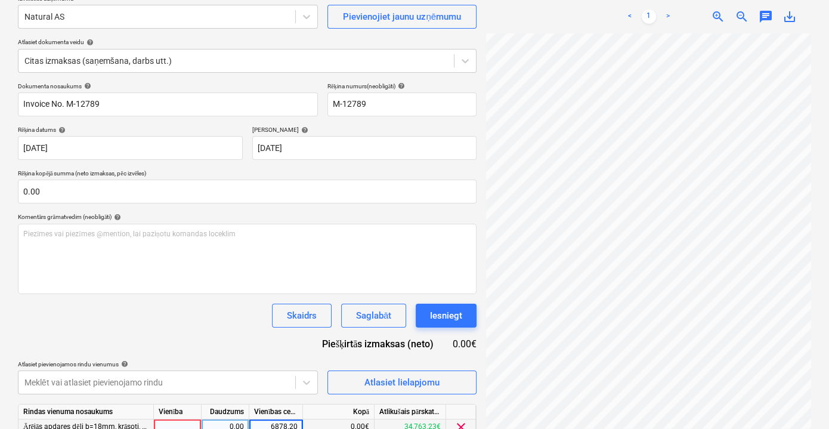
scroll to position [156, 0]
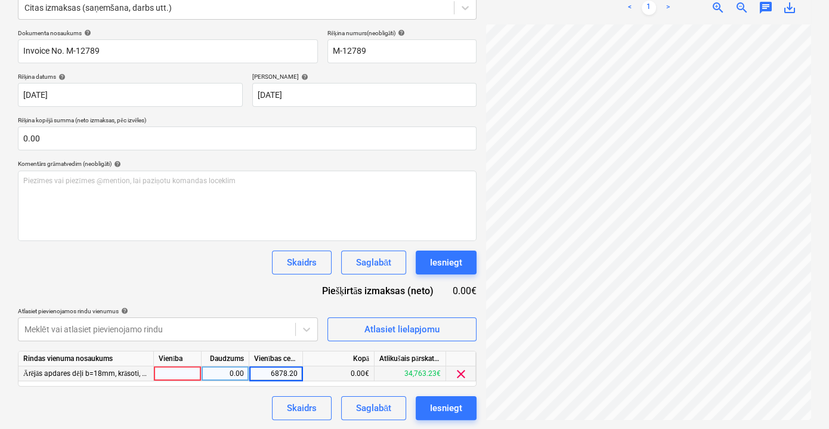
click at [192, 373] on div at bounding box center [178, 373] width 48 height 15
click at [228, 402] on div "Skaidrs Saglabāt Iesniegt" at bounding box center [247, 408] width 459 height 24
click at [377, 413] on div "Saglabāt" at bounding box center [373, 408] width 35 height 16
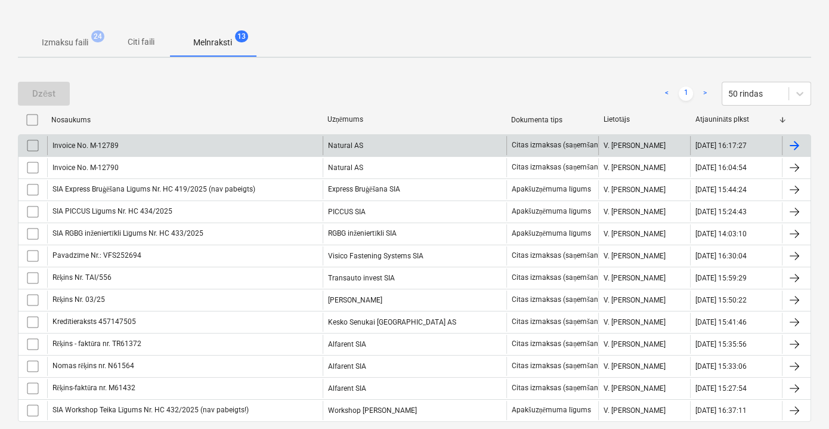
scroll to position [102, 0]
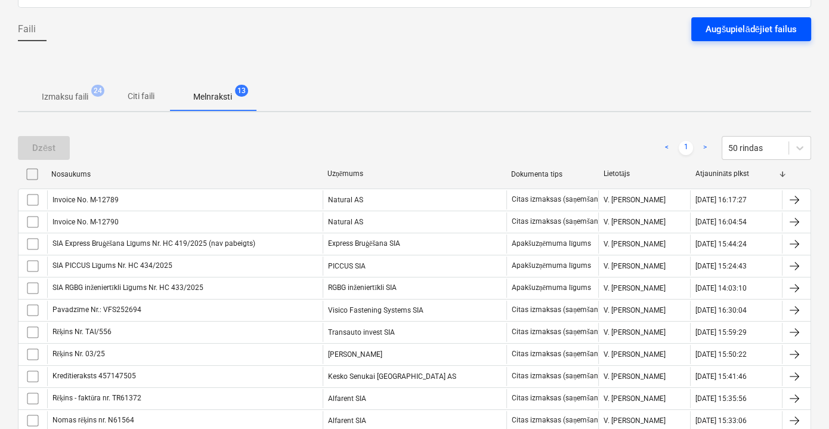
click at [713, 26] on div "Augšupielādējiet failus" at bounding box center [750, 29] width 91 height 16
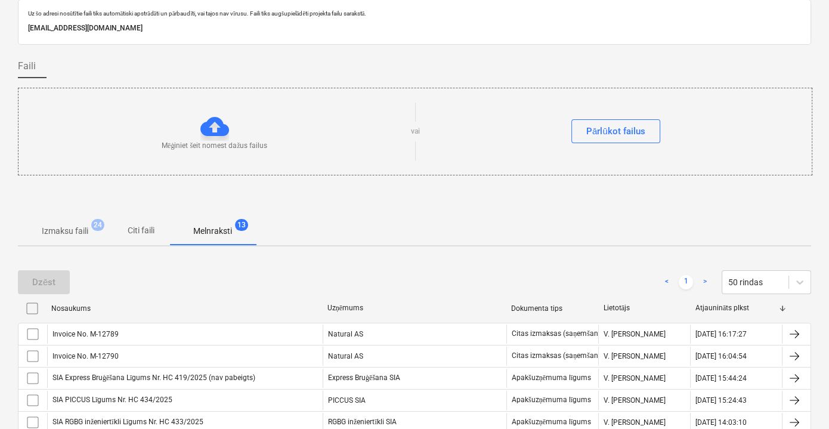
scroll to position [0, 0]
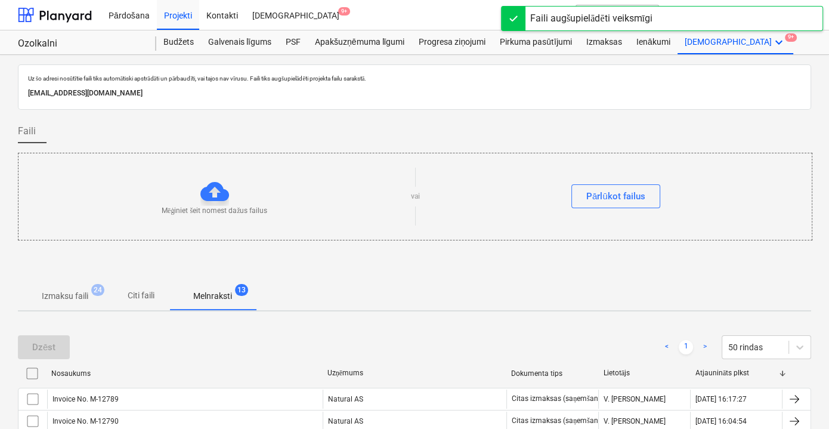
click at [150, 294] on p "Citi faili" at bounding box center [140, 295] width 29 height 13
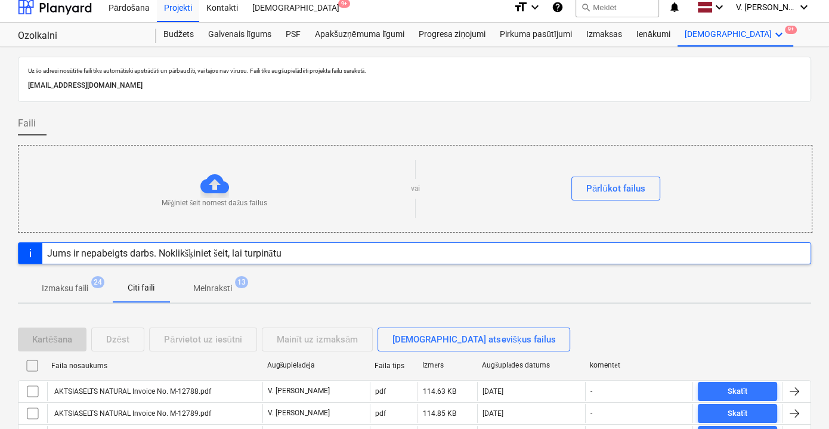
scroll to position [162, 0]
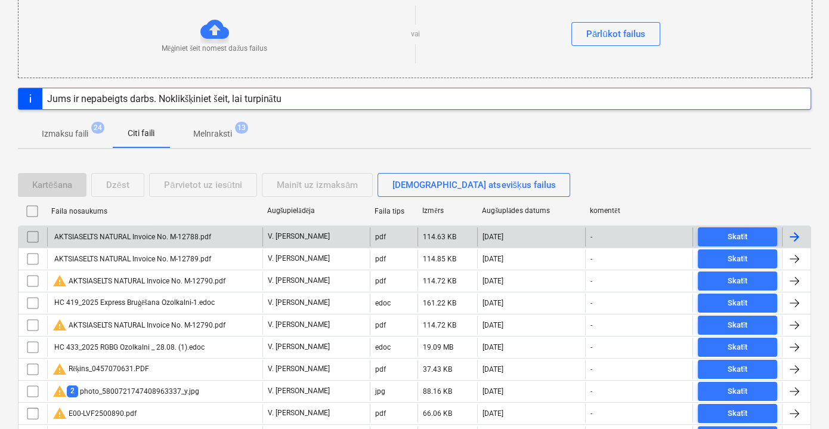
click at [216, 235] on div "AKTSIASELTS NATURAL Invoice No. M-12788.pdf" at bounding box center [154, 236] width 215 height 19
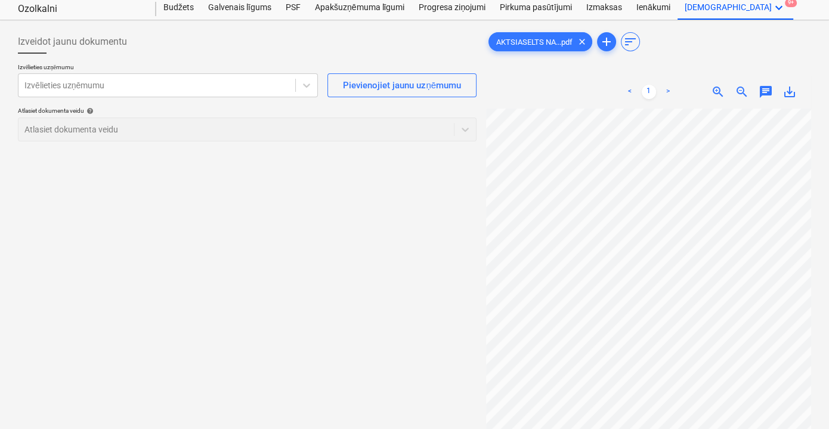
scroll to position [54, 0]
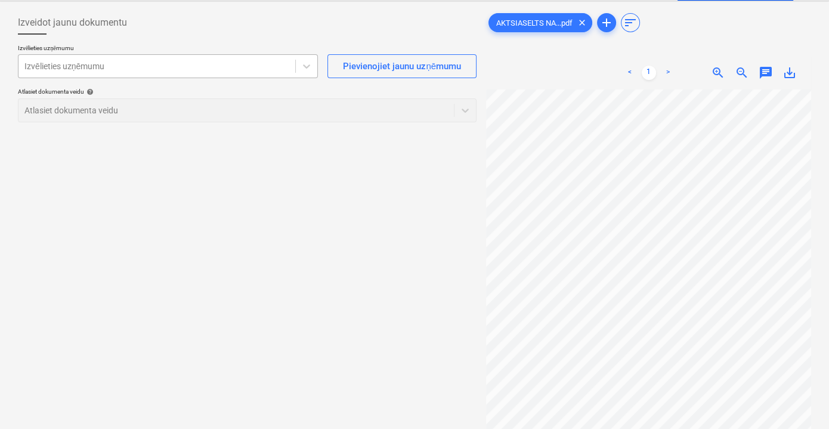
click at [264, 69] on div at bounding box center [156, 66] width 265 height 12
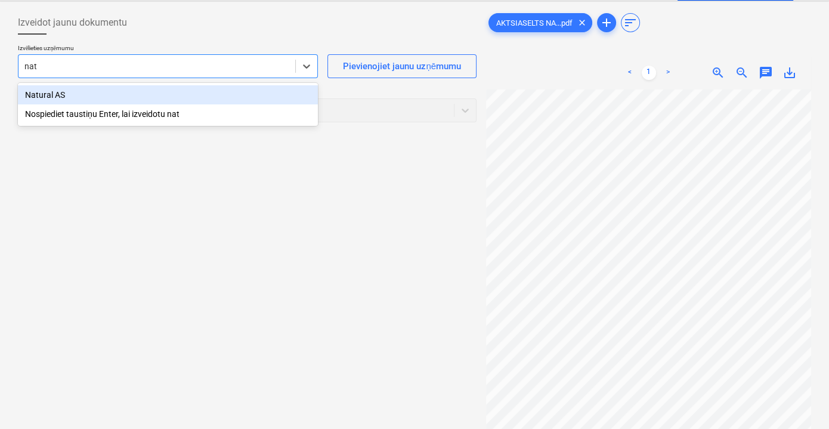
type input "natu"
click at [196, 94] on div "Natural AS" at bounding box center [168, 94] width 300 height 19
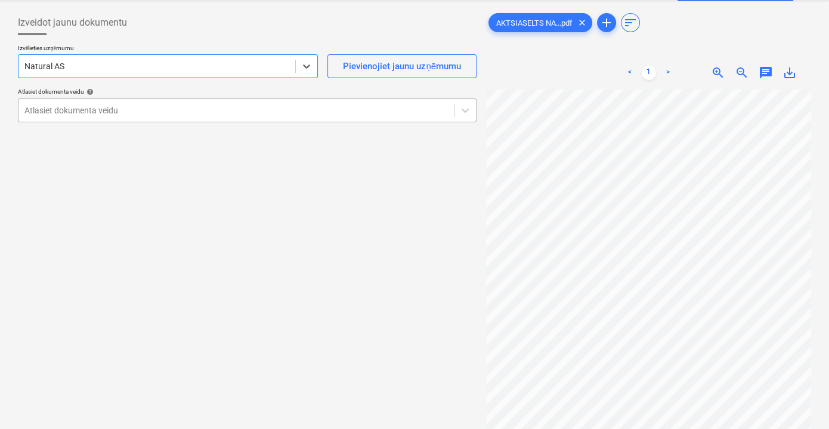
click at [240, 107] on div at bounding box center [235, 110] width 423 height 12
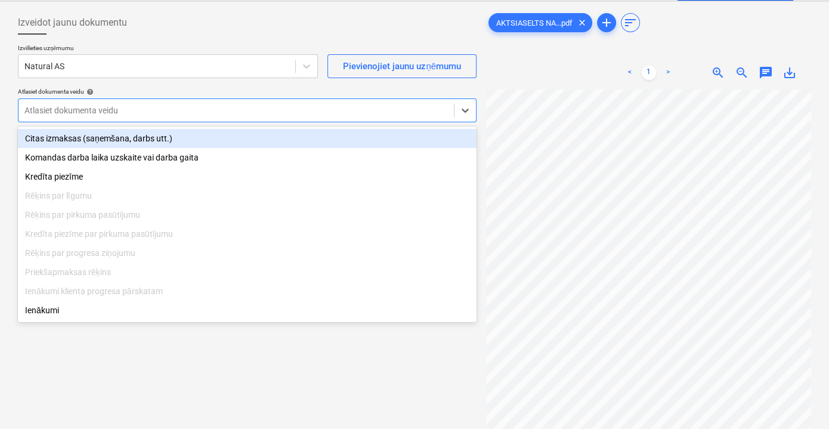
click at [211, 139] on div "Citas izmaksas (saņemšana, darbs utt.)" at bounding box center [247, 138] width 459 height 19
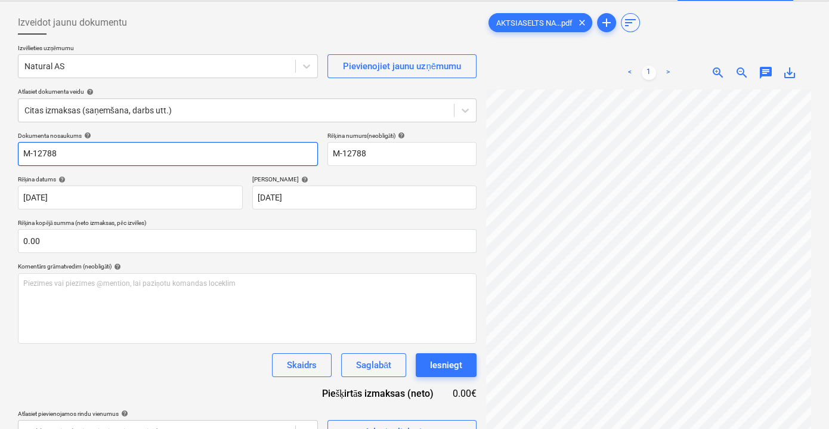
click at [25, 151] on input "M-12788" at bounding box center [168, 154] width 300 height 24
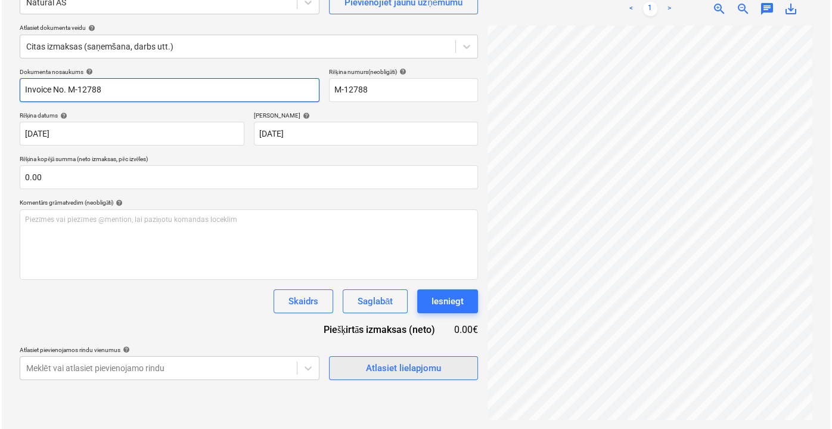
scroll to position [119, 0]
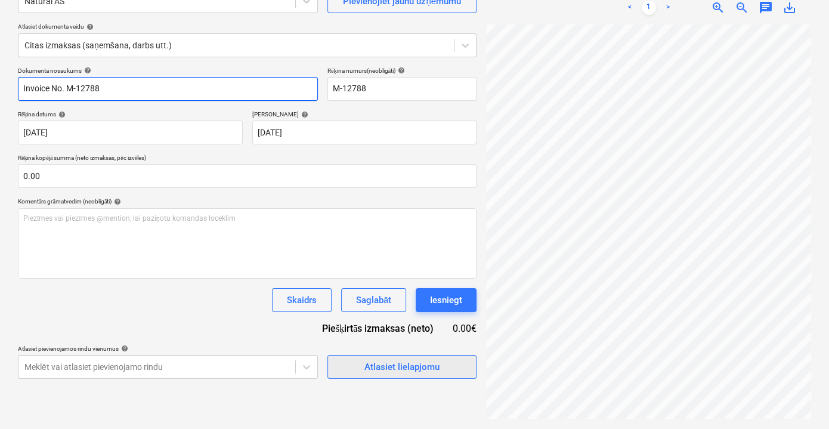
type input "Invoice No. M-12788"
click at [408, 367] on div "Atlasiet lielapjomu" at bounding box center [401, 367] width 75 height 16
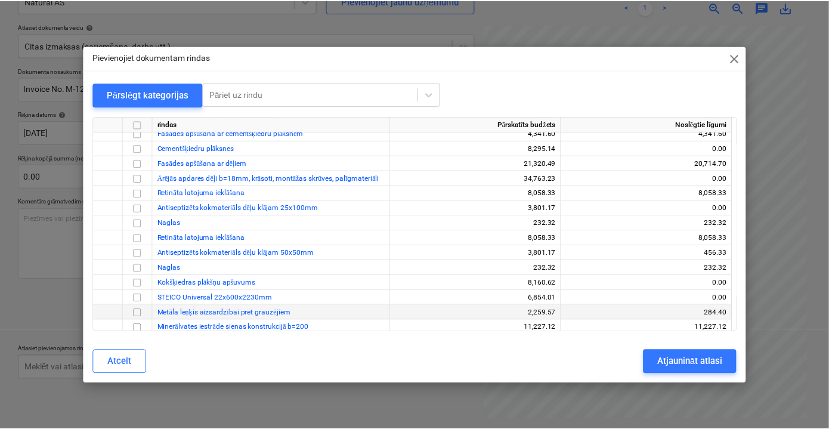
scroll to position [108, 0]
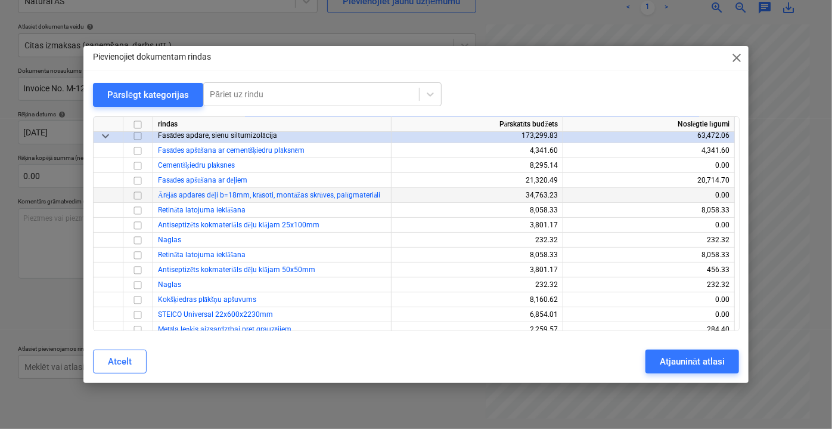
click at [141, 197] on input "checkbox" at bounding box center [138, 195] width 14 height 14
click at [680, 354] on div "Atjaunināt atlasi" at bounding box center [692, 362] width 65 height 16
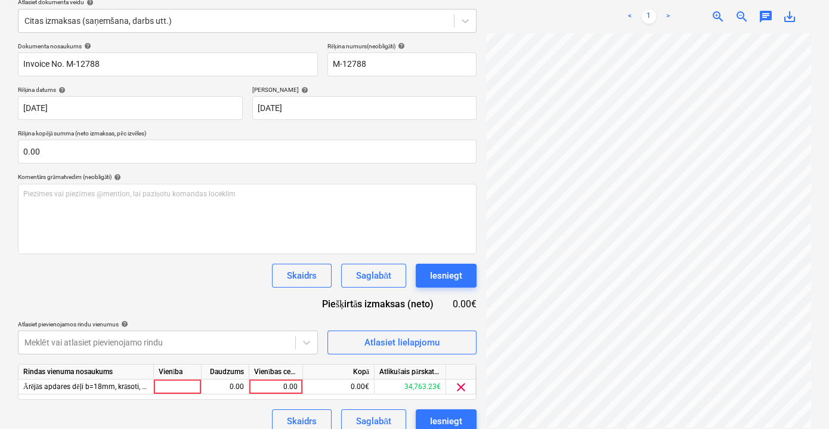
scroll to position [156, 0]
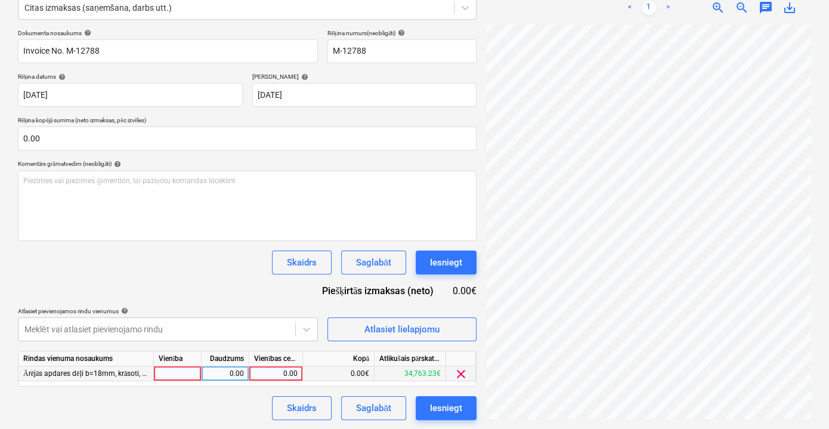
click at [262, 371] on div "0.00" at bounding box center [276, 373] width 44 height 15
click at [289, 376] on div "0.00" at bounding box center [276, 373] width 44 height 15
type input "6878.20"
click at [244, 402] on div "Skaidrs Saglabāt Iesniegt" at bounding box center [247, 408] width 459 height 24
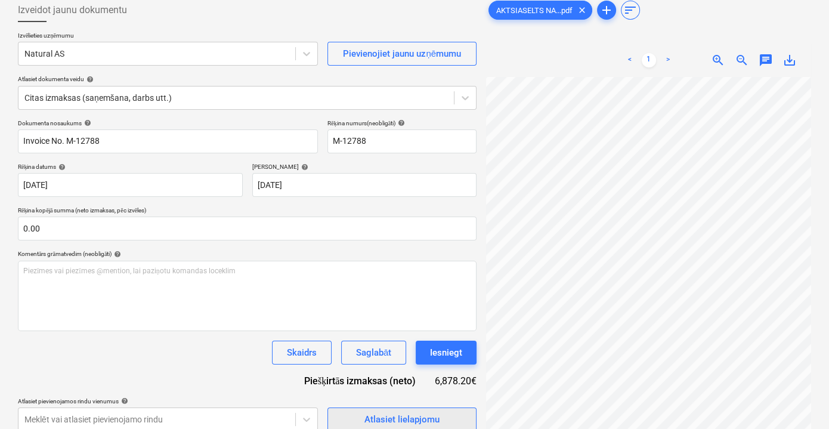
scroll to position [156, 0]
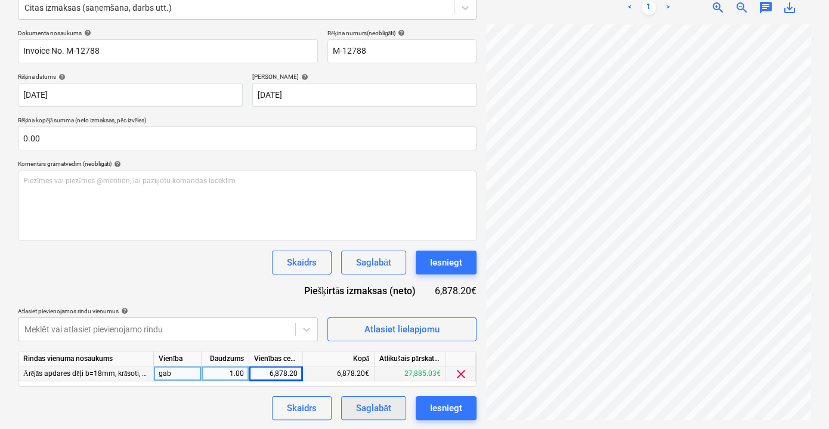
click at [377, 406] on div "Saglabāt" at bounding box center [373, 408] width 35 height 16
